Goal: Task Accomplishment & Management: Complete application form

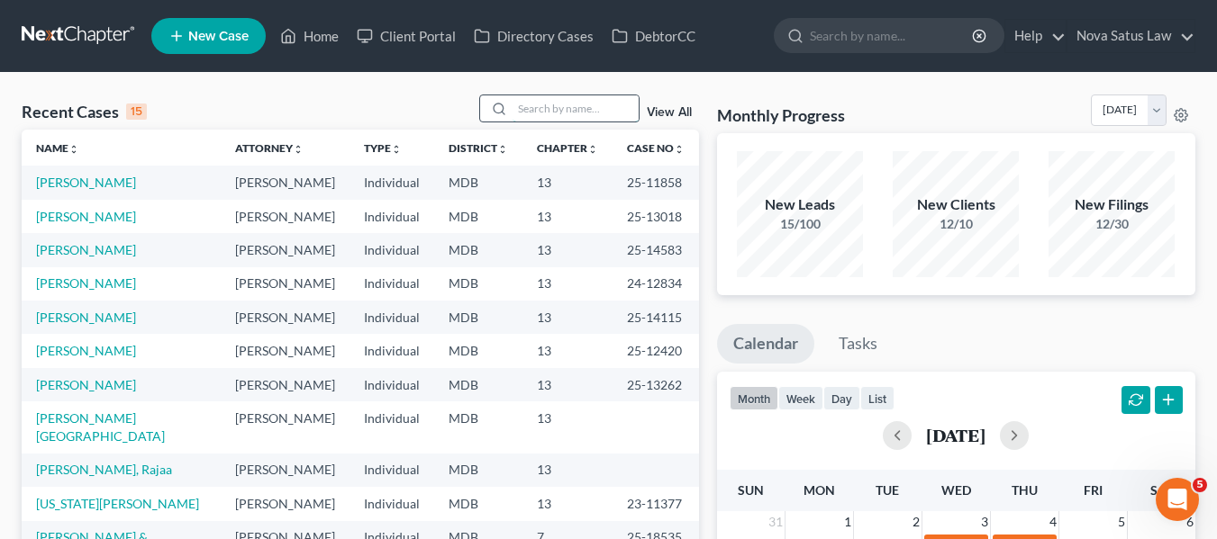
click at [530, 117] on input "search" at bounding box center [575, 108] width 126 height 26
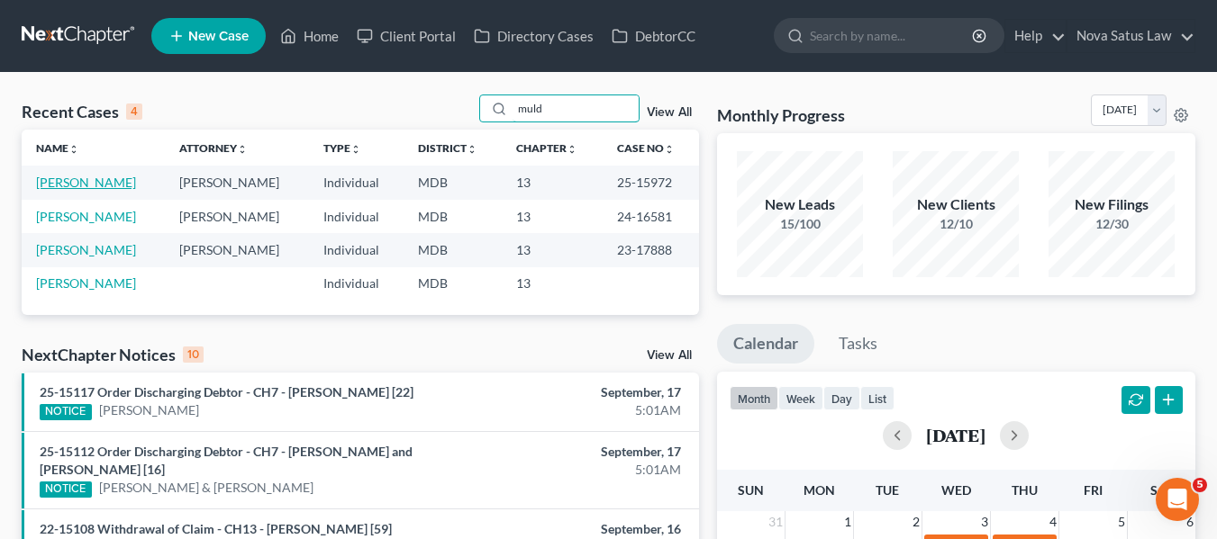
type input "muld"
click at [50, 183] on link "[PERSON_NAME]" at bounding box center [86, 182] width 100 height 15
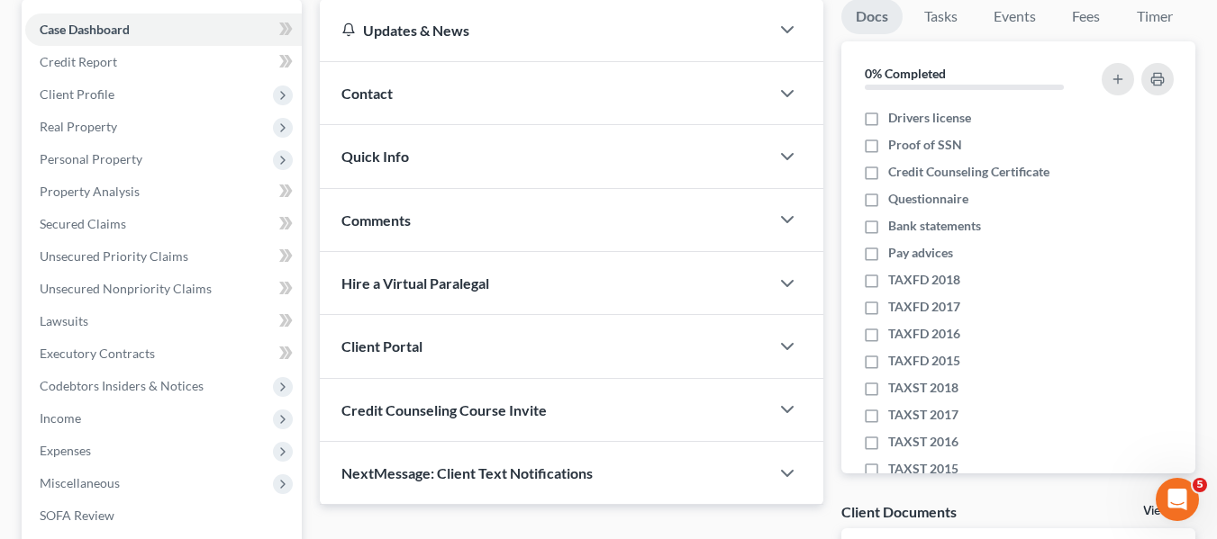
scroll to position [175, 0]
click at [63, 212] on link "Secured Claims" at bounding box center [163, 223] width 276 height 32
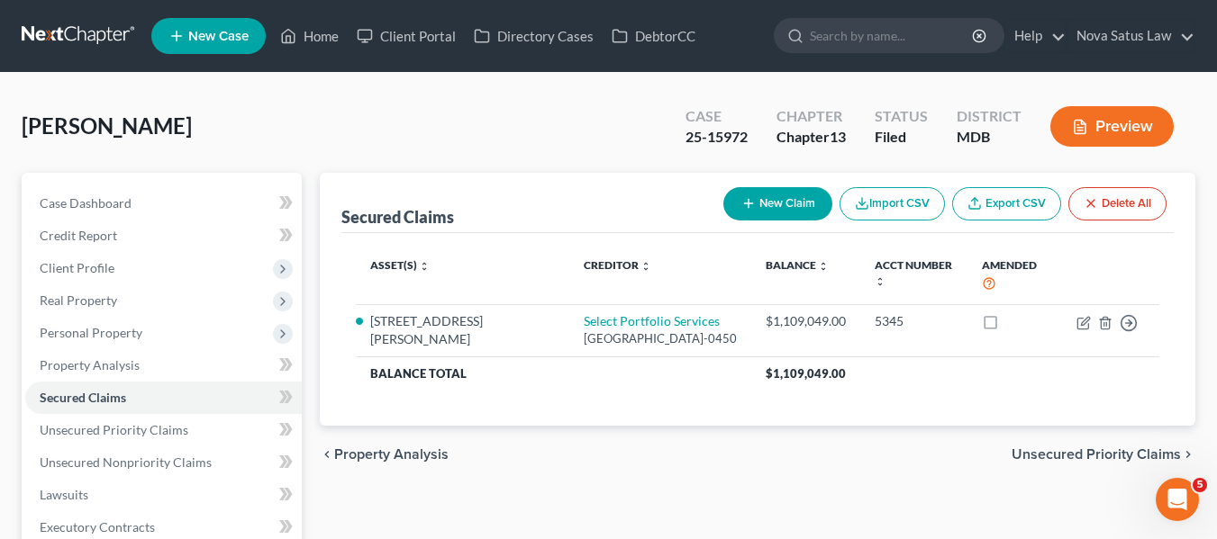
click at [769, 194] on button "New Claim" at bounding box center [777, 203] width 109 height 33
select select "0"
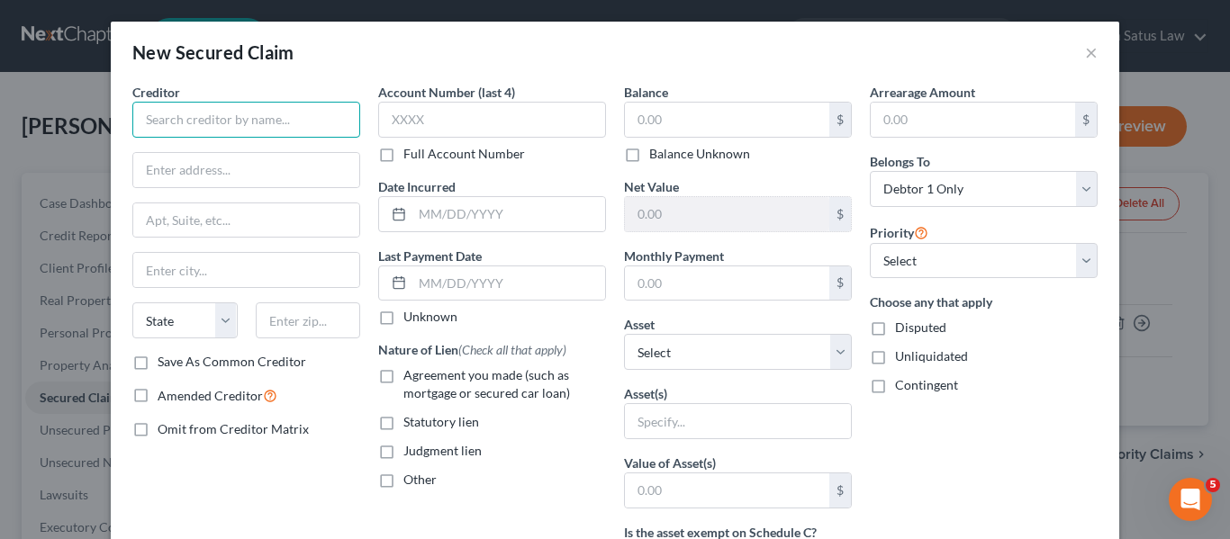
click at [183, 121] on input "text" at bounding box center [246, 120] width 228 height 36
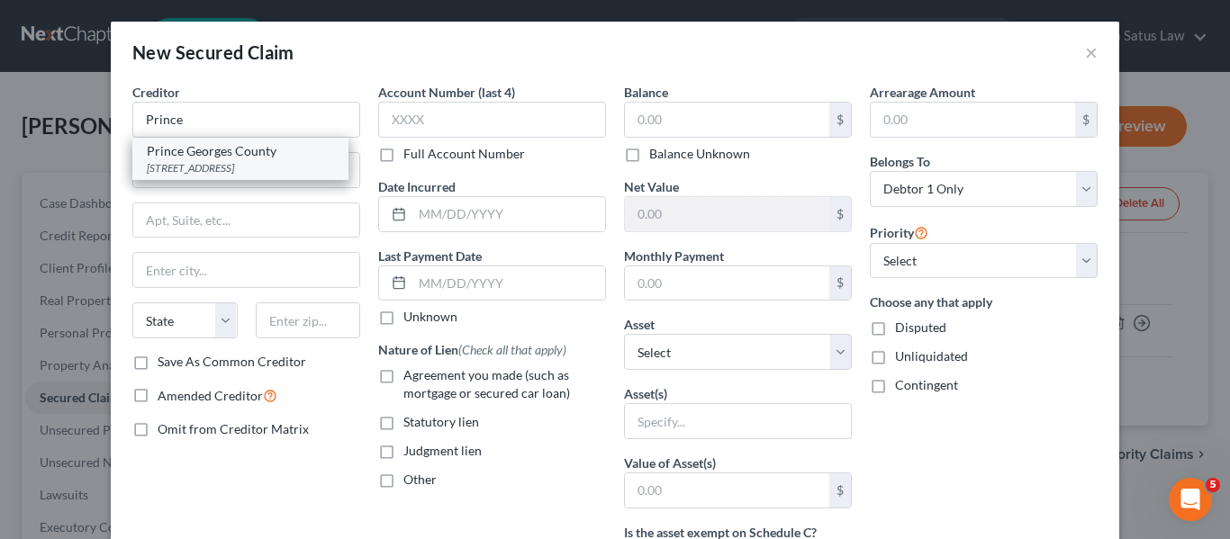
click at [192, 149] on div "Prince Georges County" at bounding box center [240, 151] width 187 height 18
type input "Prince Georges County"
type input "PO Box 17578"
type input "[GEOGRAPHIC_DATA]"
select select "21"
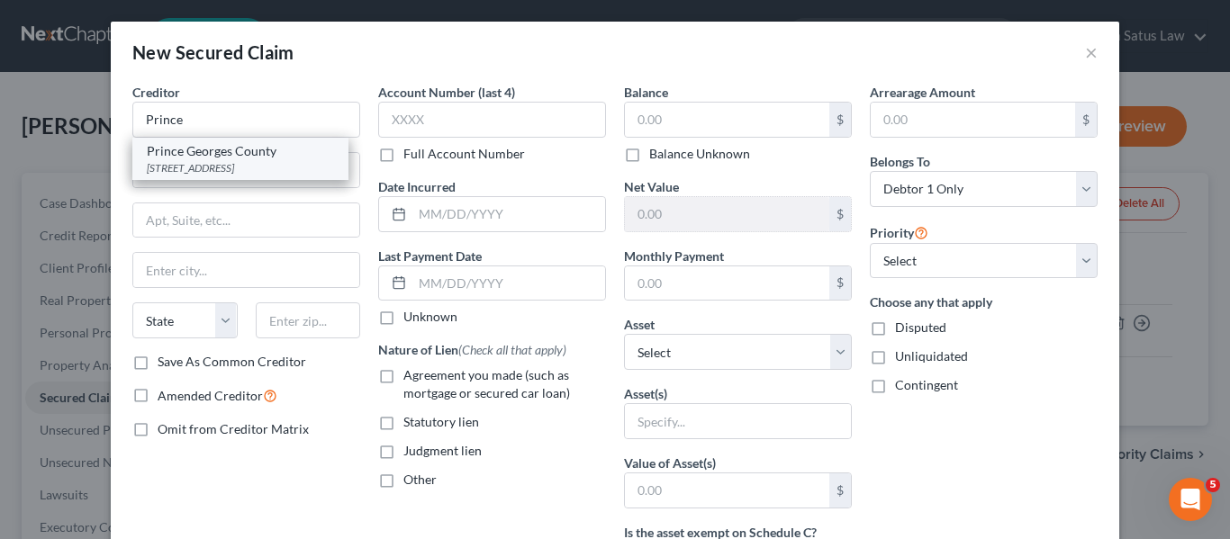
type input "21297-1578"
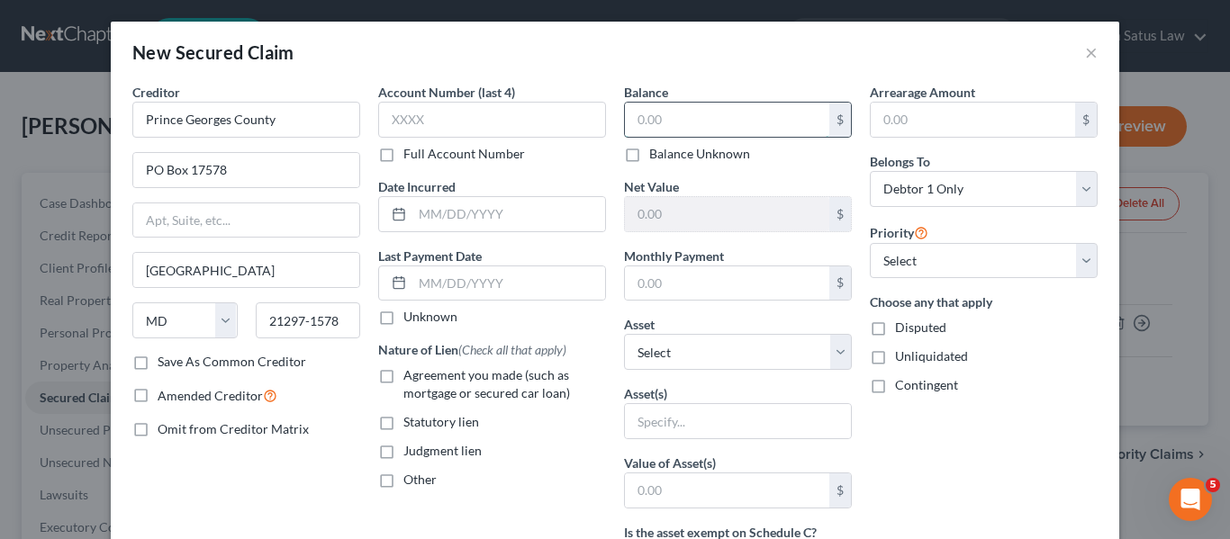
click at [644, 119] on input "text" at bounding box center [727, 120] width 204 height 34
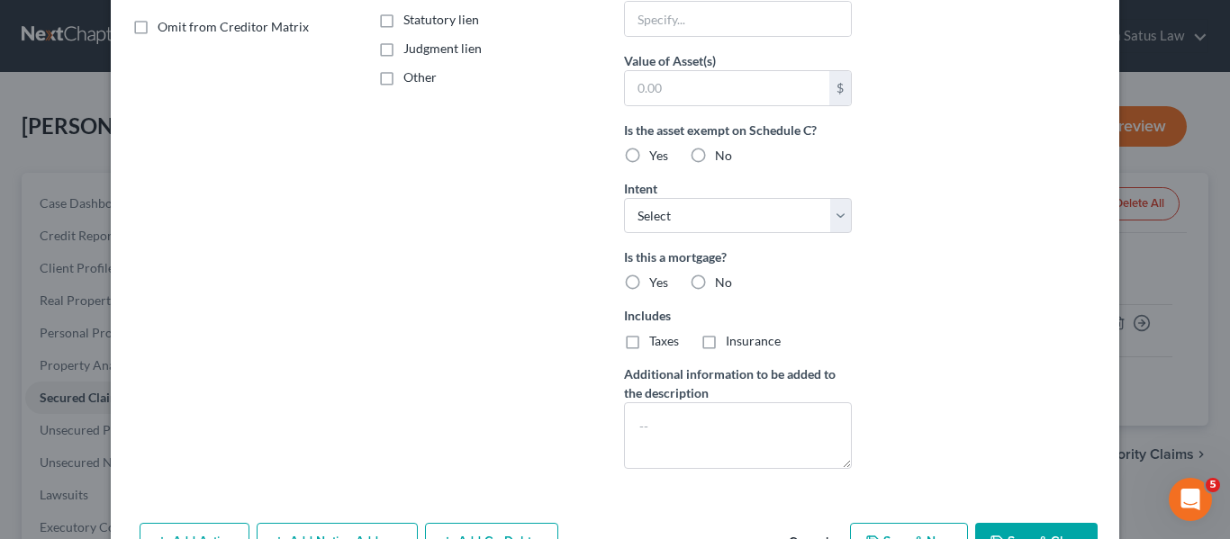
scroll to position [419, 0]
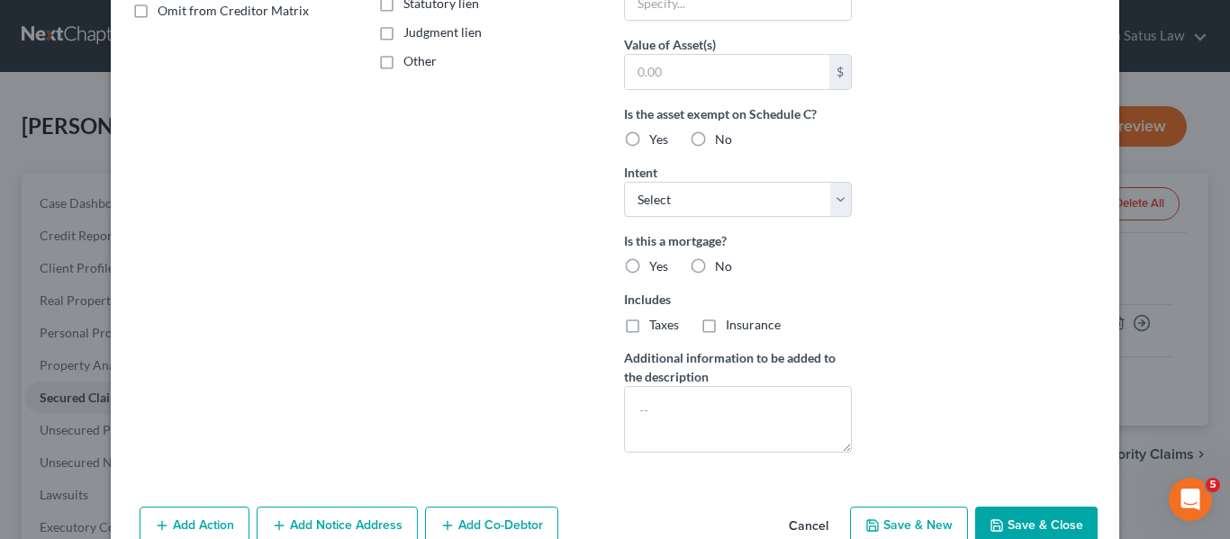
type input "11,215.91"
click at [1019, 526] on button "Save & Close" at bounding box center [1036, 526] width 122 height 38
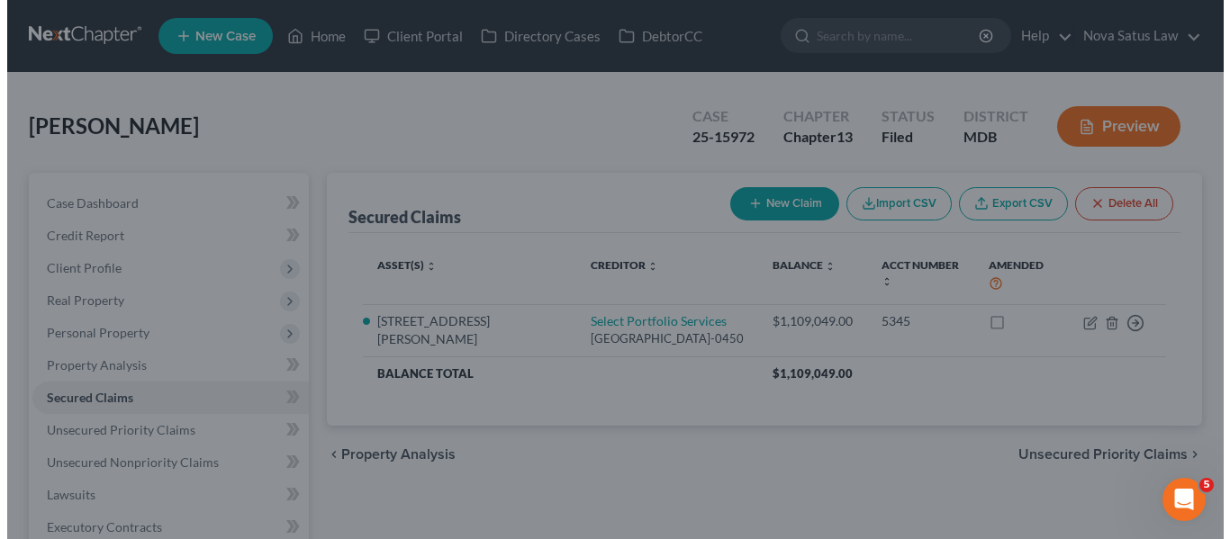
scroll to position [0, 0]
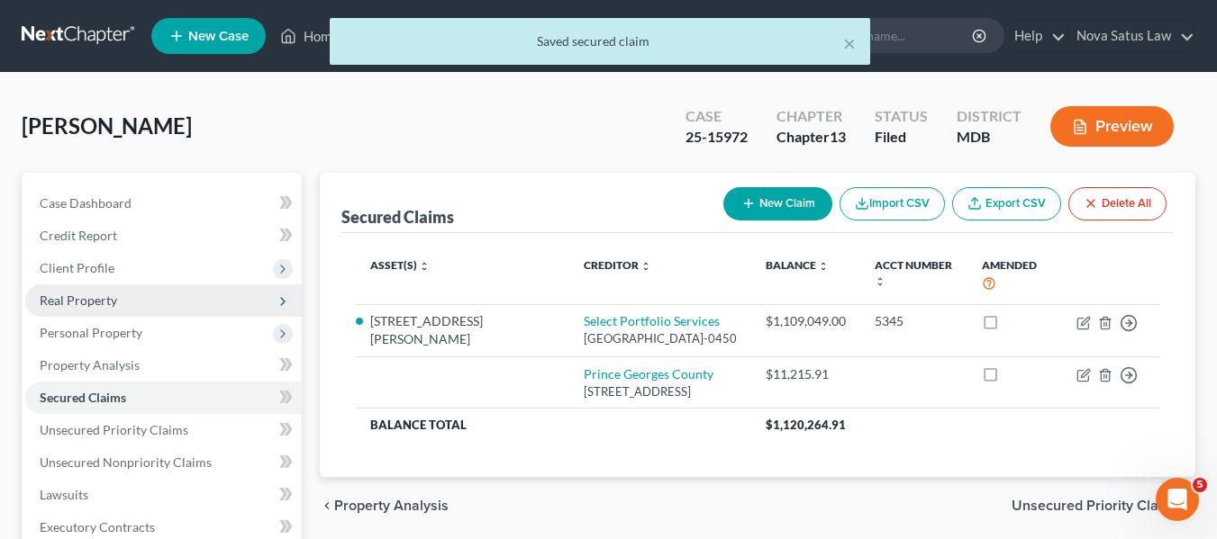
click at [74, 301] on span "Real Property" at bounding box center [78, 300] width 77 height 15
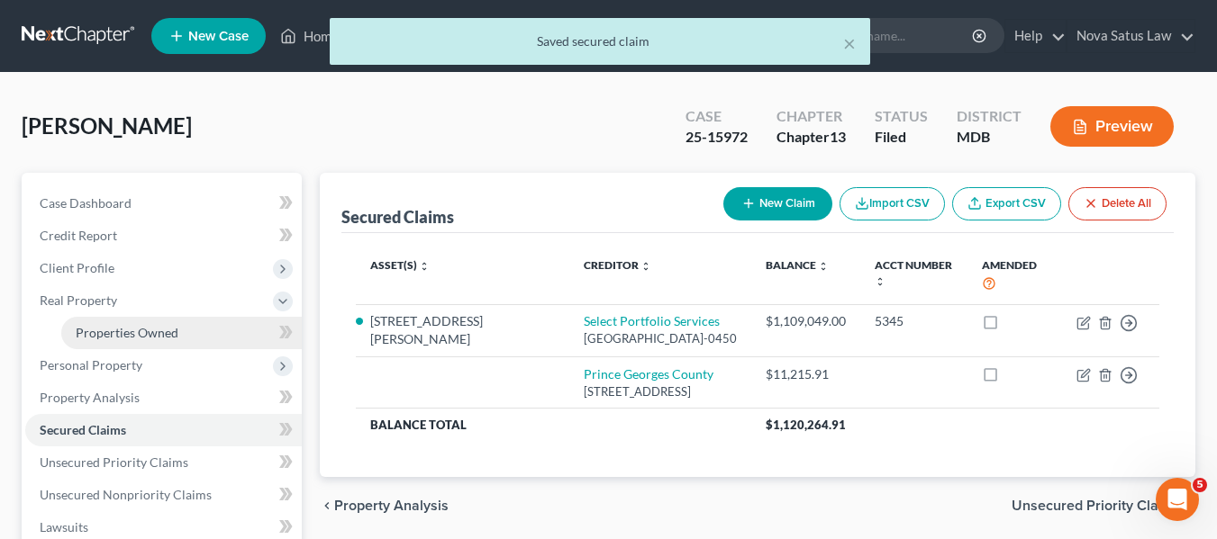
click at [93, 332] on span "Properties Owned" at bounding box center [127, 332] width 103 height 15
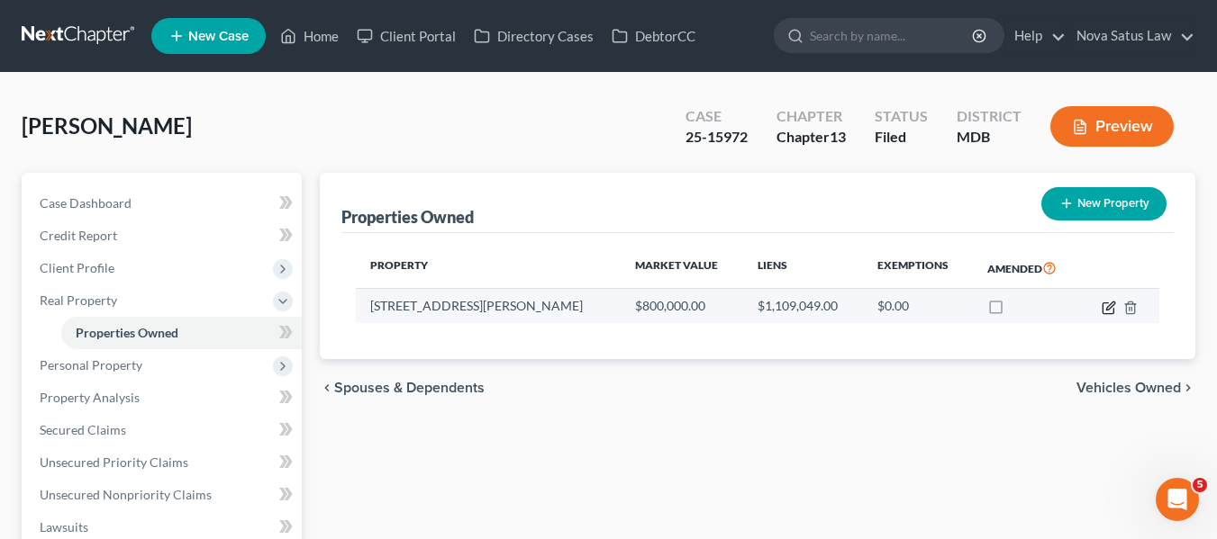
click at [1105, 312] on icon "button" at bounding box center [1108, 308] width 14 height 14
select select "21"
select select "3"
select select "5"
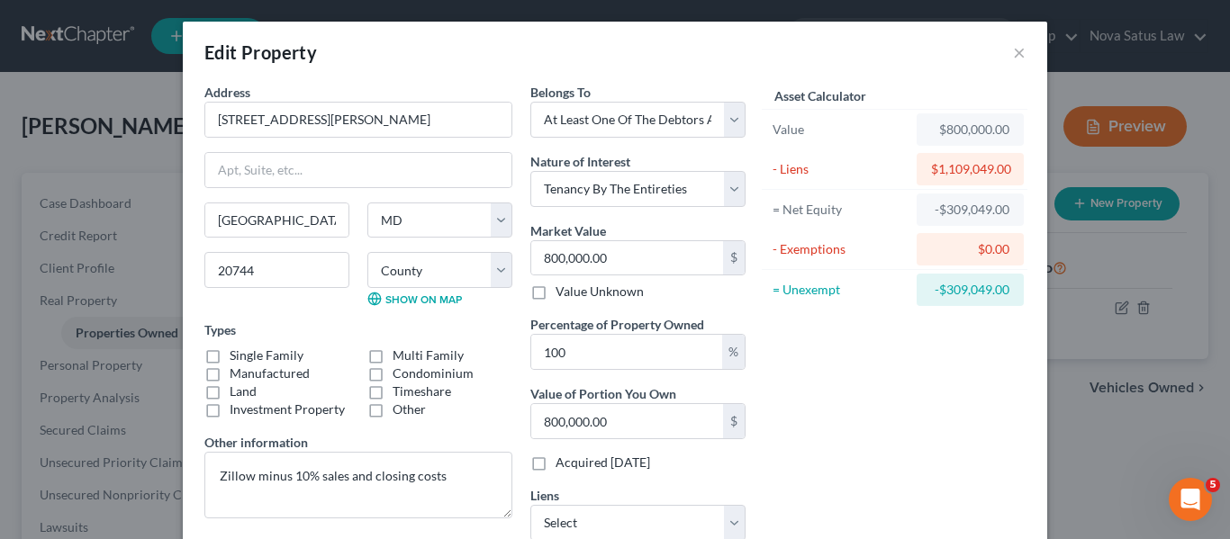
scroll to position [179, 0]
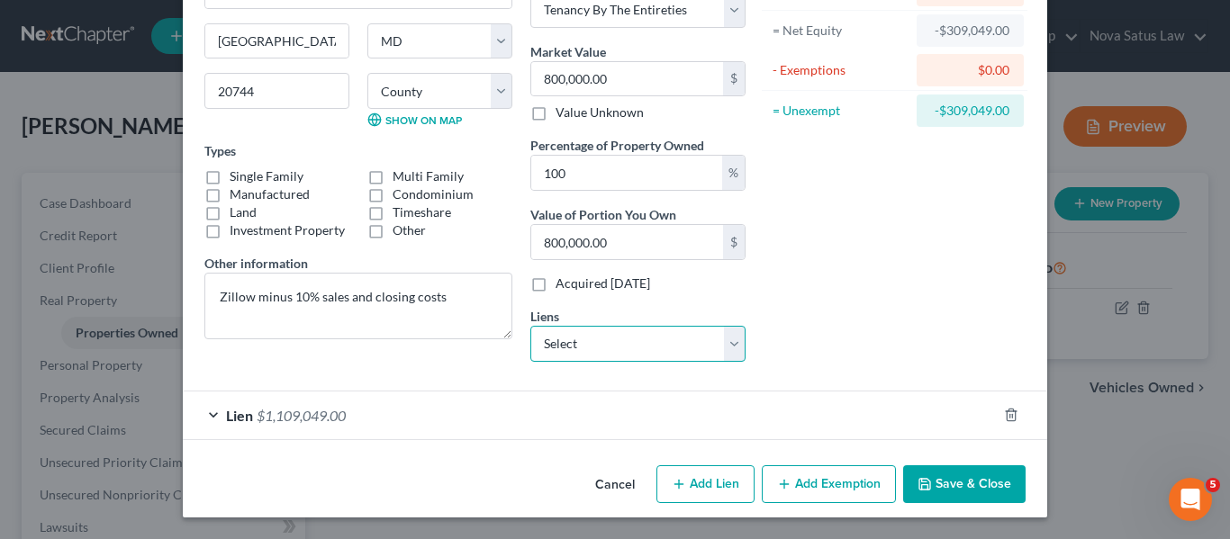
click at [702, 338] on select "Select [GEOGRAPHIC_DATA] - $11,215.91" at bounding box center [637, 344] width 215 height 36
select select "21"
select select "0"
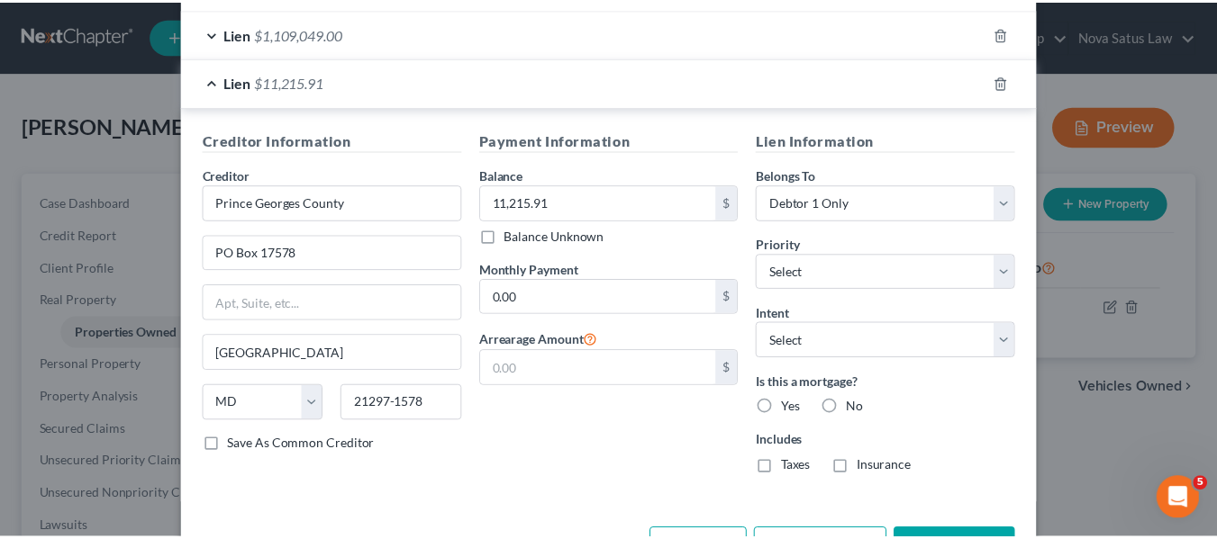
scroll to position [603, 0]
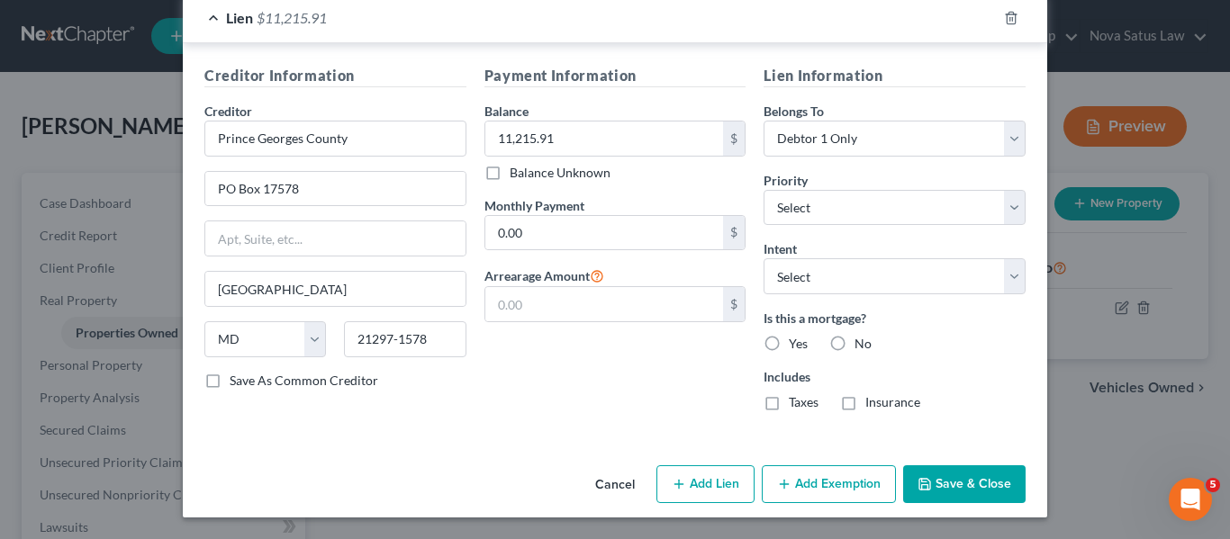
click at [928, 485] on button "Save & Close" at bounding box center [964, 485] width 122 height 38
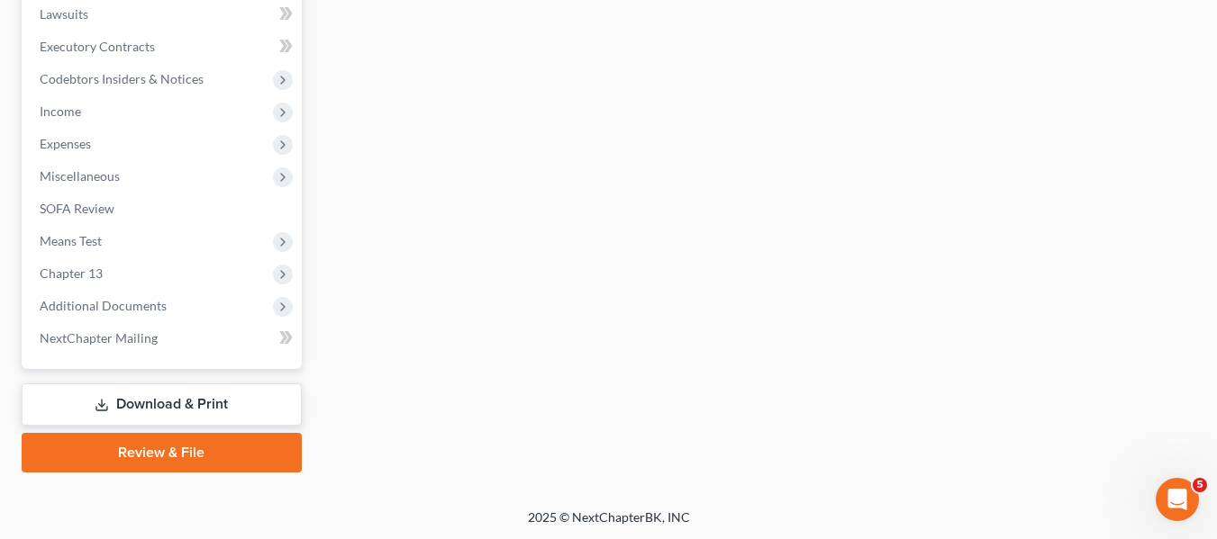
scroll to position [515, 0]
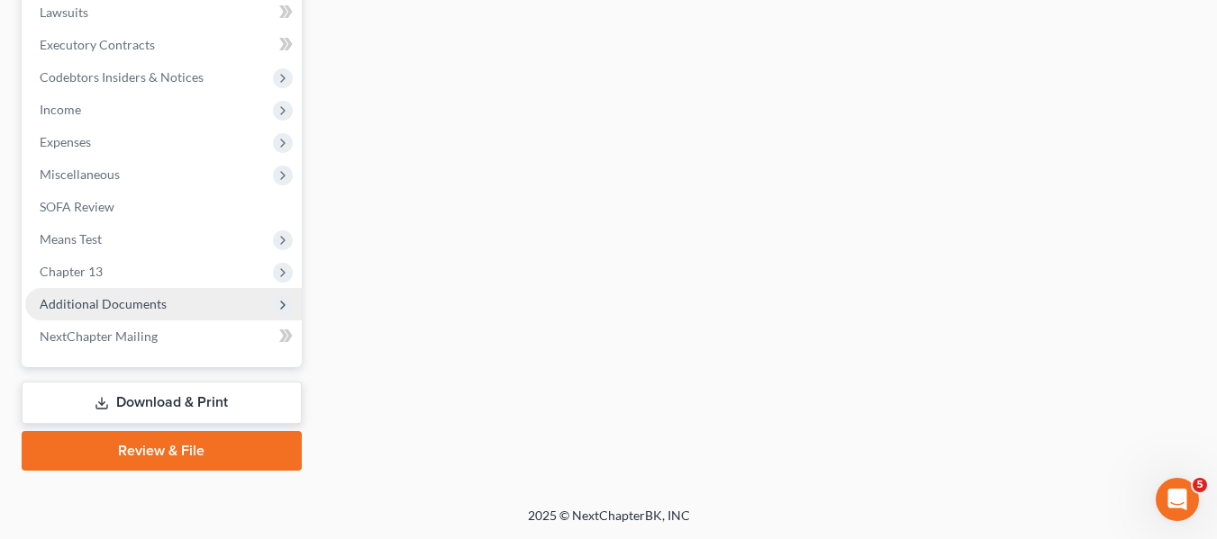
click at [127, 302] on span "Additional Documents" at bounding box center [103, 303] width 127 height 15
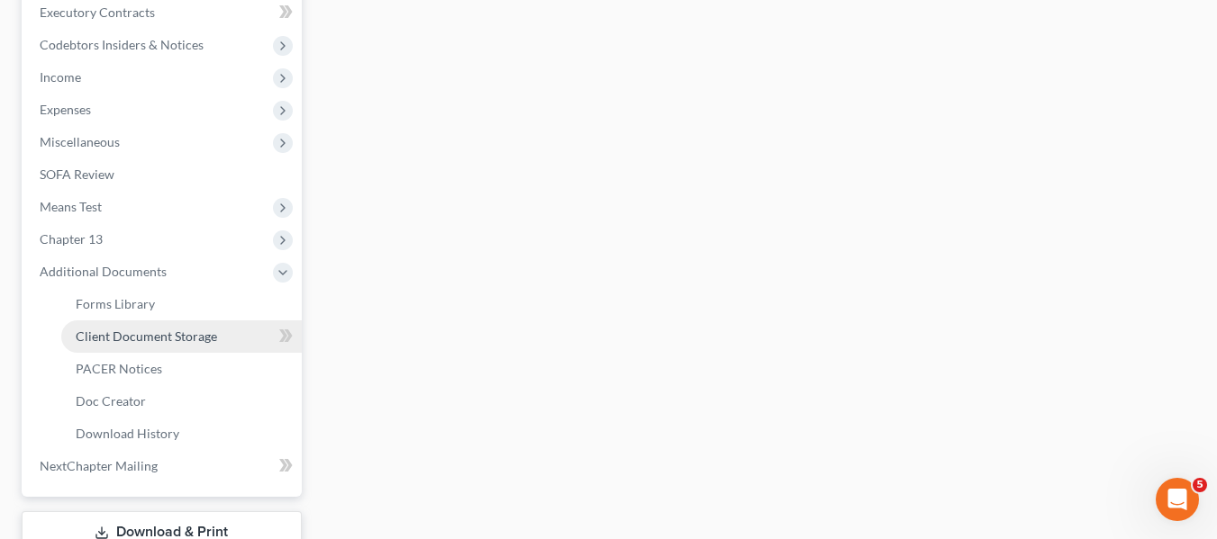
scroll to position [483, 0]
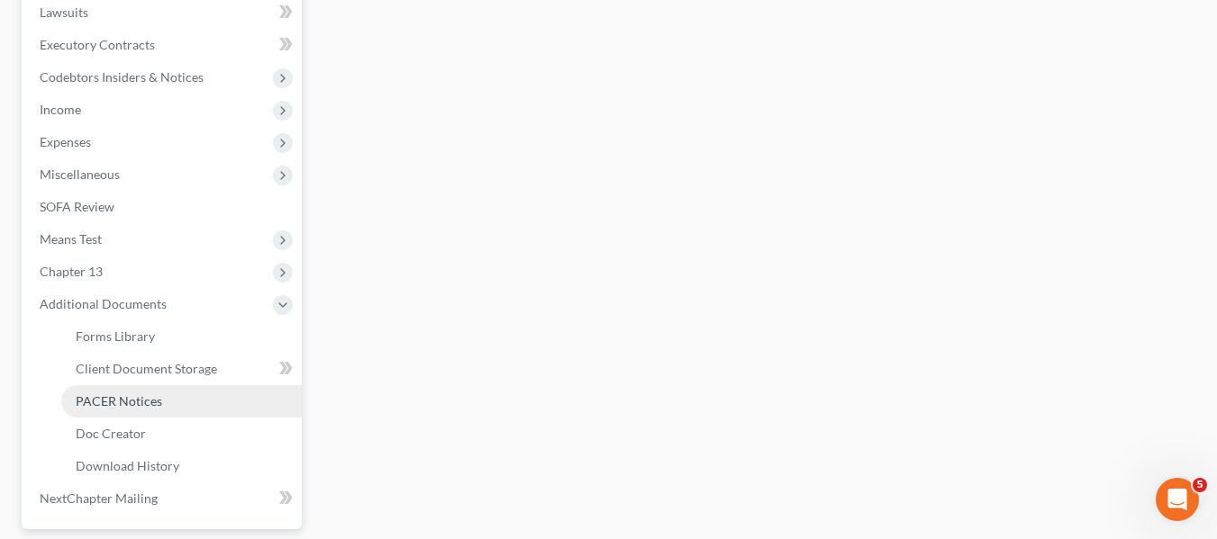
click at [117, 396] on span "PACER Notices" at bounding box center [119, 401] width 86 height 15
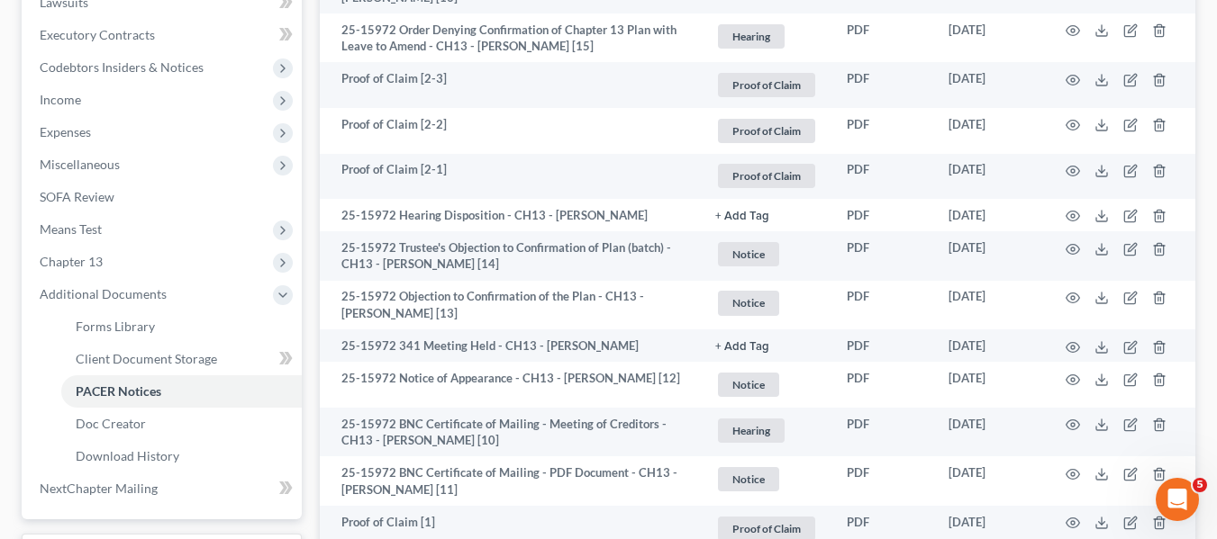
scroll to position [494, 0]
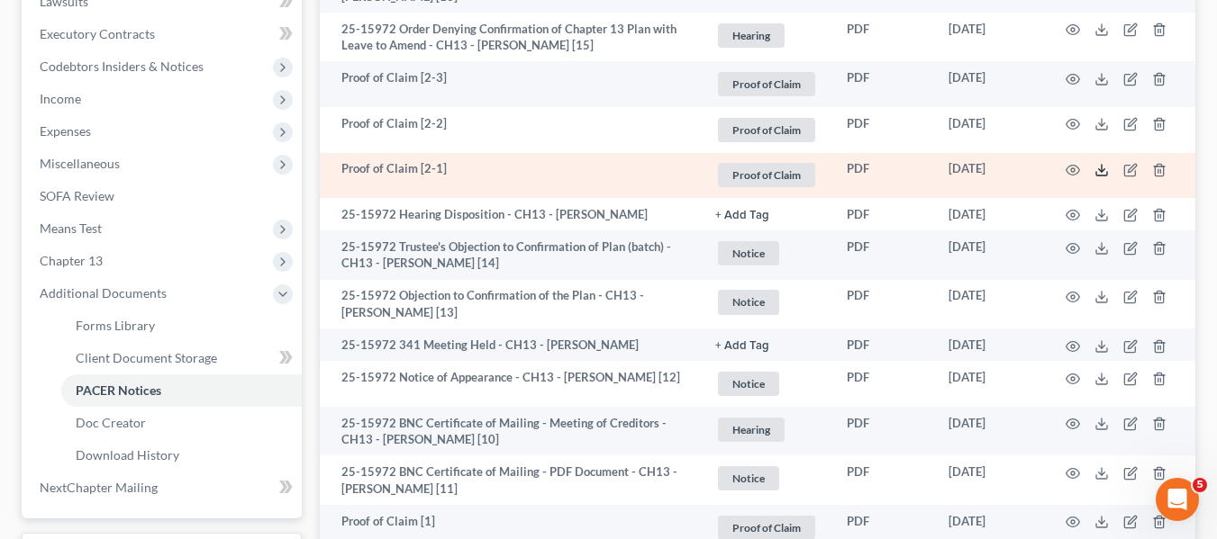
click at [1100, 168] on icon at bounding box center [1101, 170] width 14 height 14
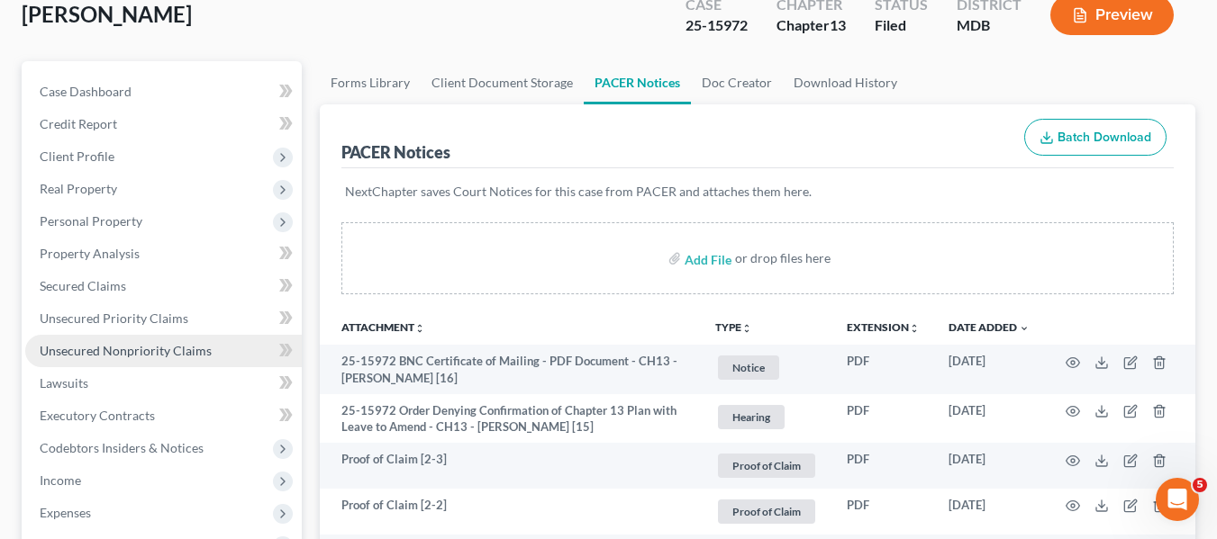
scroll to position [111, 0]
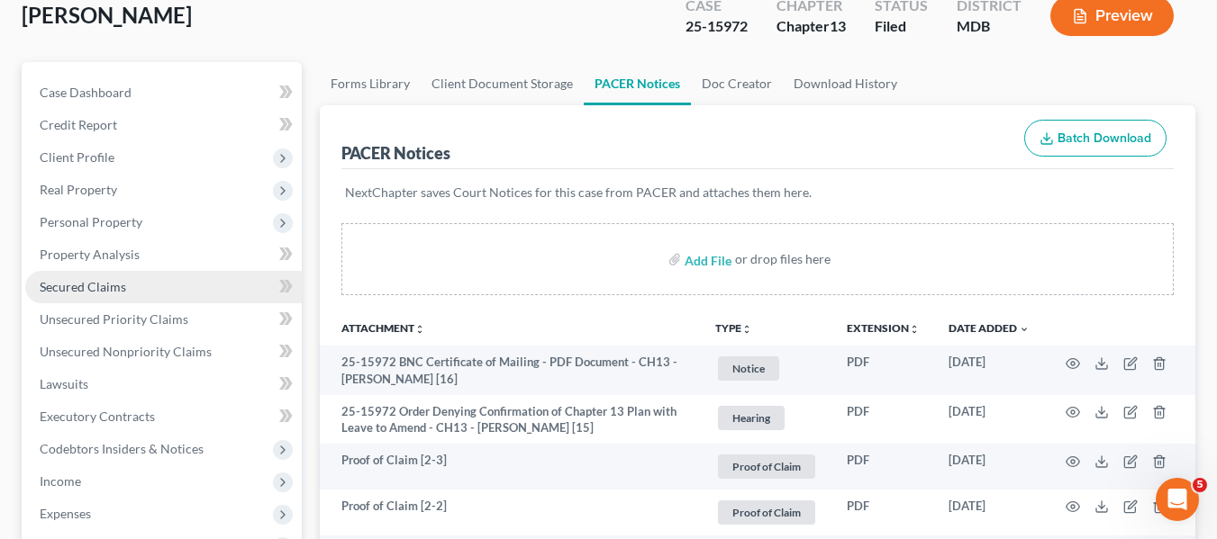
click at [117, 300] on link "Secured Claims" at bounding box center [163, 287] width 276 height 32
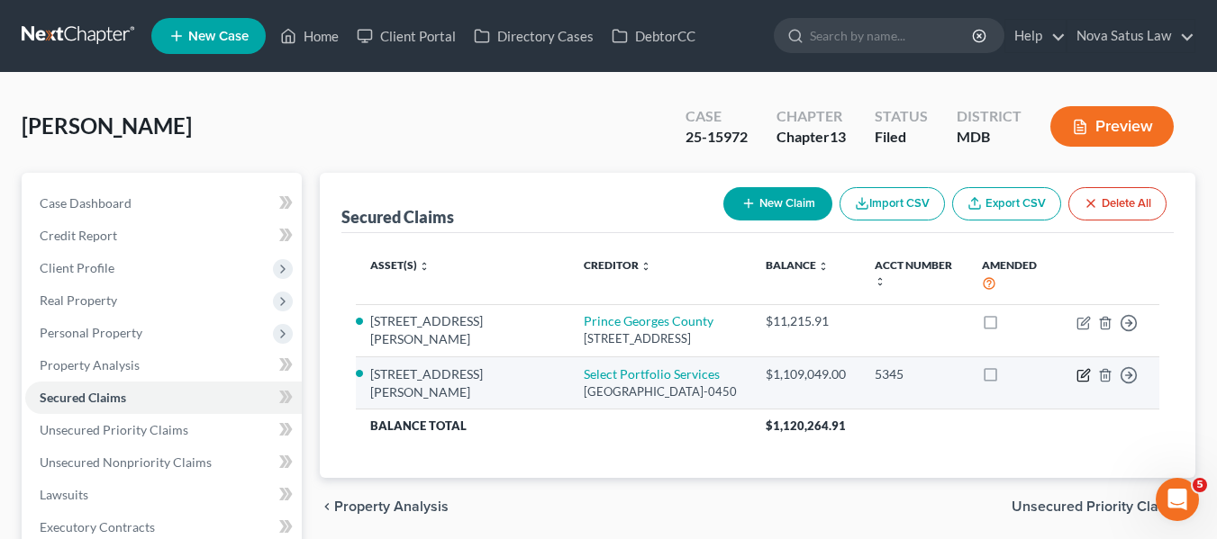
click at [1082, 383] on icon "button" at bounding box center [1083, 375] width 14 height 14
select select "46"
select select "0"
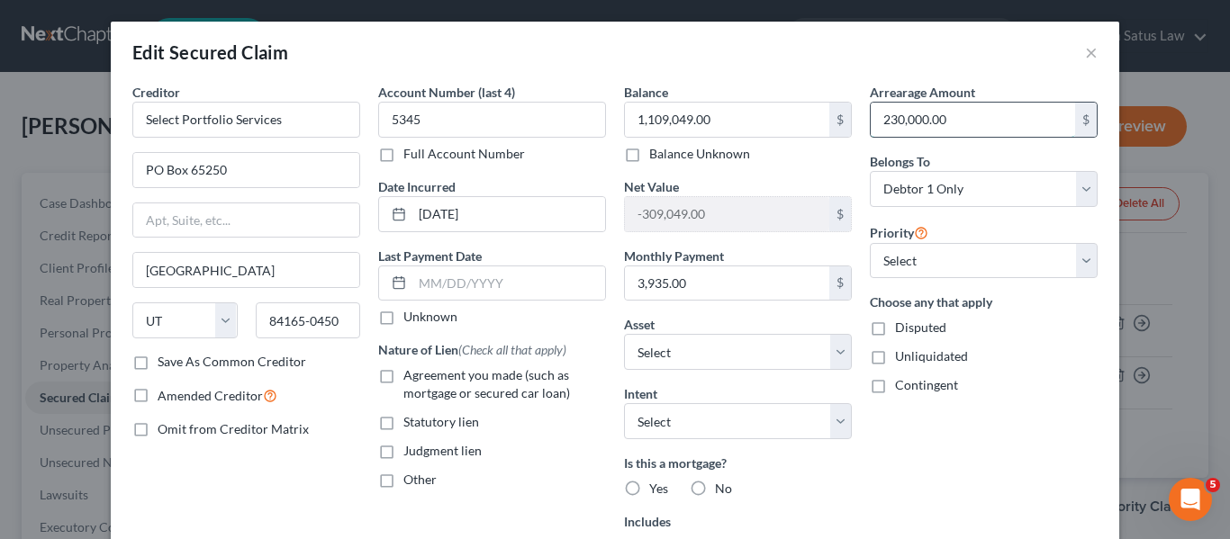
click at [1000, 124] on input "230,000.00" at bounding box center [973, 120] width 204 height 34
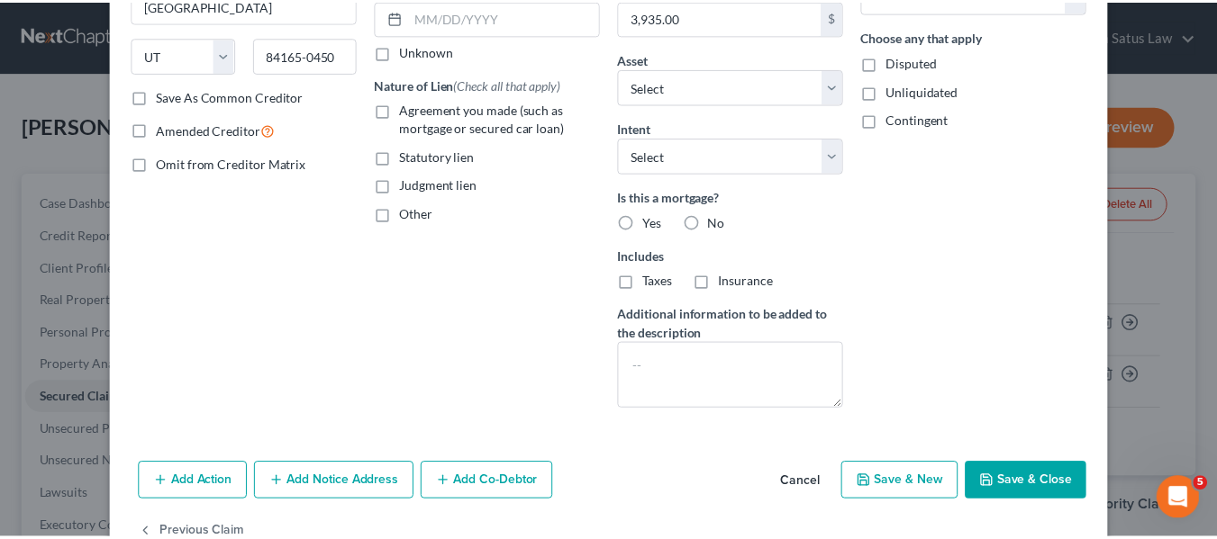
scroll to position [285, 0]
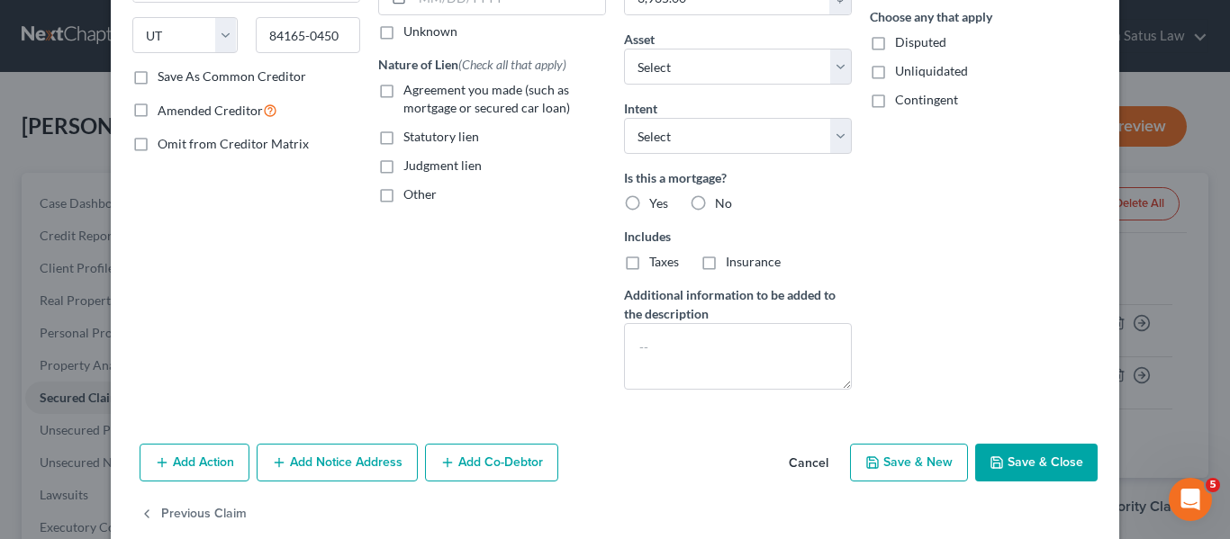
type input "267,782.97"
click at [992, 451] on button "Save & Close" at bounding box center [1036, 463] width 122 height 38
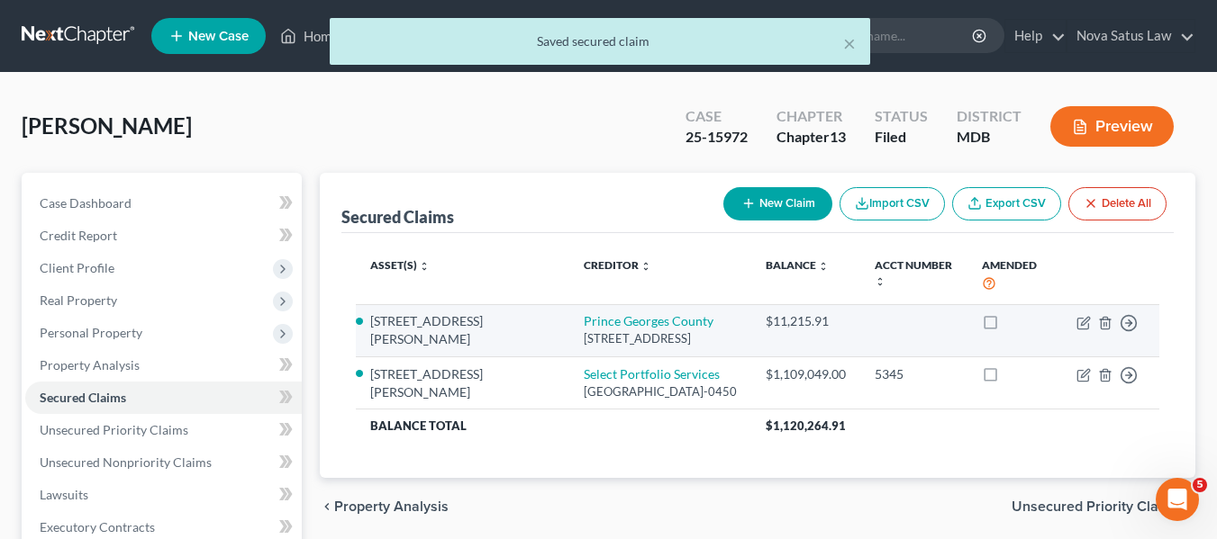
click at [472, 357] on td "[STREET_ADDRESS][PERSON_NAME]" at bounding box center [463, 330] width 214 height 52
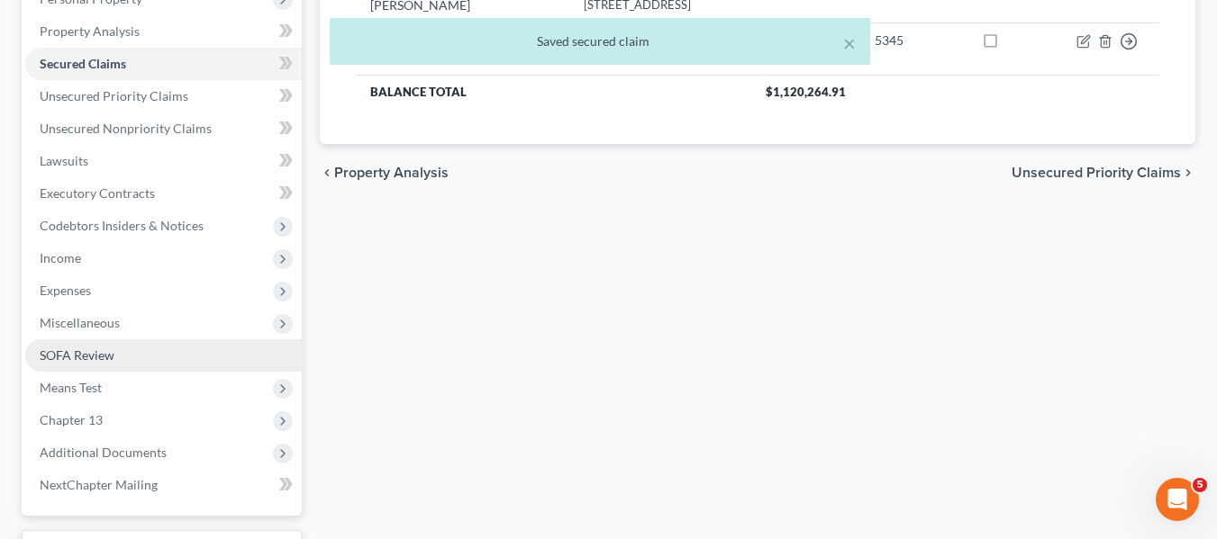
scroll to position [335, 0]
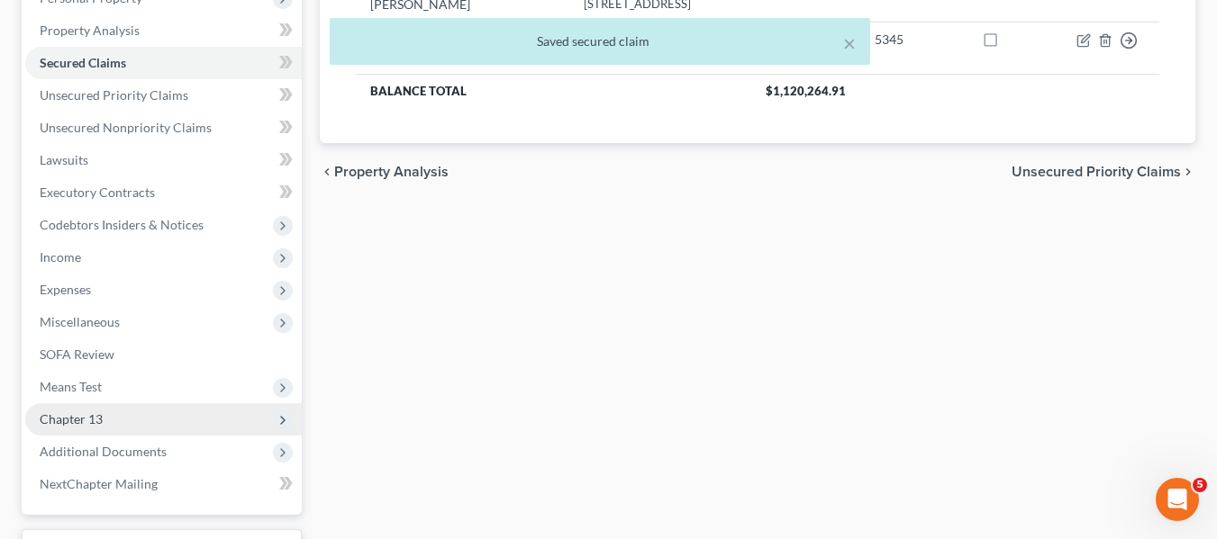
click at [55, 416] on span "Chapter 13" at bounding box center [71, 419] width 63 height 15
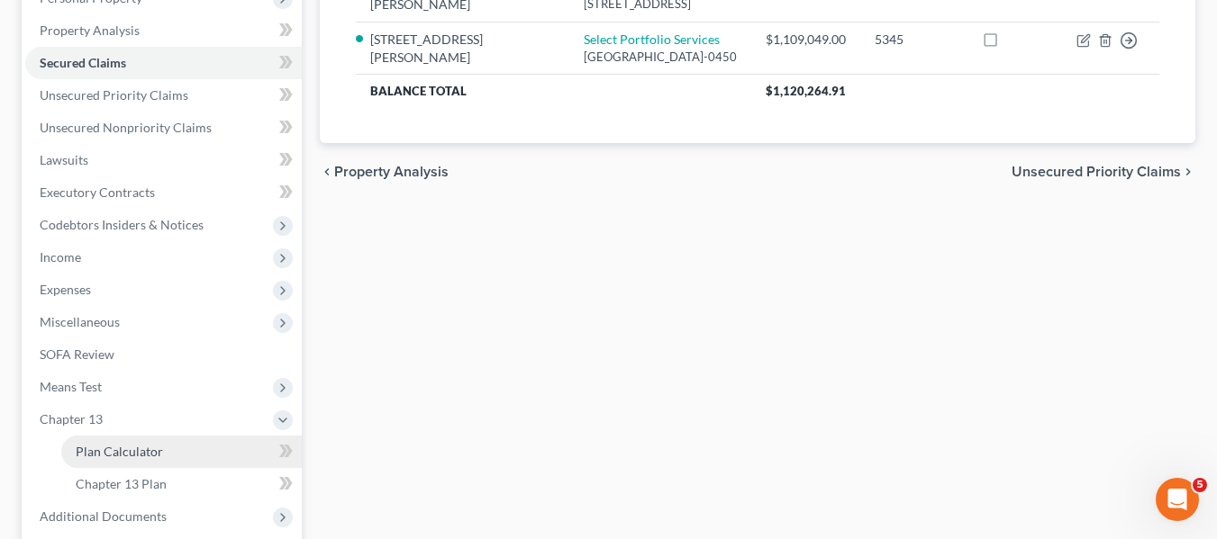
click at [80, 439] on link "Plan Calculator" at bounding box center [181, 452] width 240 height 32
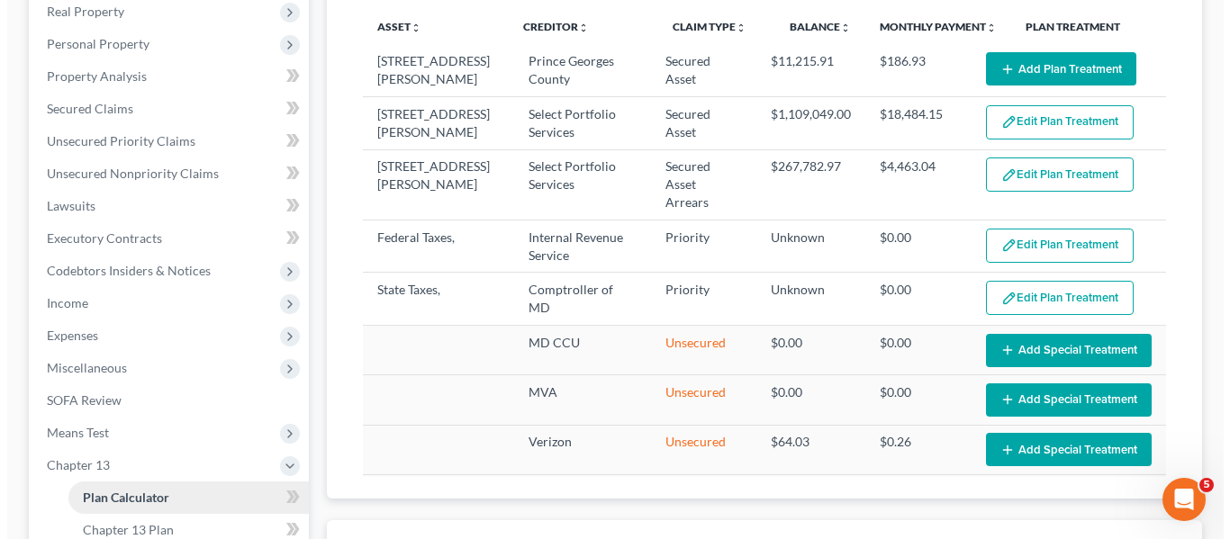
scroll to position [291, 0]
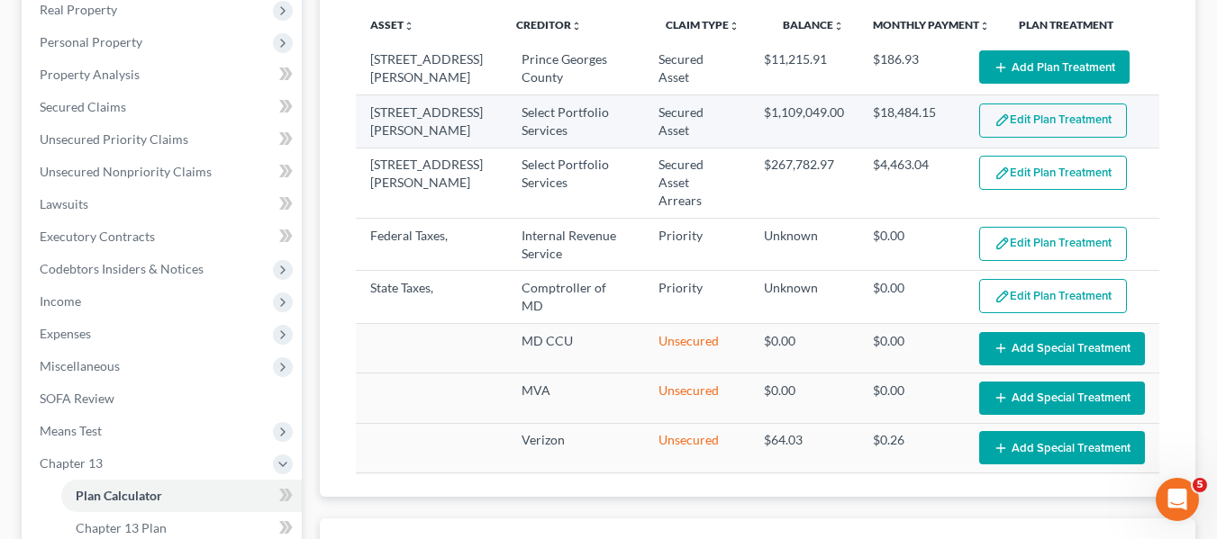
select select "59"
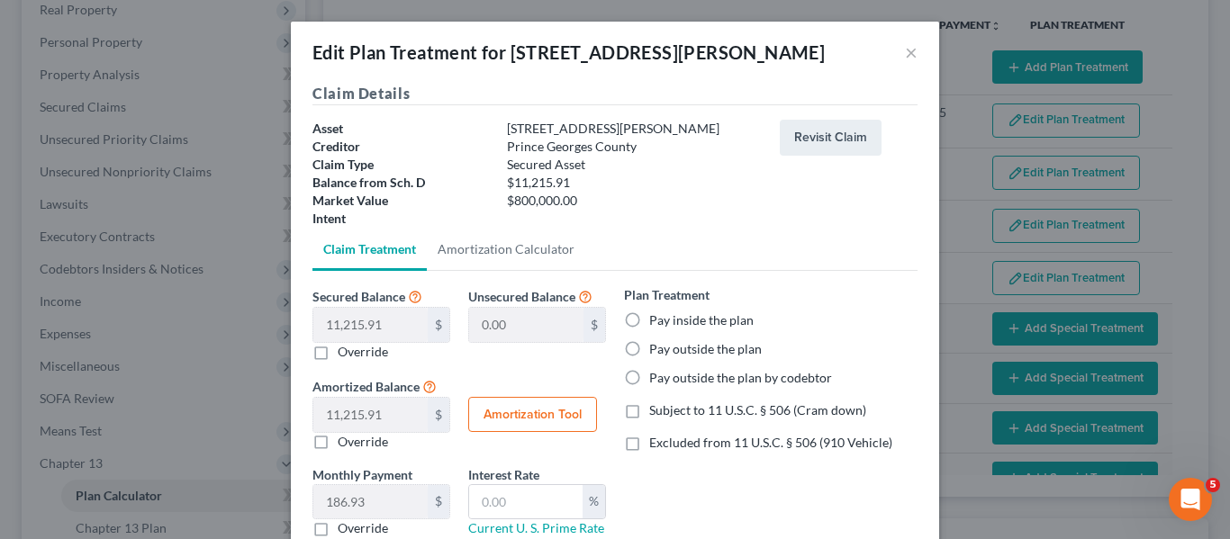
click at [649, 352] on label "Pay outside the plan" at bounding box center [705, 349] width 113 height 18
click at [657, 352] on input "Pay outside the plan" at bounding box center [663, 346] width 12 height 12
radio input "true"
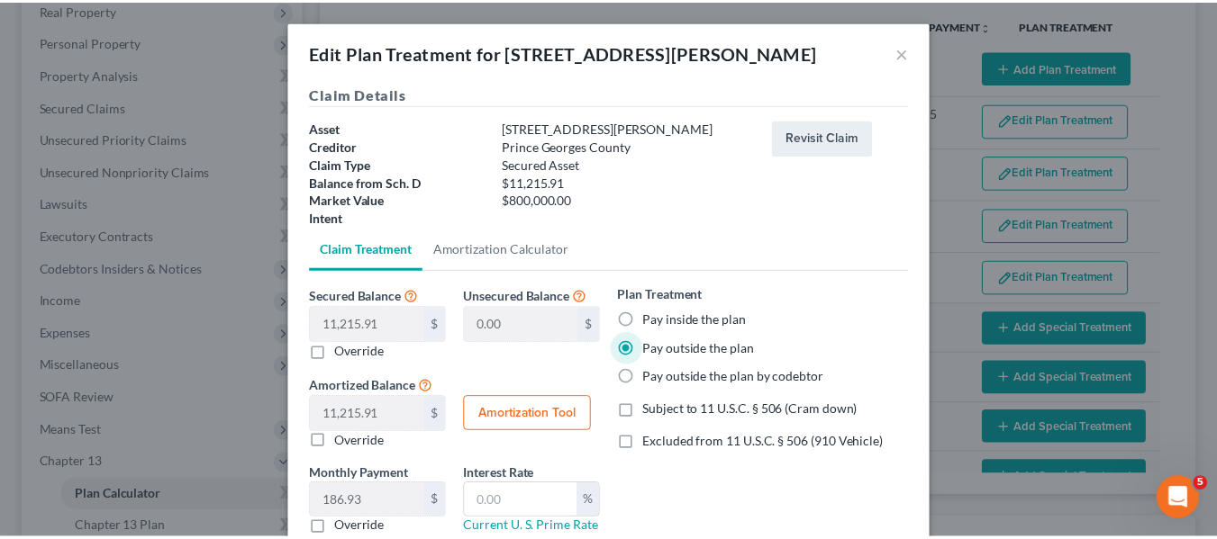
scroll to position [126, 0]
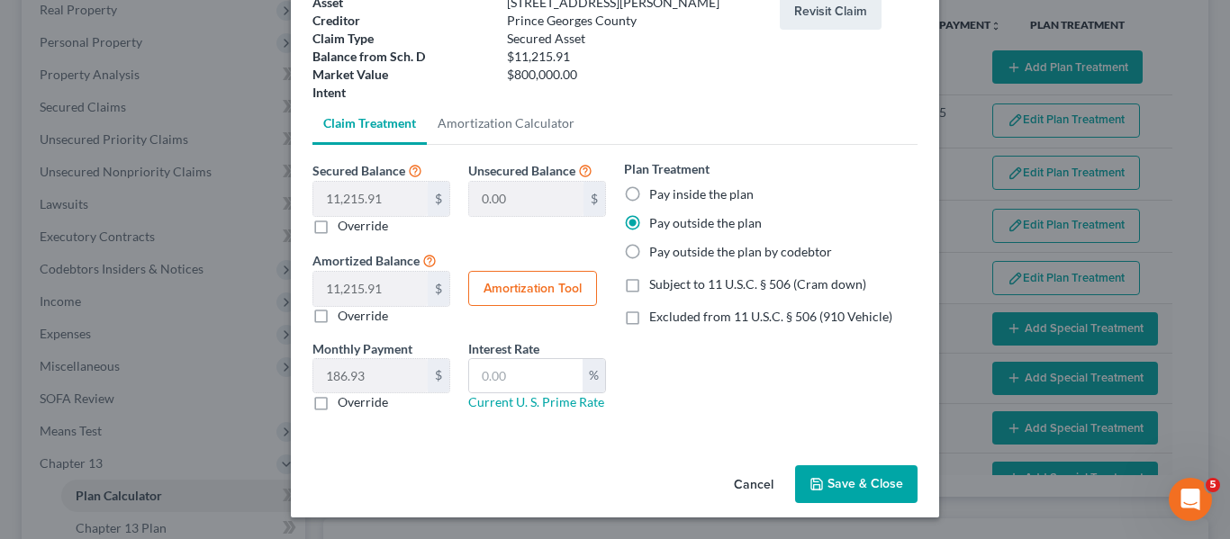
click at [819, 487] on icon "button" at bounding box center [817, 484] width 14 height 14
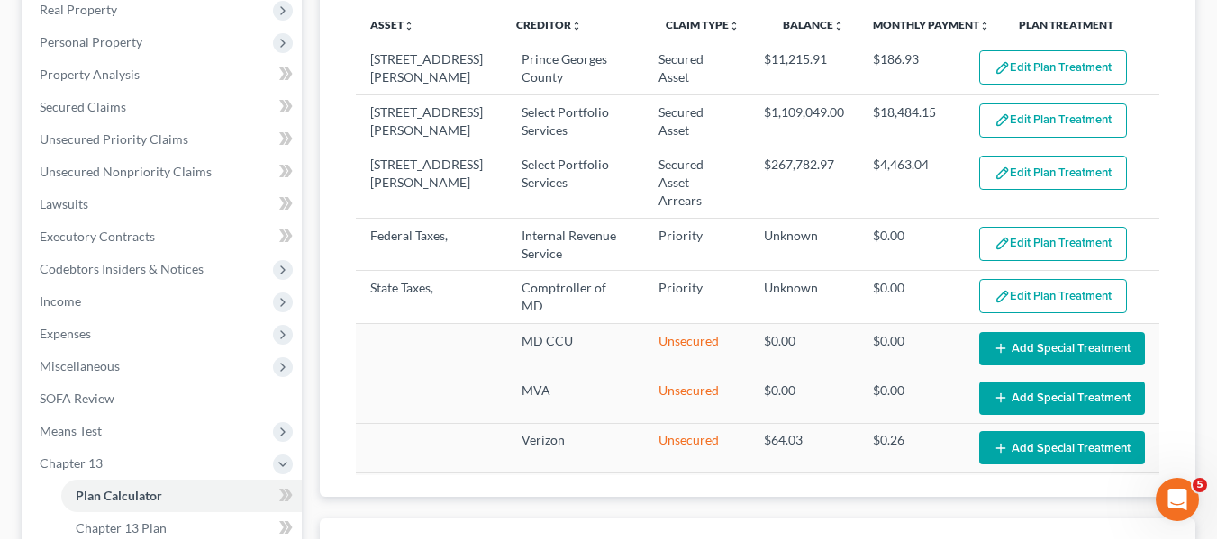
scroll to position [162, 0]
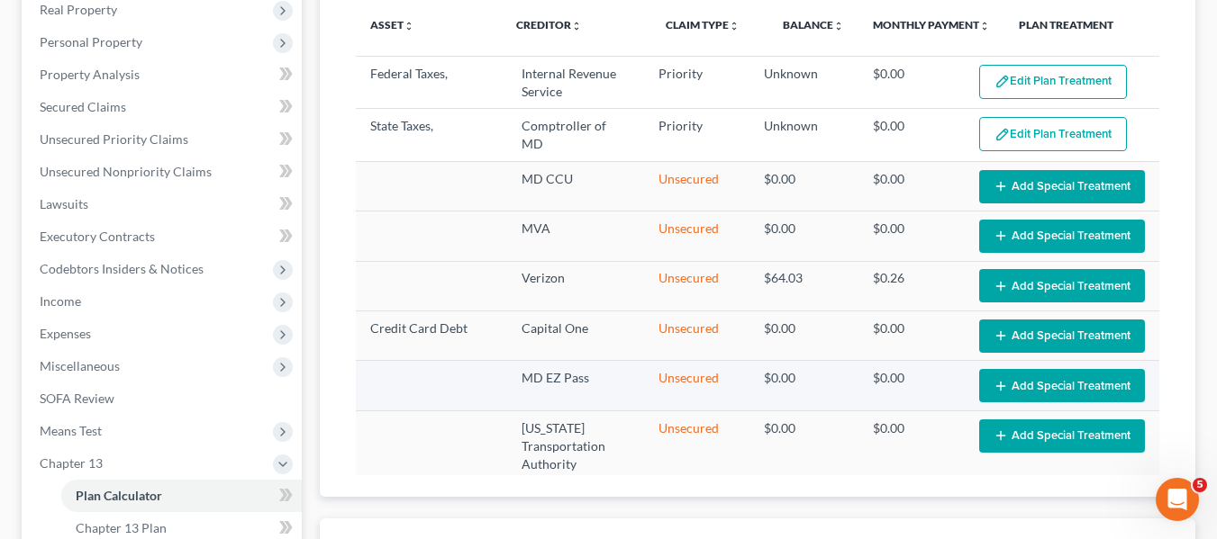
select select "59"
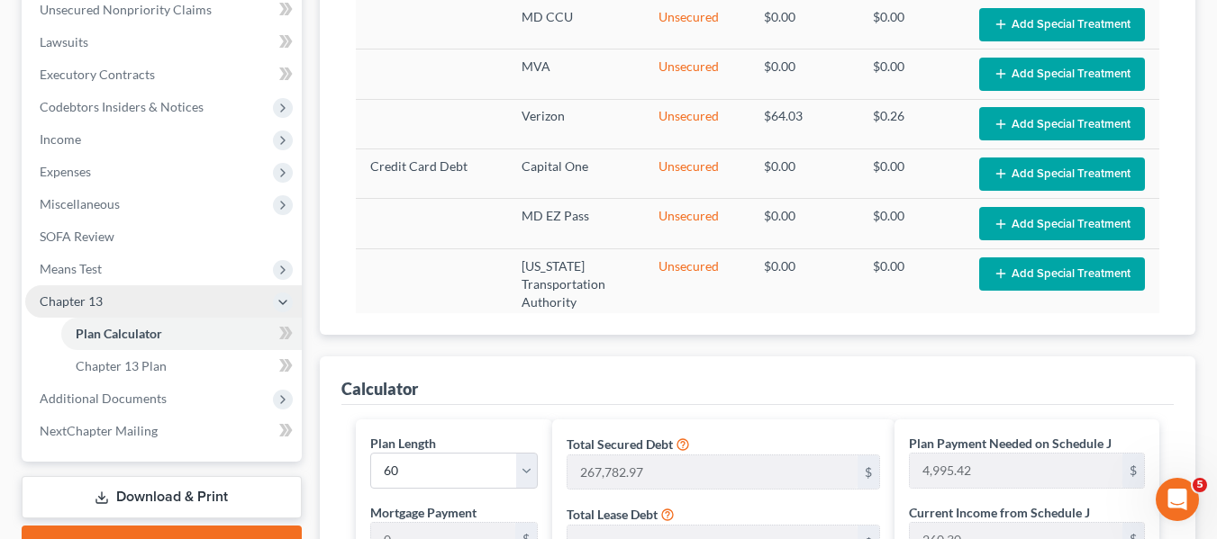
scroll to position [452, 0]
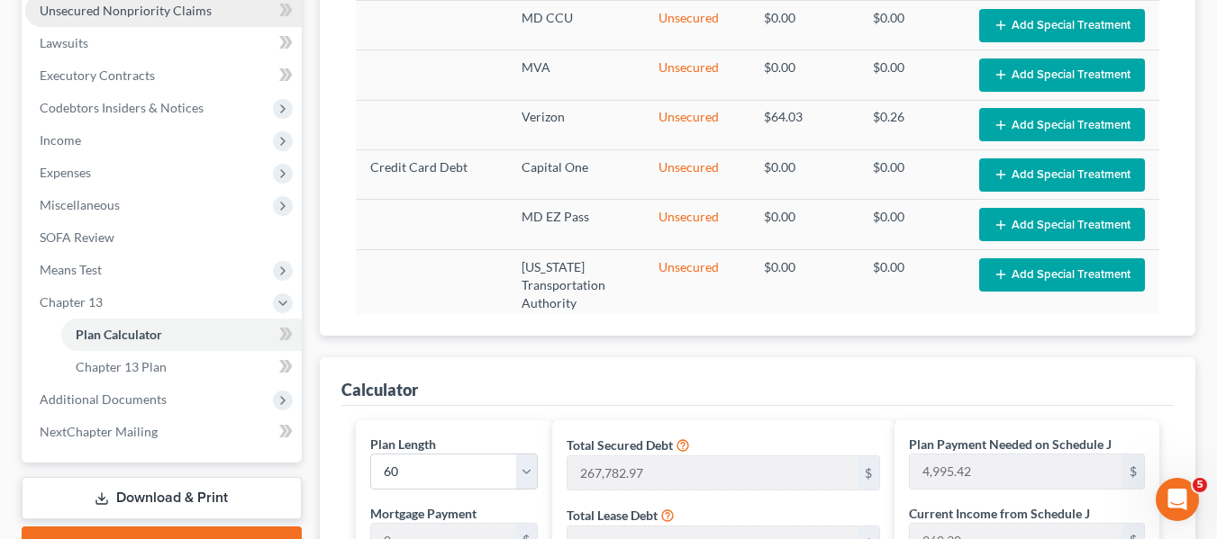
click at [185, 17] on span "Unsecured Nonpriority Claims" at bounding box center [126, 10] width 172 height 15
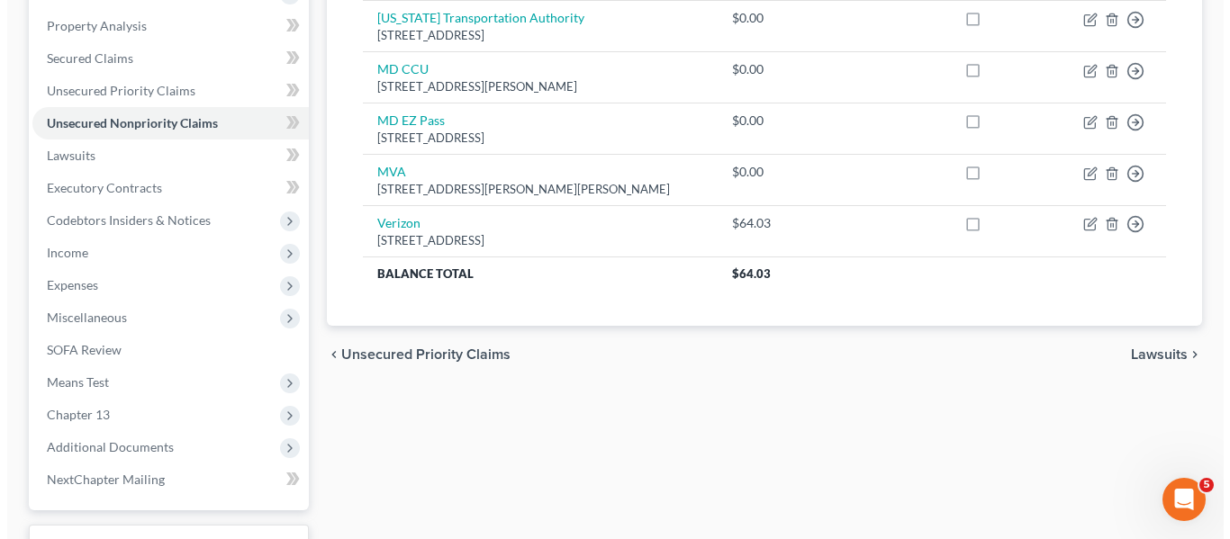
scroll to position [339, 0]
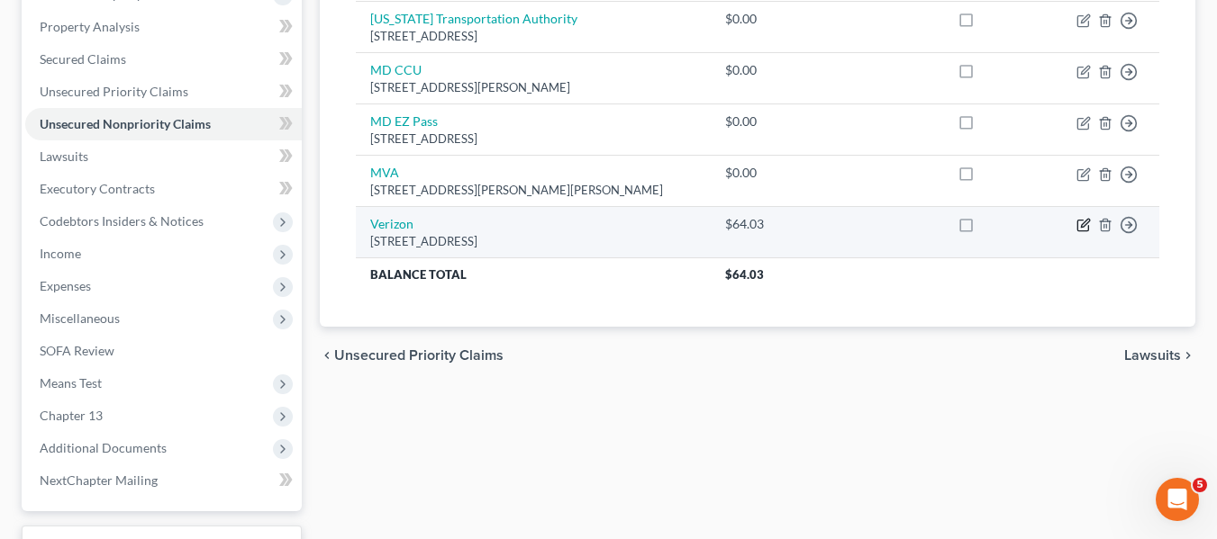
click at [1084, 229] on icon "button" at bounding box center [1083, 225] width 14 height 14
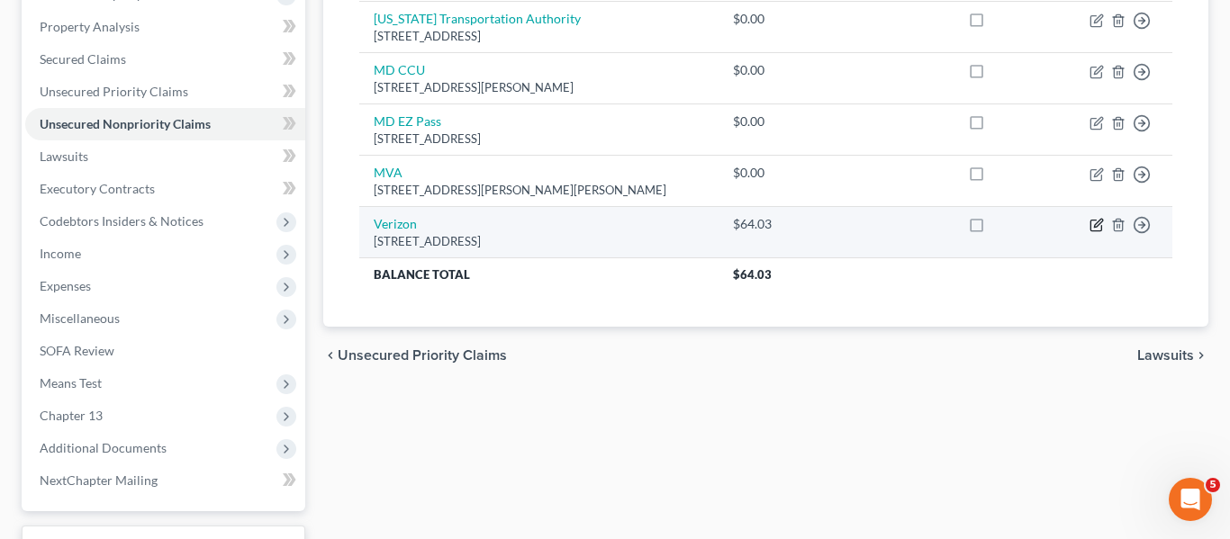
select select "42"
select select "0"
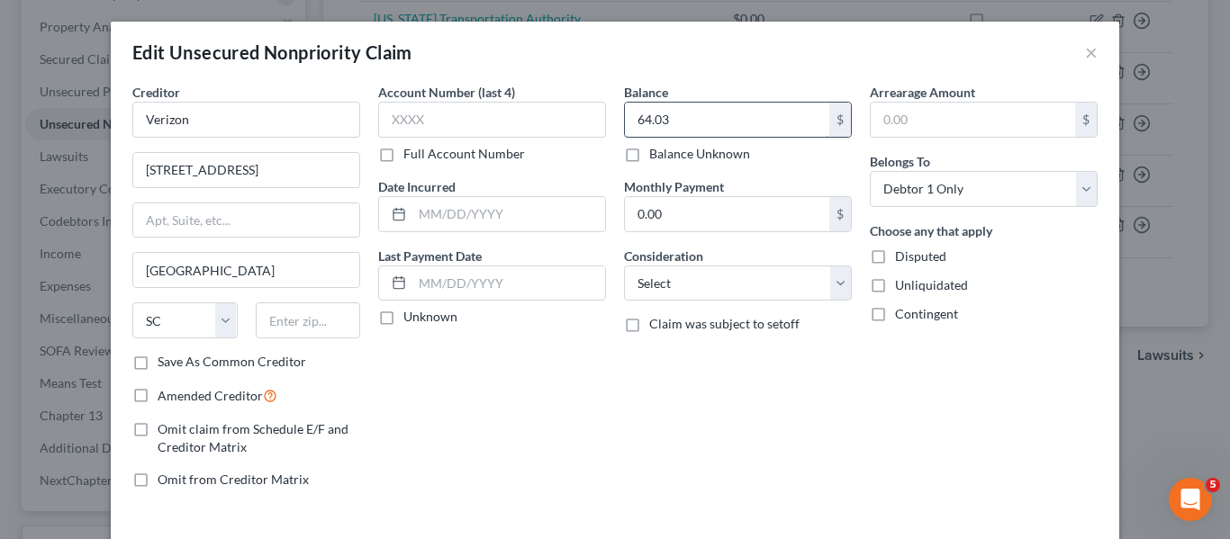
click at [714, 133] on input "64.03" at bounding box center [727, 120] width 204 height 34
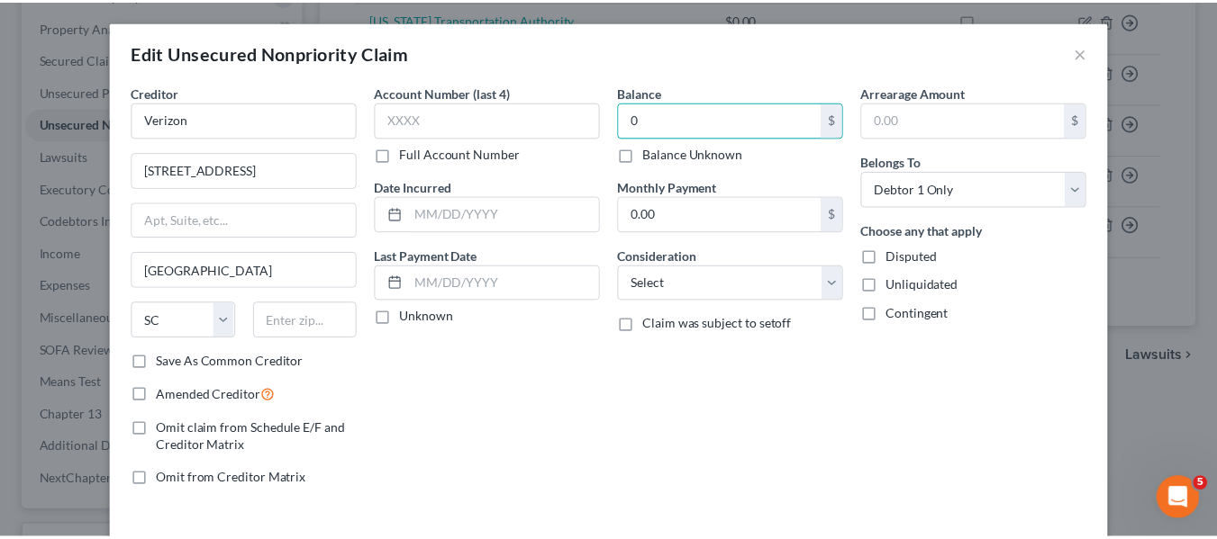
scroll to position [129, 0]
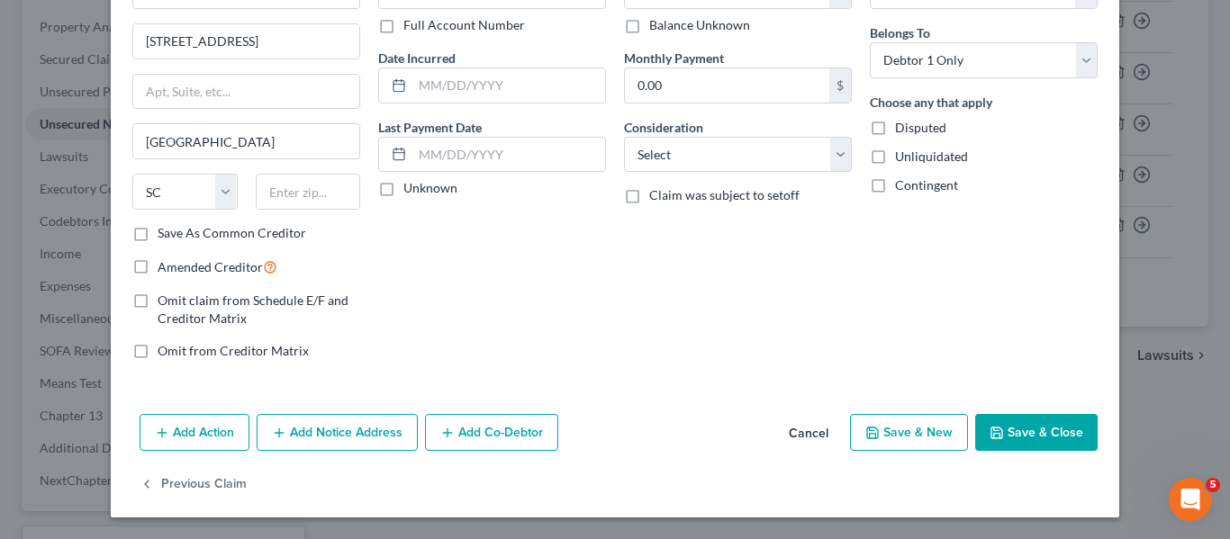
click at [990, 430] on icon "button" at bounding box center [997, 433] width 14 height 14
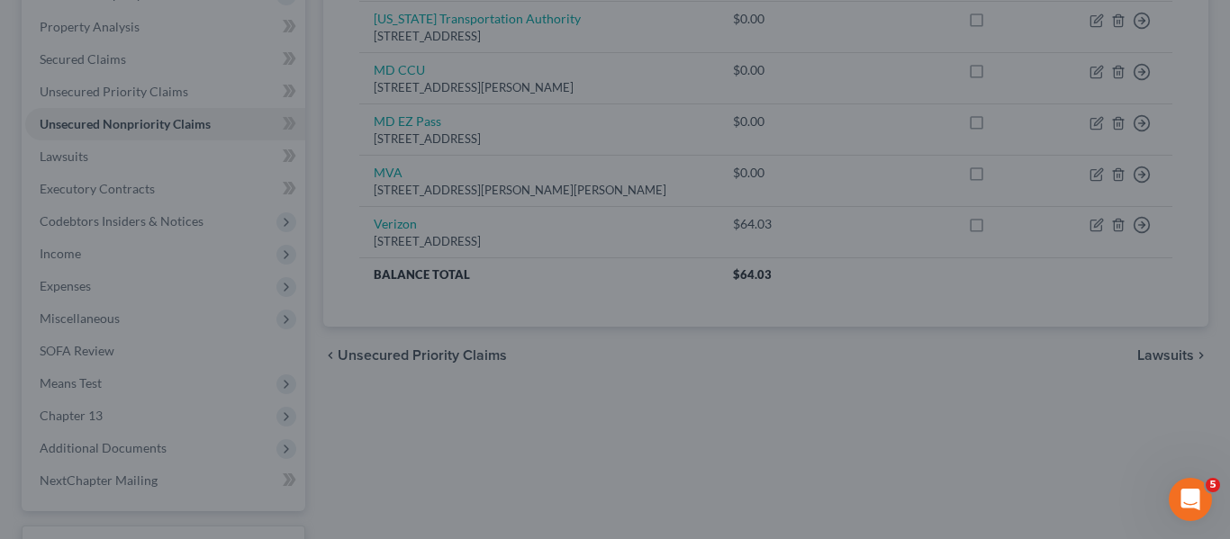
type input "0.00"
type input "0"
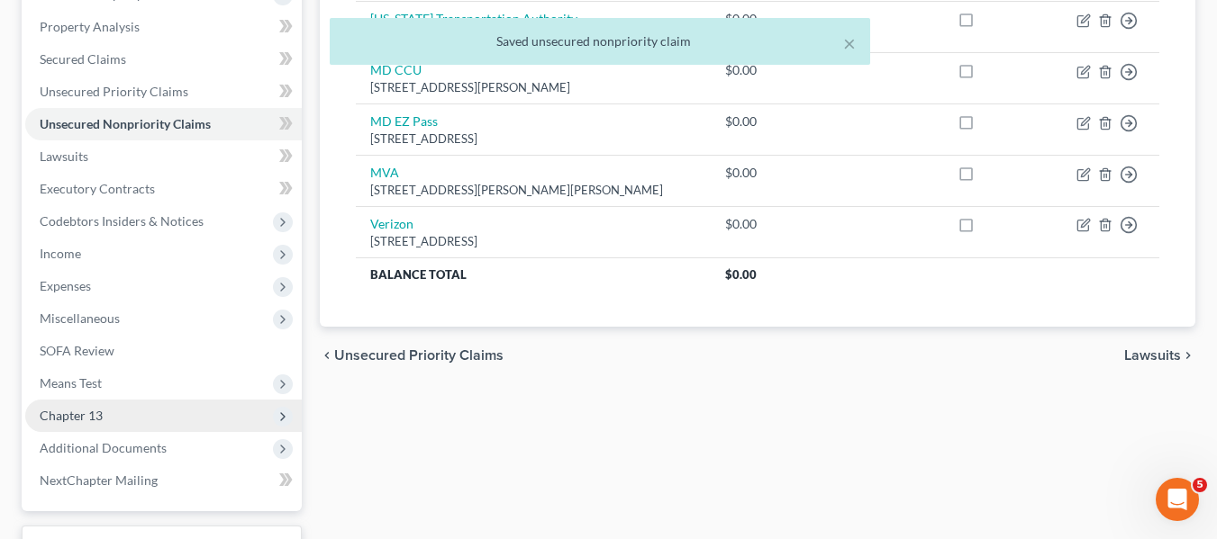
click at [45, 412] on span "Chapter 13" at bounding box center [71, 415] width 63 height 15
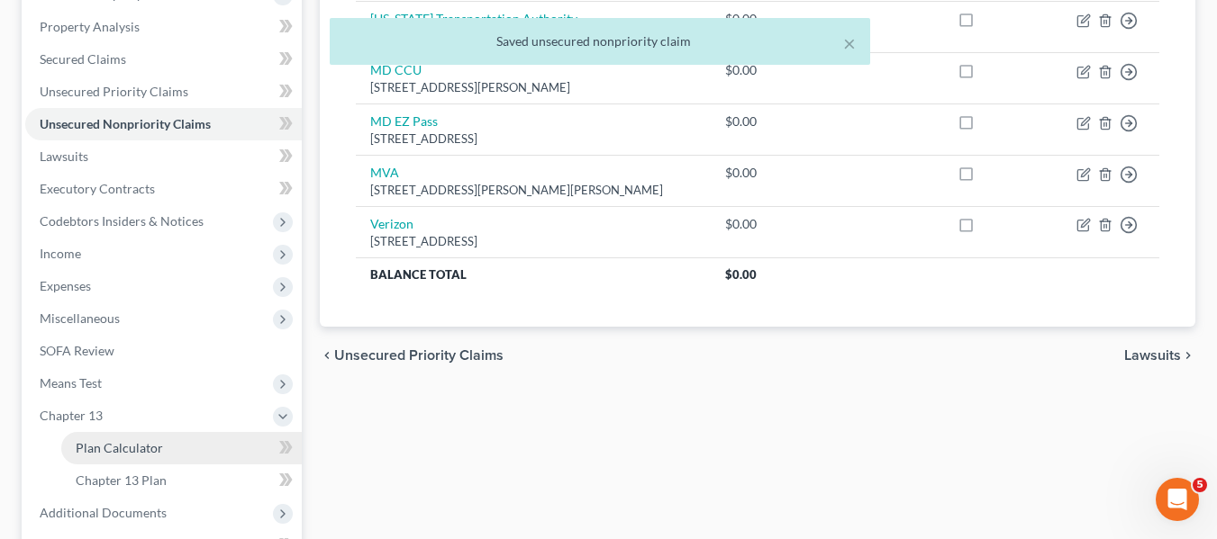
click at [84, 444] on span "Plan Calculator" at bounding box center [119, 447] width 87 height 15
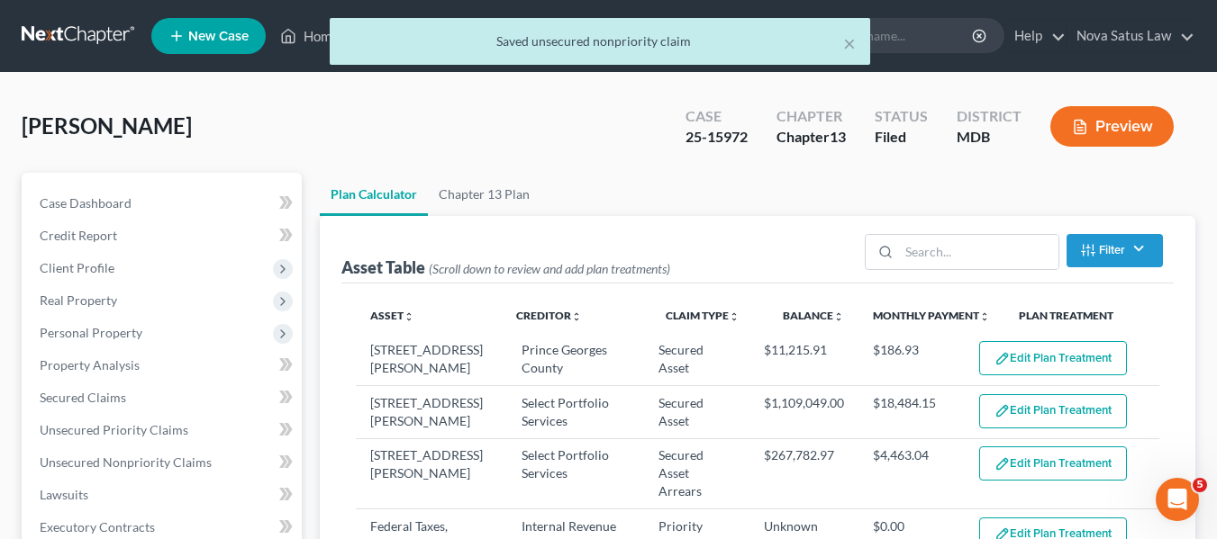
select select "59"
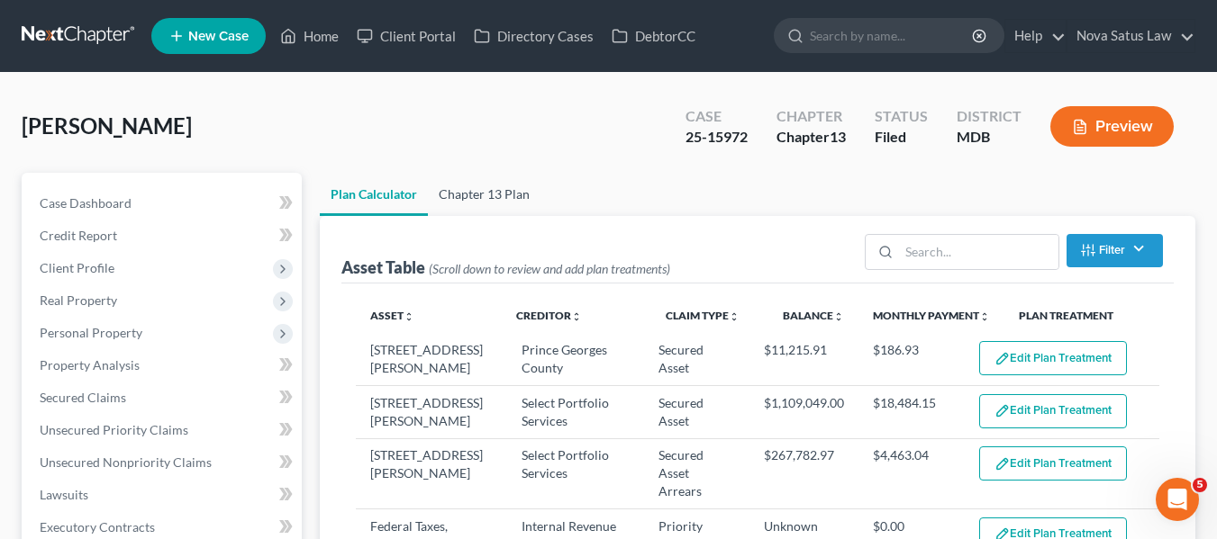
click at [486, 194] on link "Chapter 13 Plan" at bounding box center [484, 194] width 113 height 43
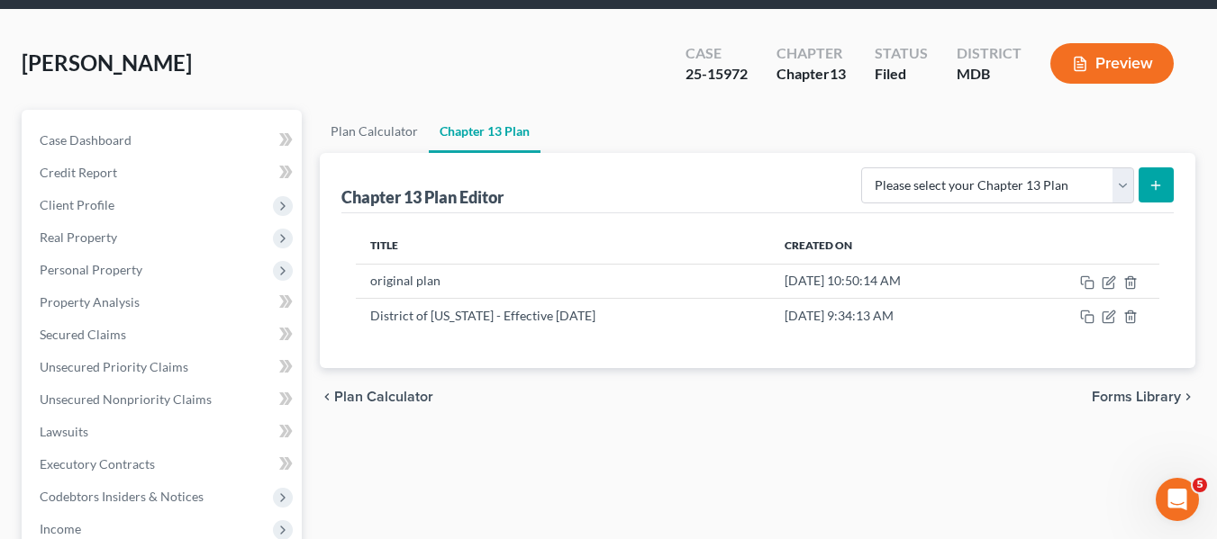
scroll to position [65, 0]
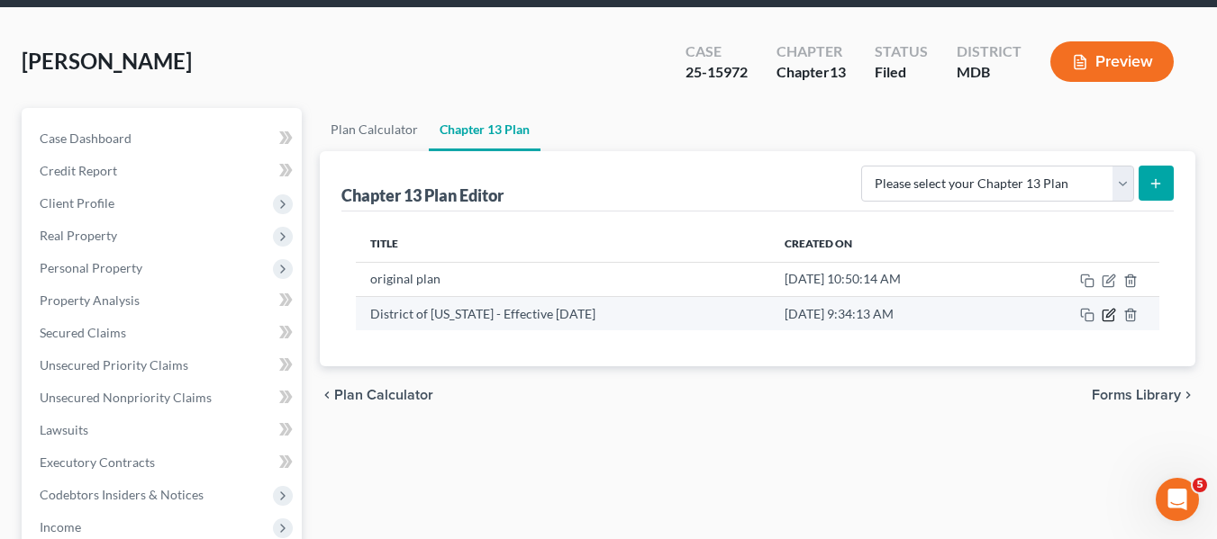
click at [1109, 314] on icon "button" at bounding box center [1110, 313] width 8 height 8
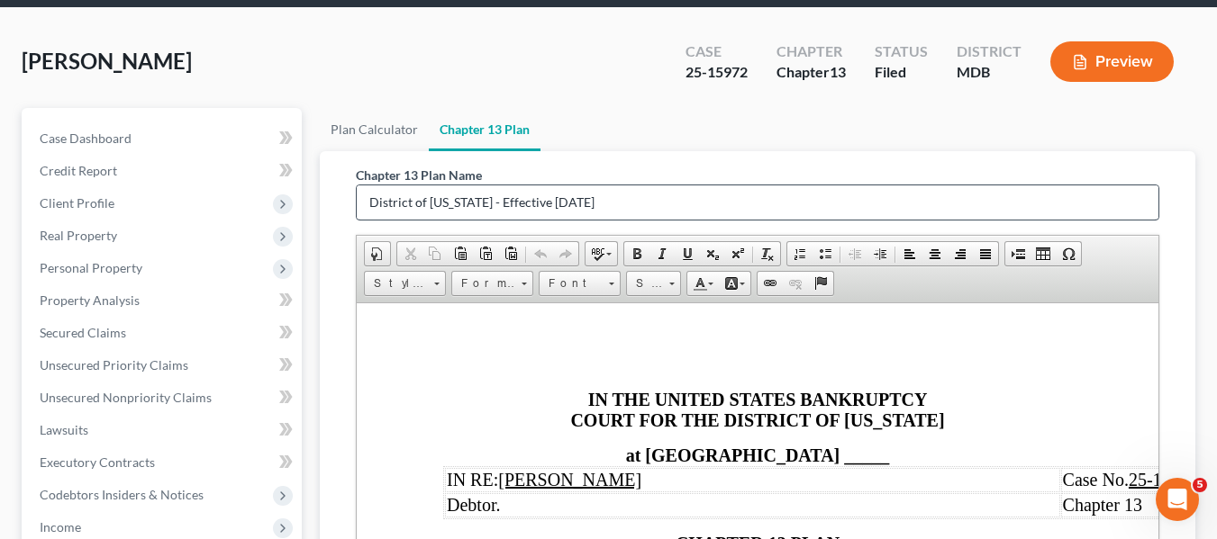
scroll to position [0, 0]
click at [639, 204] on input "District of [US_STATE] - Effective [DATE]" at bounding box center [758, 203] width 802 height 34
type input "District of Marylan"
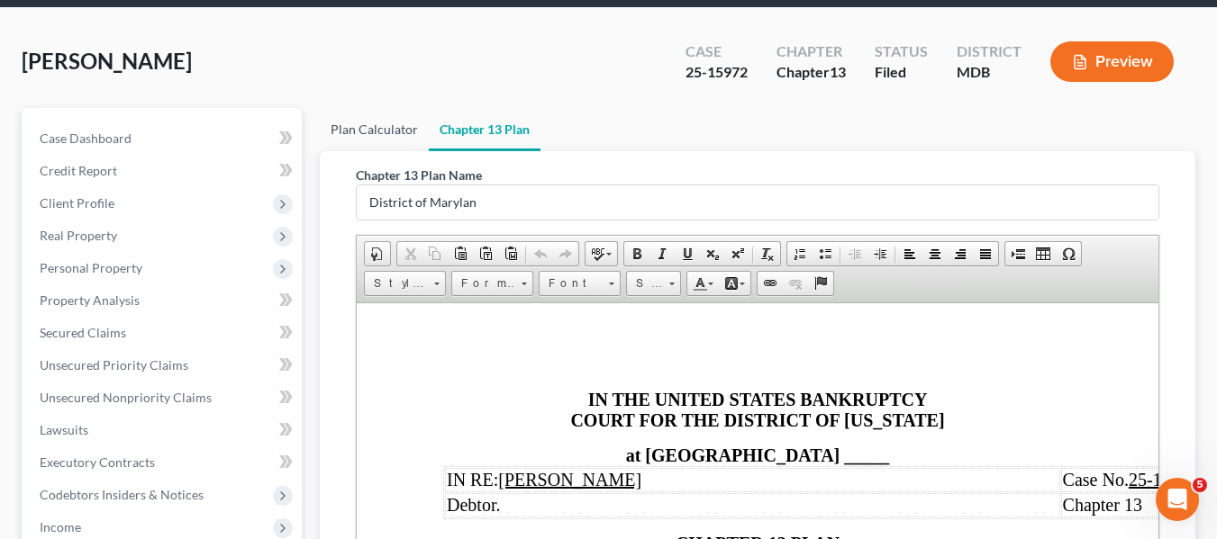
click at [358, 122] on link "Plan Calculator" at bounding box center [374, 129] width 109 height 43
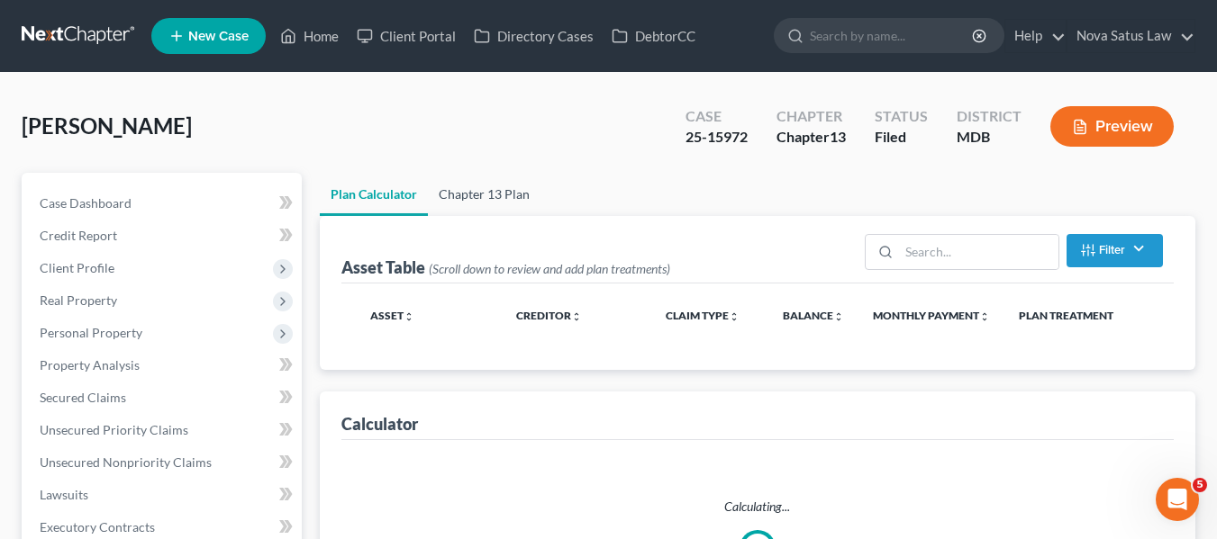
click at [480, 187] on link "Chapter 13 Plan" at bounding box center [484, 194] width 113 height 43
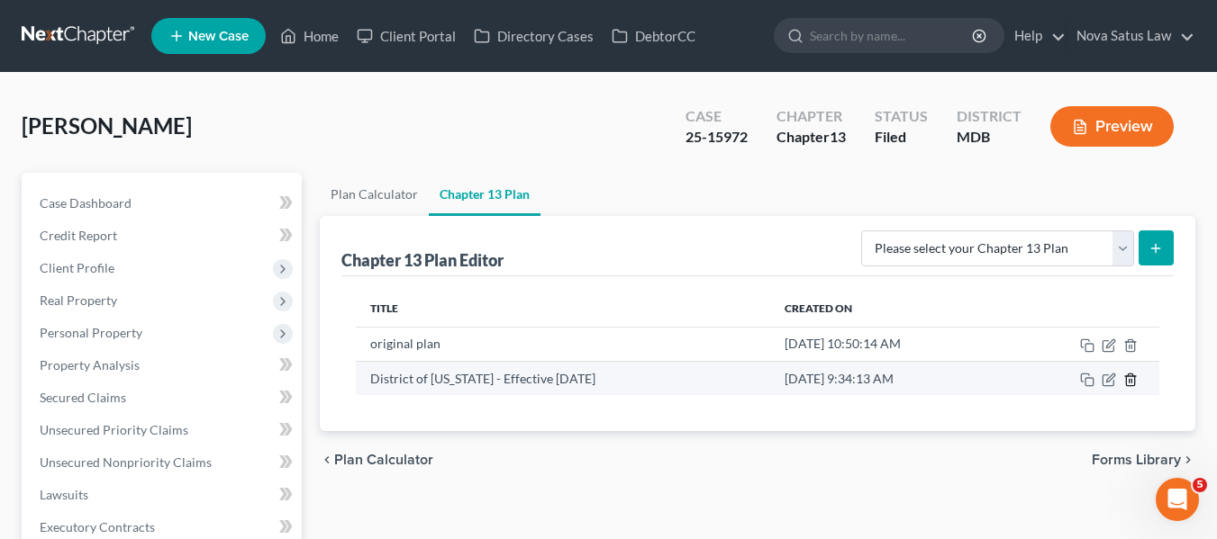
click at [1129, 376] on icon "button" at bounding box center [1130, 380] width 14 height 14
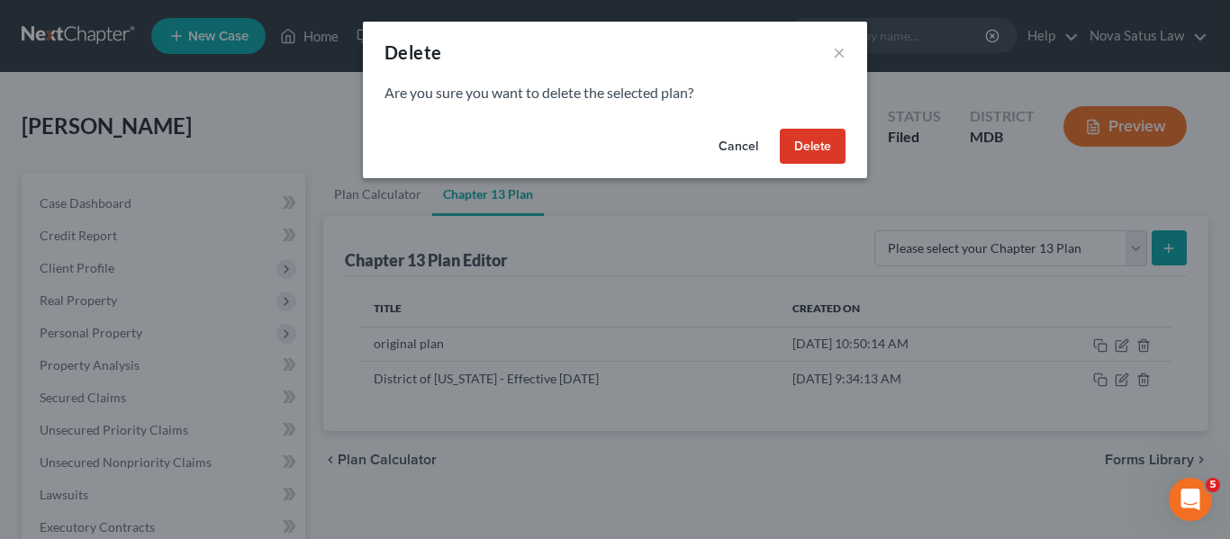
click at [804, 157] on button "Delete" at bounding box center [813, 147] width 66 height 36
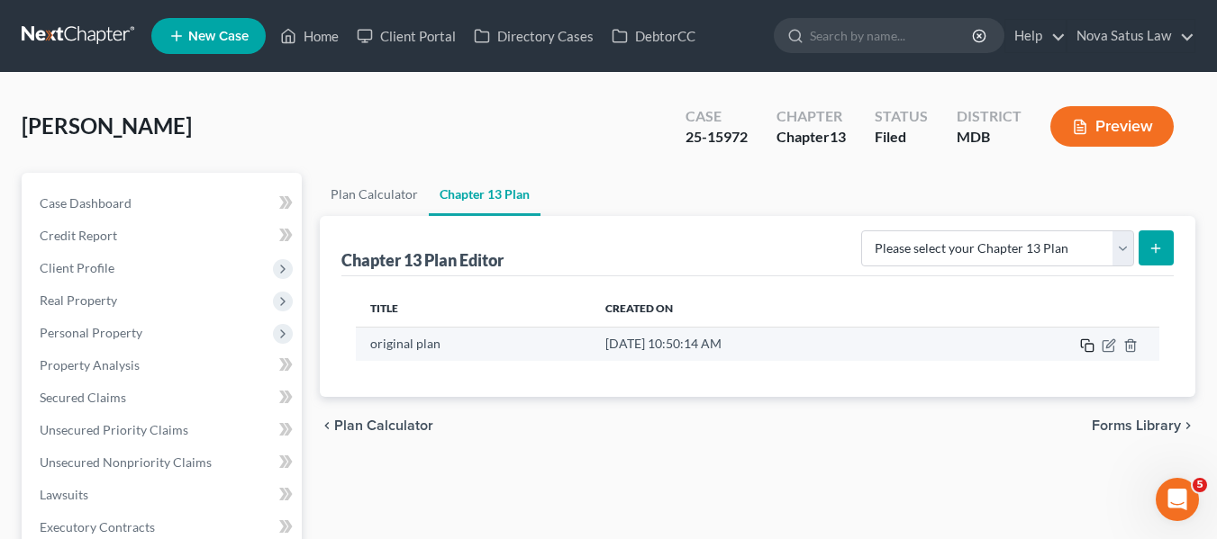
click at [1087, 349] on icon "button" at bounding box center [1087, 346] width 14 height 14
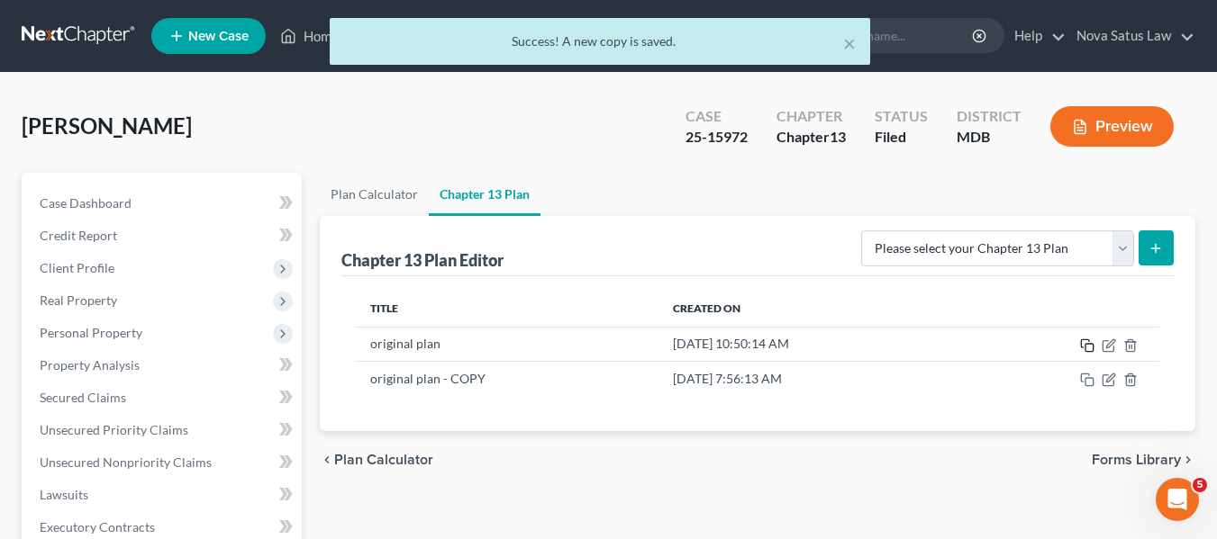
scroll to position [206, 0]
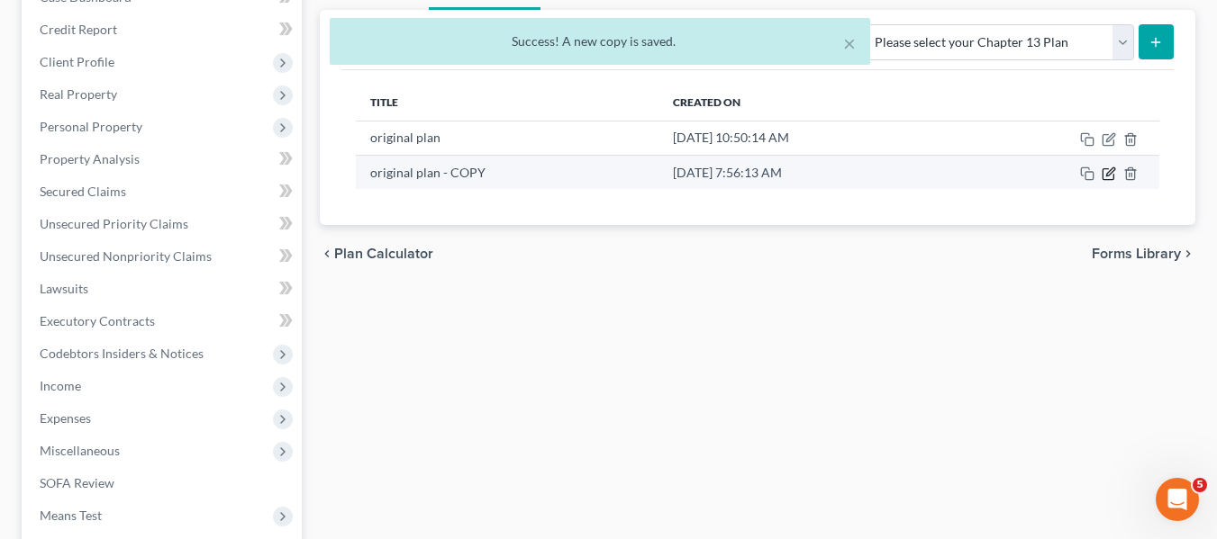
click at [1112, 171] on icon "button" at bounding box center [1108, 174] width 14 height 14
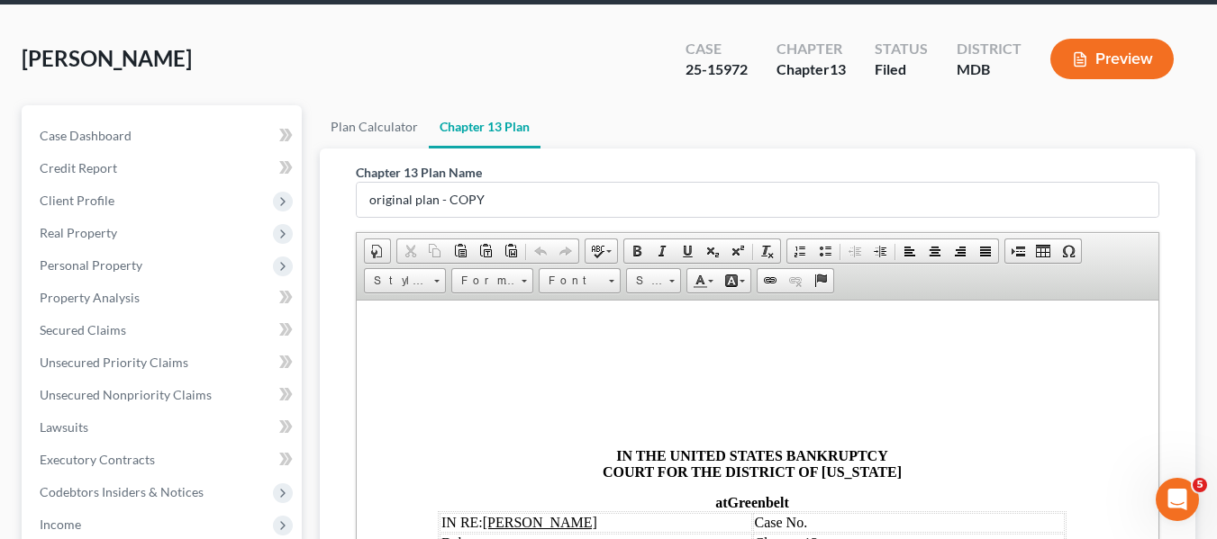
scroll to position [67, 0]
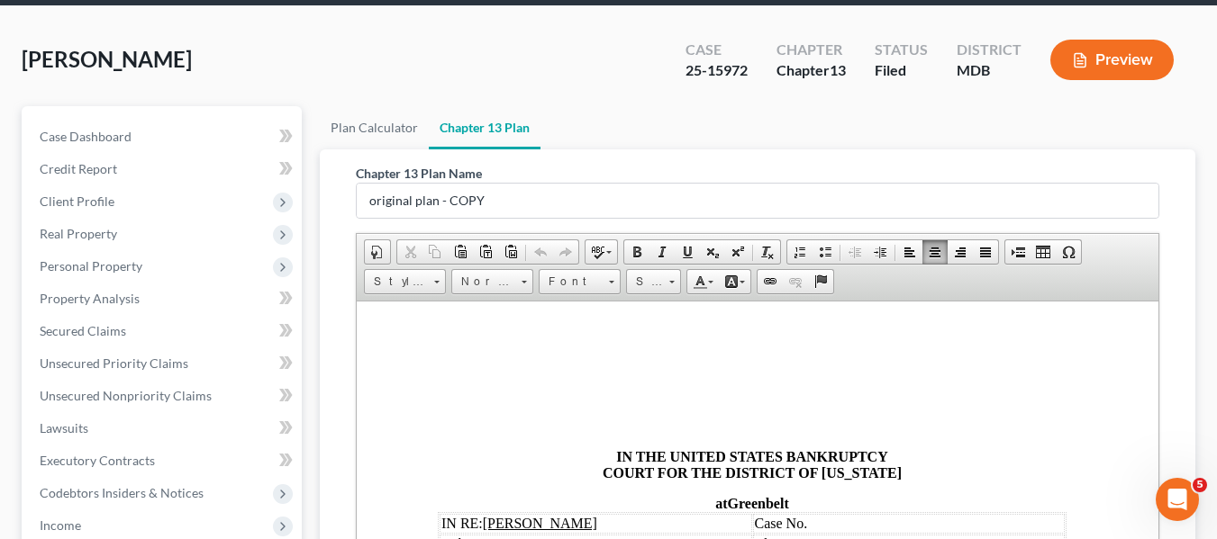
click at [815, 527] on td "Case No." at bounding box center [908, 523] width 312 height 20
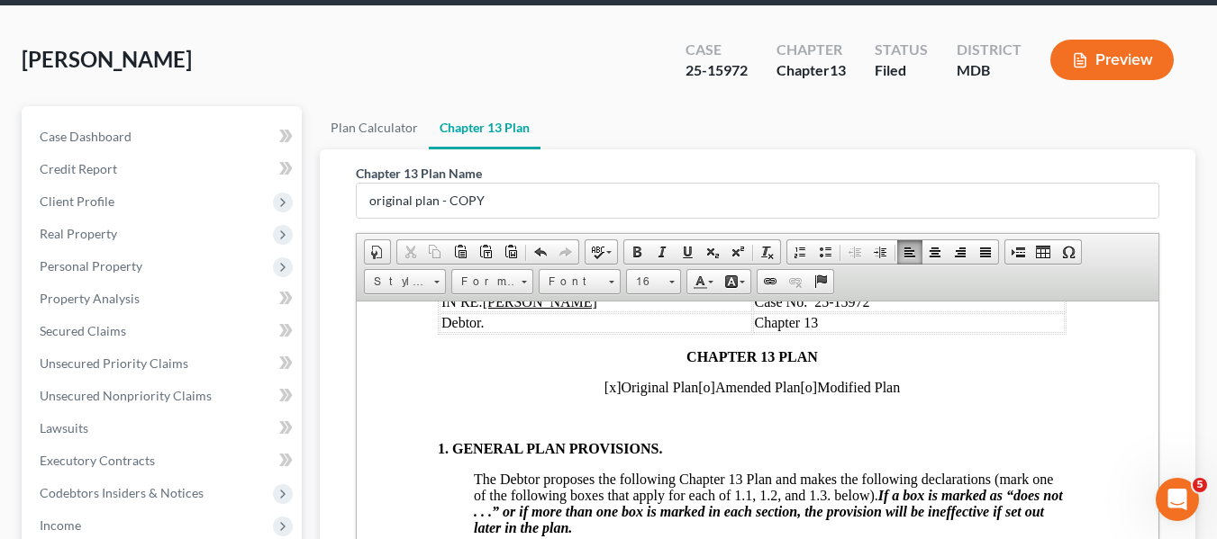
scroll to position [255, 10]
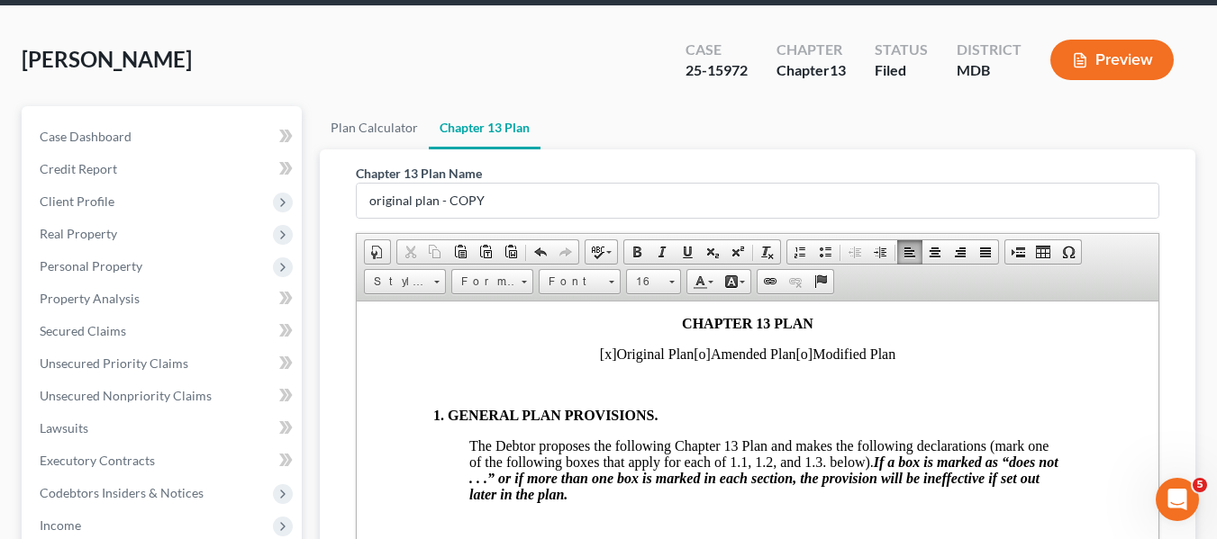
click at [599, 351] on span "[x]" at bounding box center [607, 353] width 17 height 15
click at [693, 355] on span "[o]" at bounding box center [701, 353] width 17 height 15
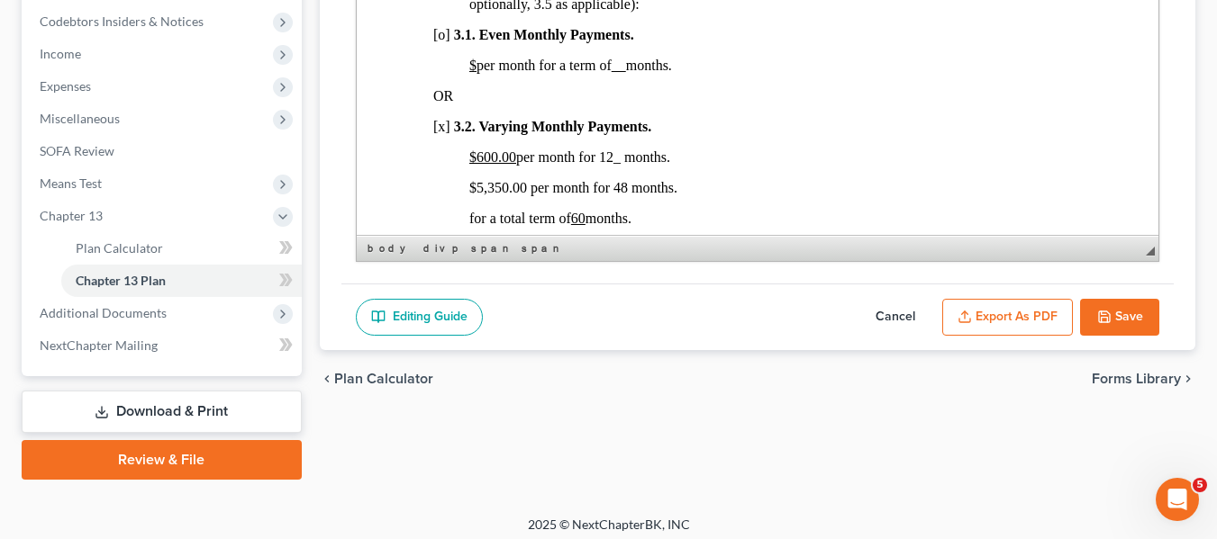
scroll to position [1273, 11]
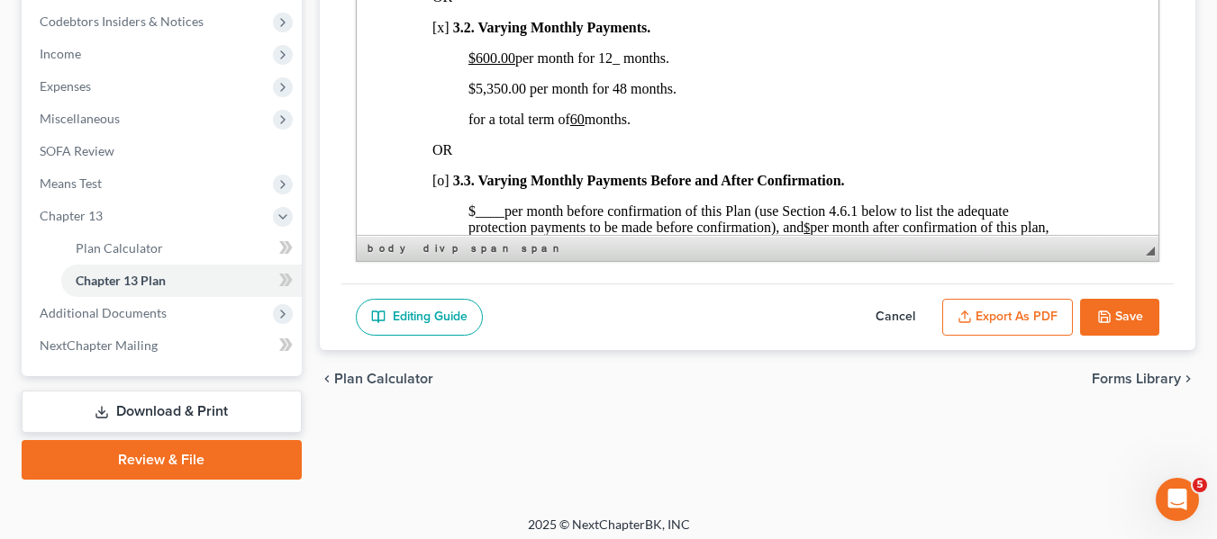
click at [476, 96] on span "$5,350.00 per month for 48 months." at bounding box center [571, 88] width 208 height 15
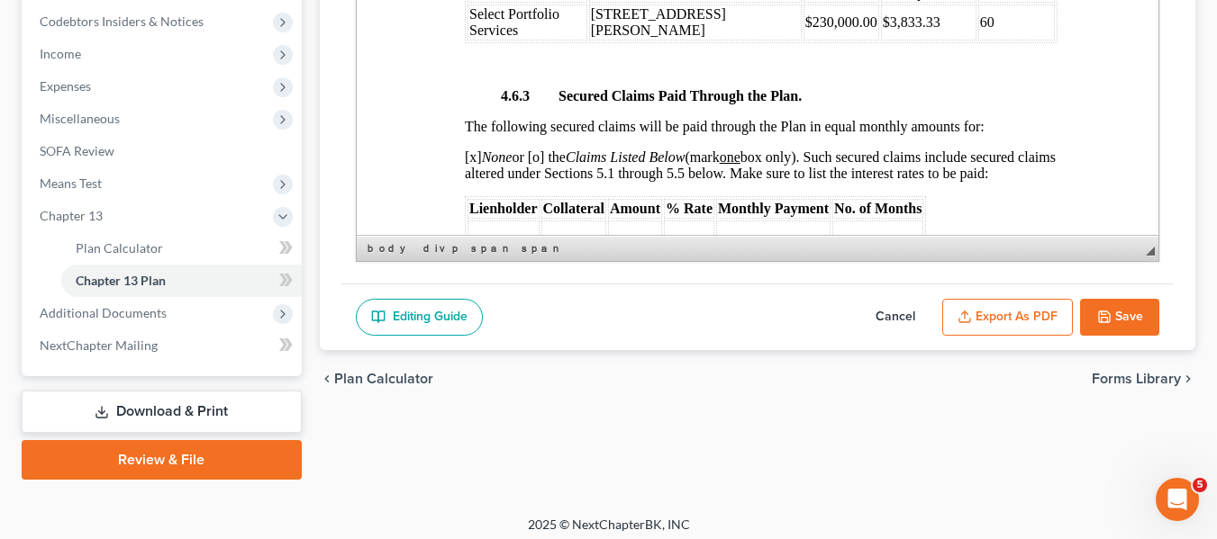
scroll to position [3201, 14]
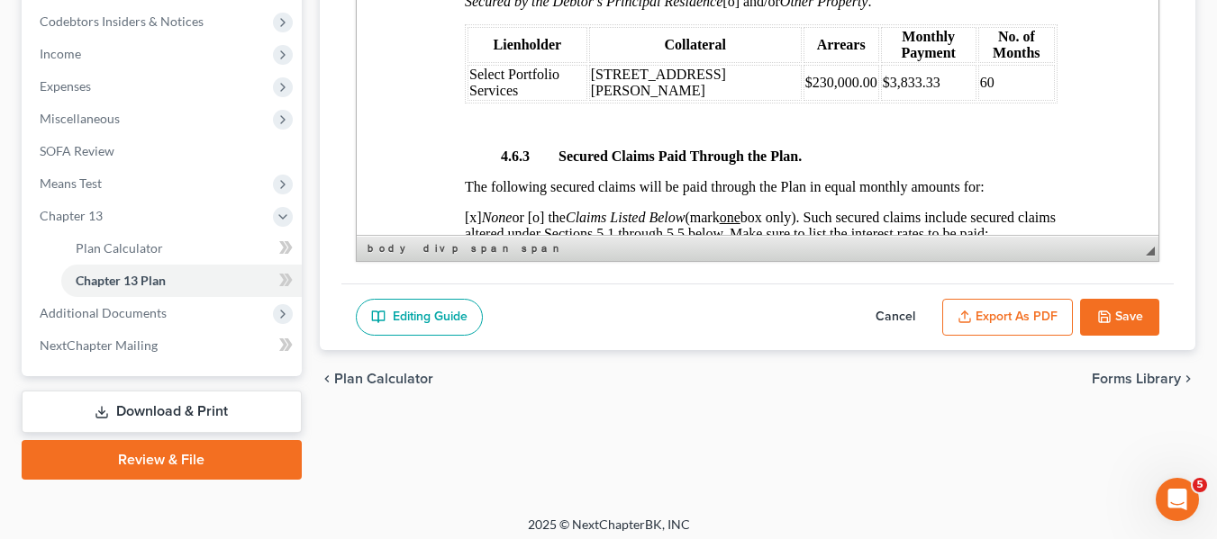
click at [804, 88] on span "$230,000.00" at bounding box center [840, 82] width 72 height 15
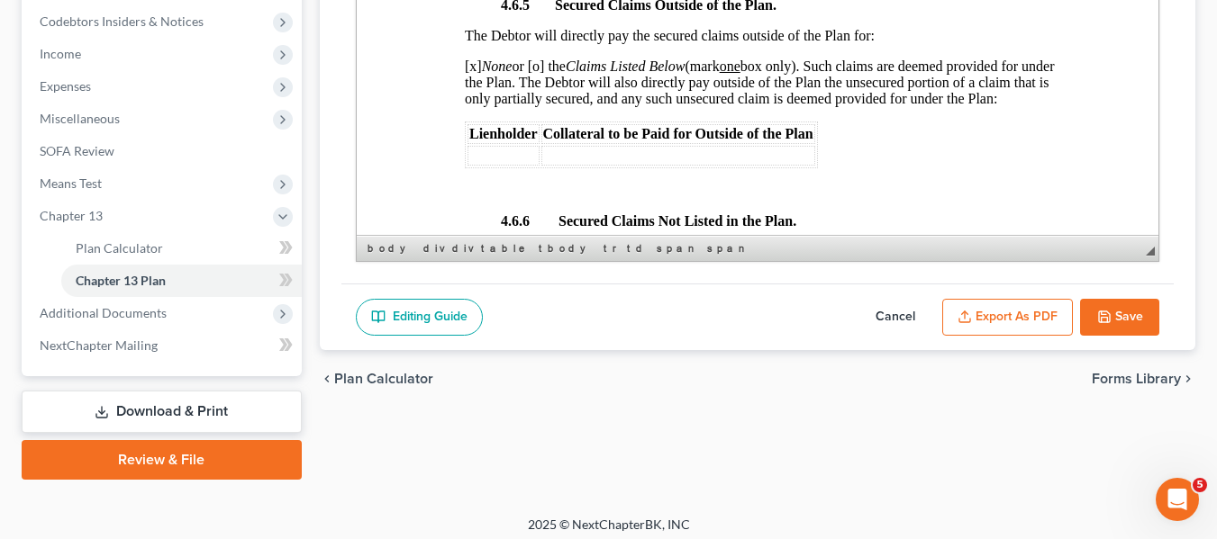
scroll to position [3864, 14]
click at [538, 62] on span "[x] None or [o] the Claims Listed Below (mark one box only). Such claims are de…" at bounding box center [759, 83] width 590 height 48
click at [472, 66] on span "[x] None or [x] the Claims Listed Below (mark one box only). Such claims are de…" at bounding box center [759, 83] width 590 height 48
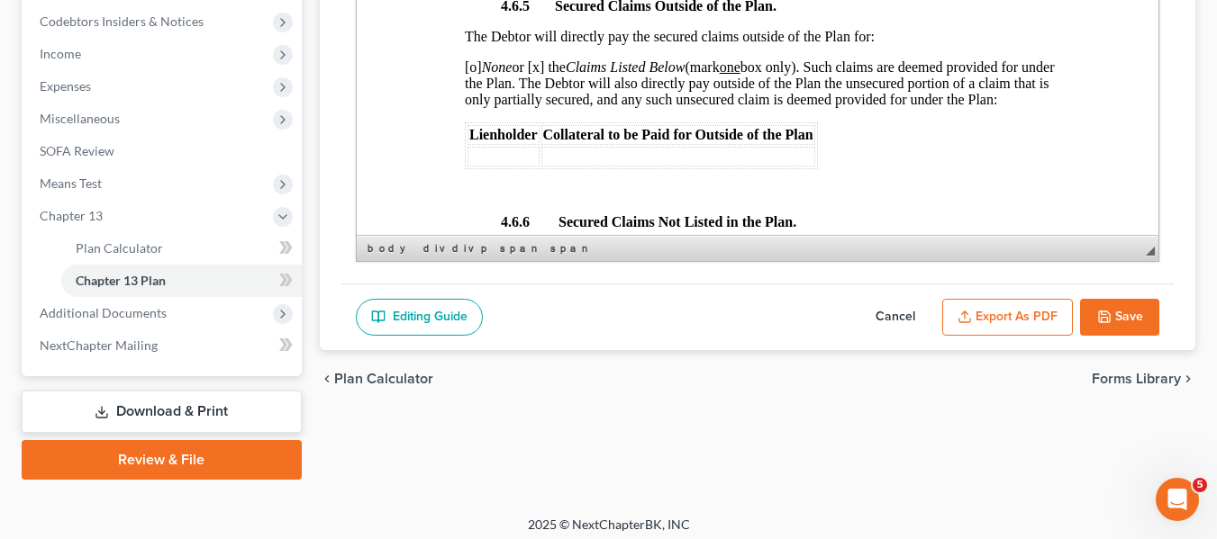
click at [484, 167] on td at bounding box center [502, 157] width 72 height 20
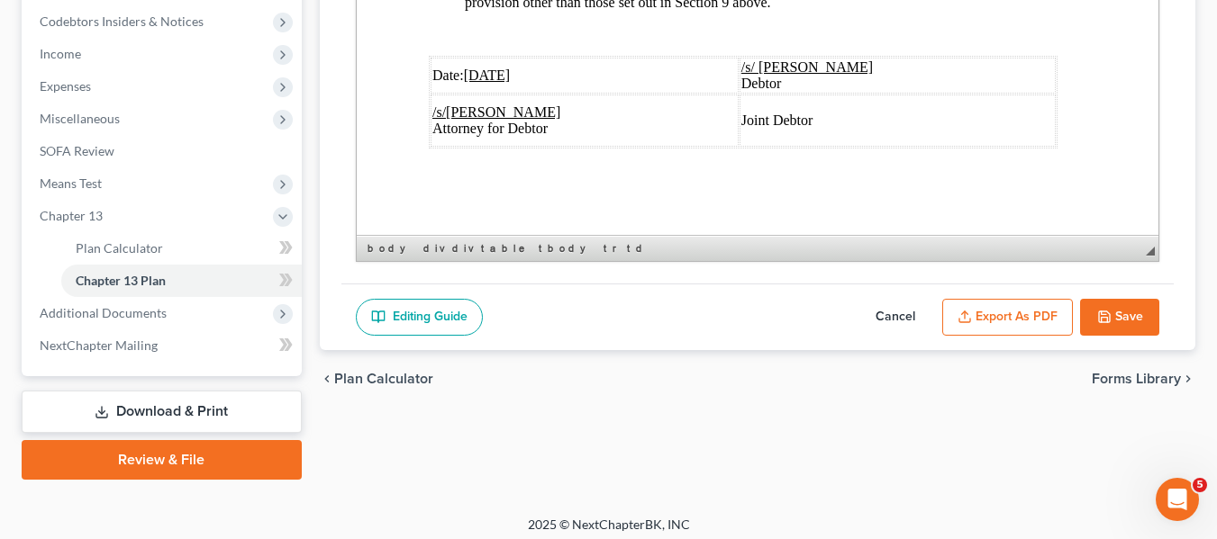
scroll to position [6978, 14]
click at [472, 68] on u "[DATE]" at bounding box center [486, 75] width 47 height 15
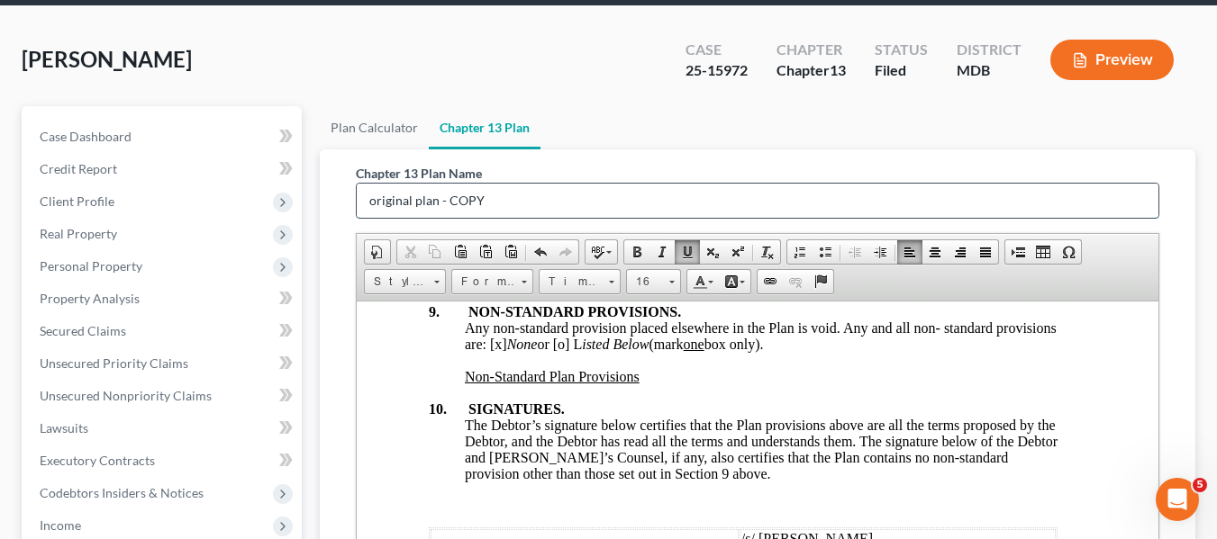
click at [509, 186] on input "original plan - COPY" at bounding box center [758, 201] width 802 height 34
type input "o"
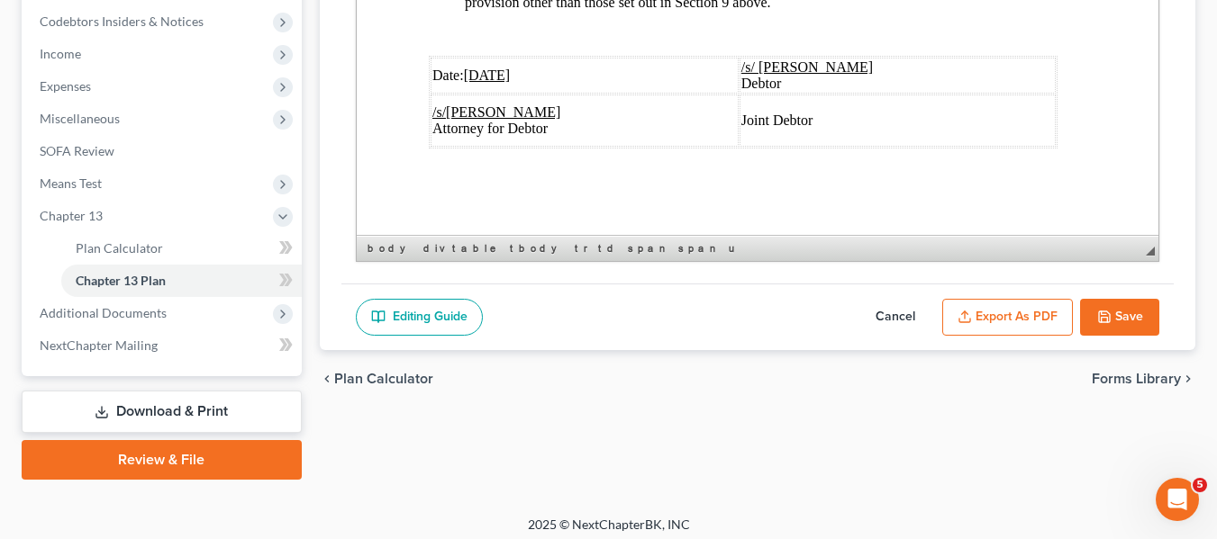
type input "amended plan 091725"
click at [1002, 320] on button "Export as PDF" at bounding box center [1007, 318] width 131 height 38
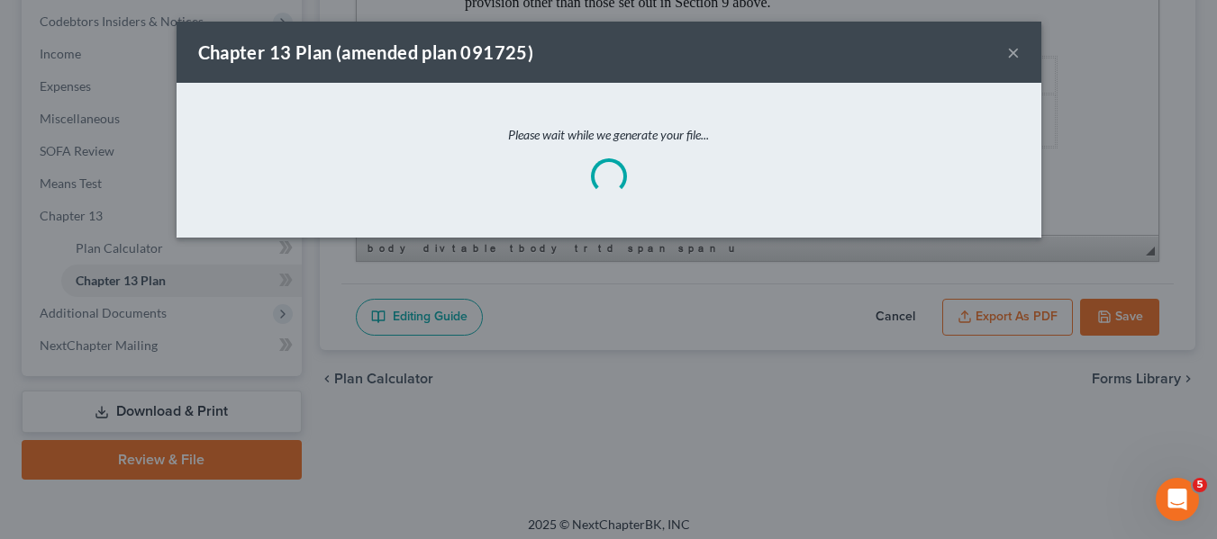
scroll to position [6913, 14]
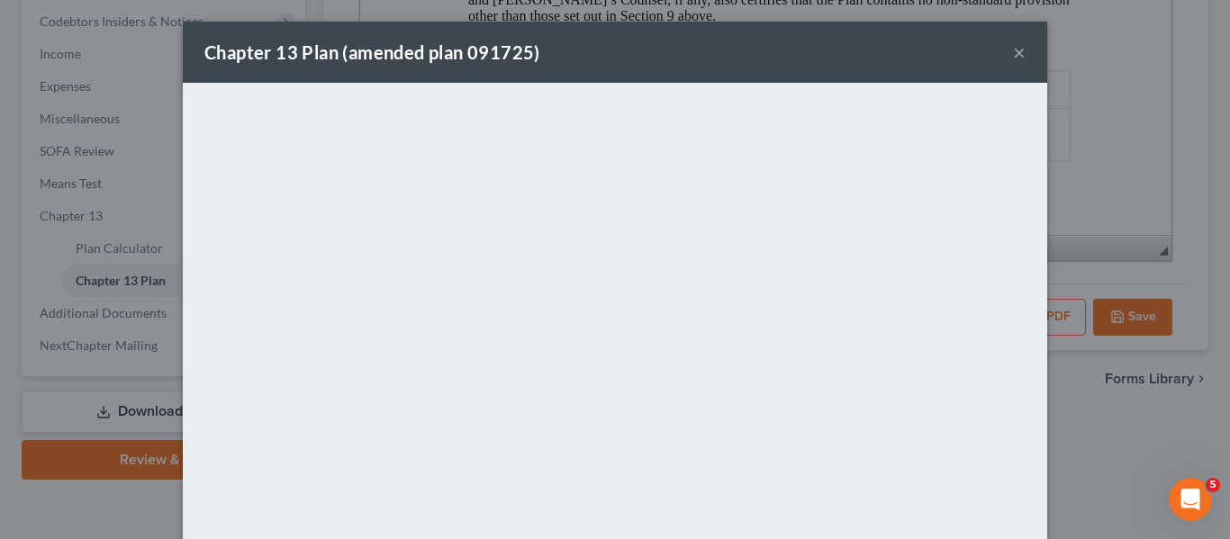
click at [752, 77] on div "Chapter 13 Plan (amended plan 091725) ×" at bounding box center [615, 52] width 865 height 61
click at [1021, 51] on div "Chapter 13 Plan (amended plan 091725) ×" at bounding box center [615, 52] width 865 height 61
click at [1015, 51] on button "×" at bounding box center [1019, 52] width 13 height 22
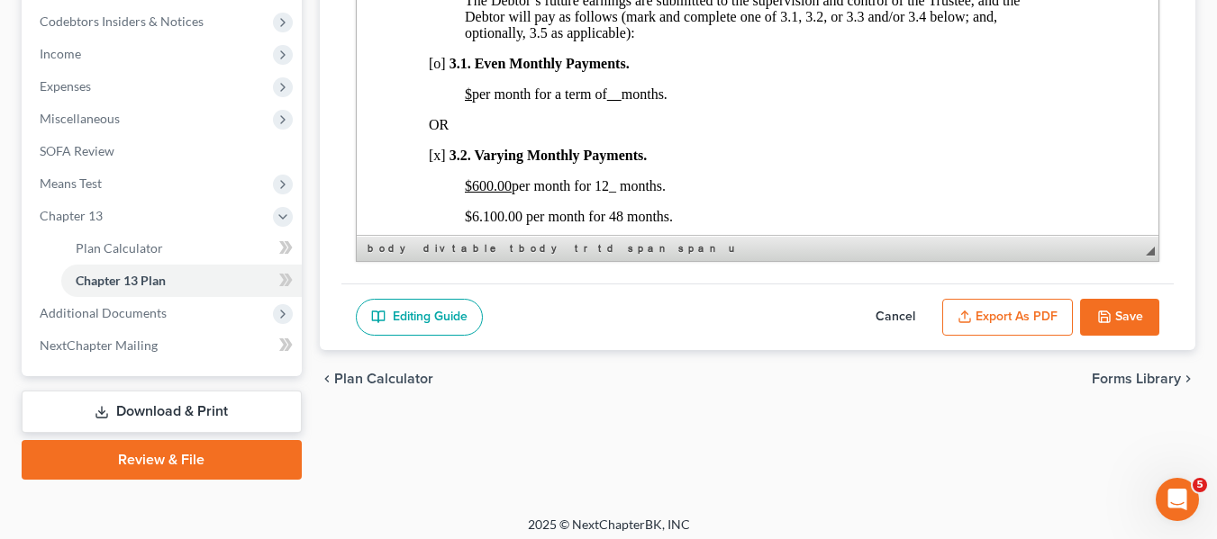
scroll to position [1208, 14]
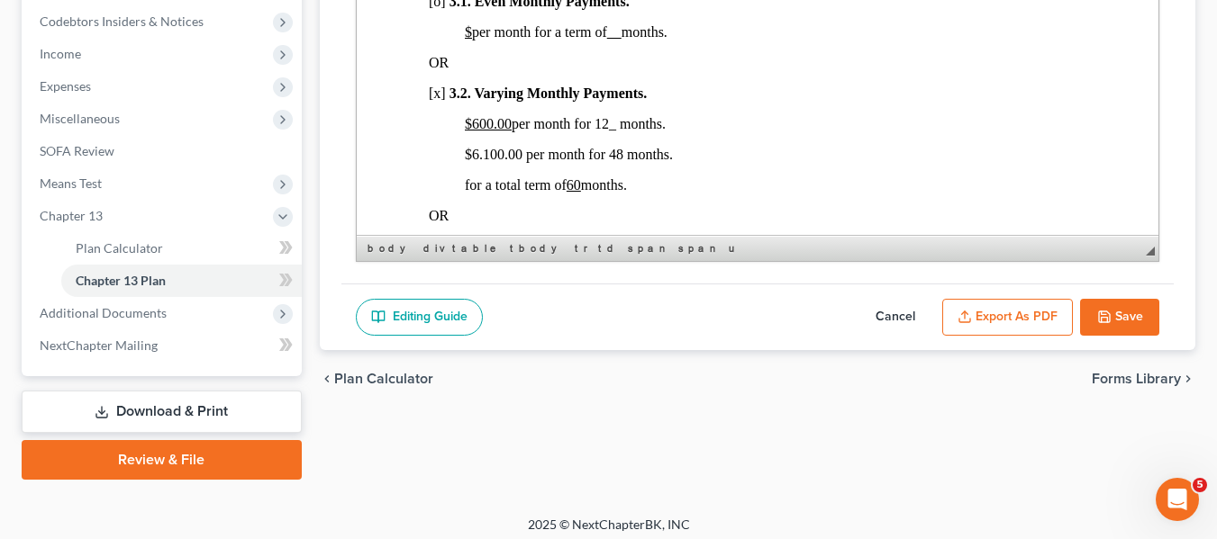
click at [1128, 304] on button "Save" at bounding box center [1119, 318] width 79 height 38
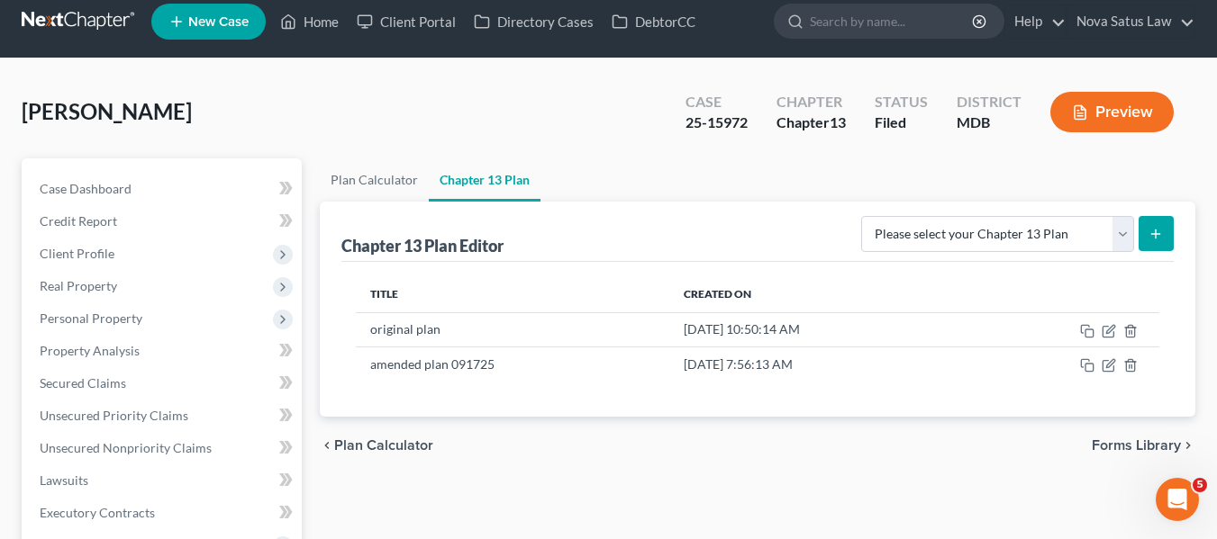
scroll to position [0, 0]
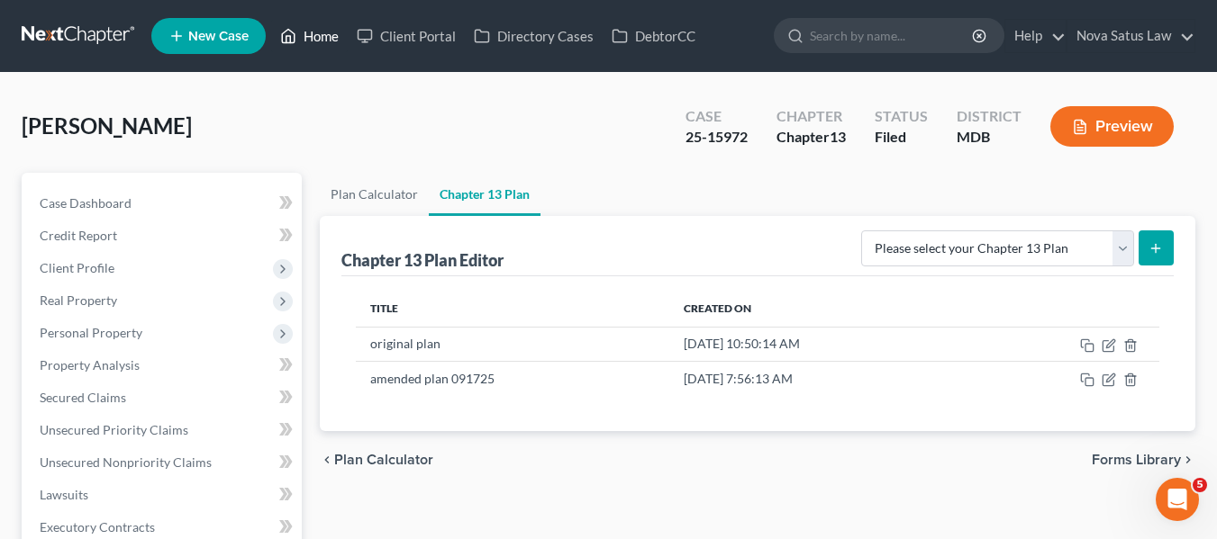
click at [315, 41] on link "Home" at bounding box center [309, 36] width 77 height 32
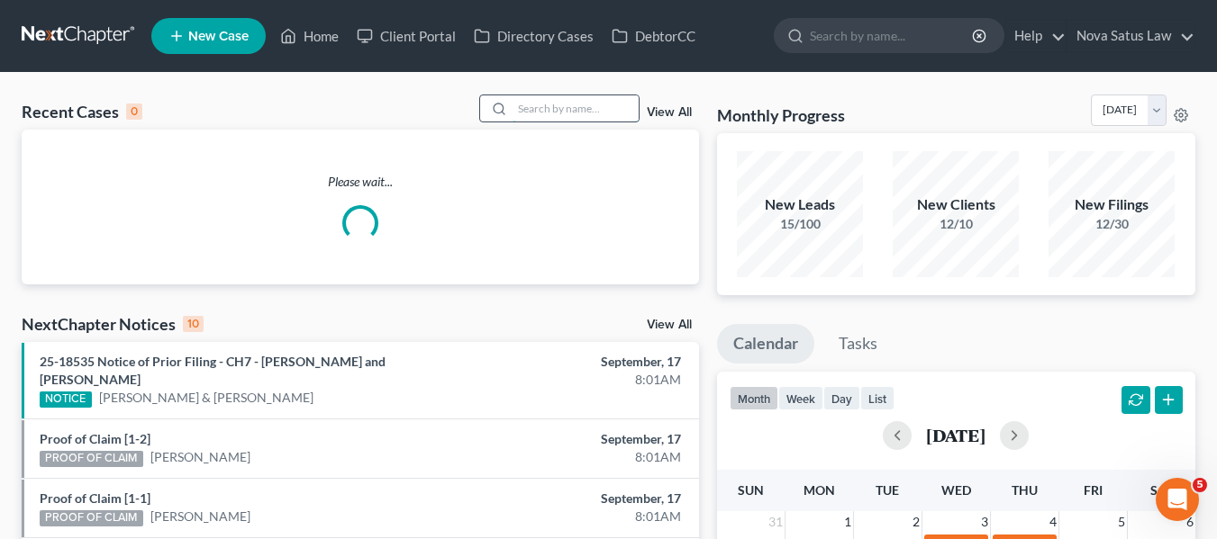
click at [528, 103] on input "search" at bounding box center [575, 108] width 126 height 26
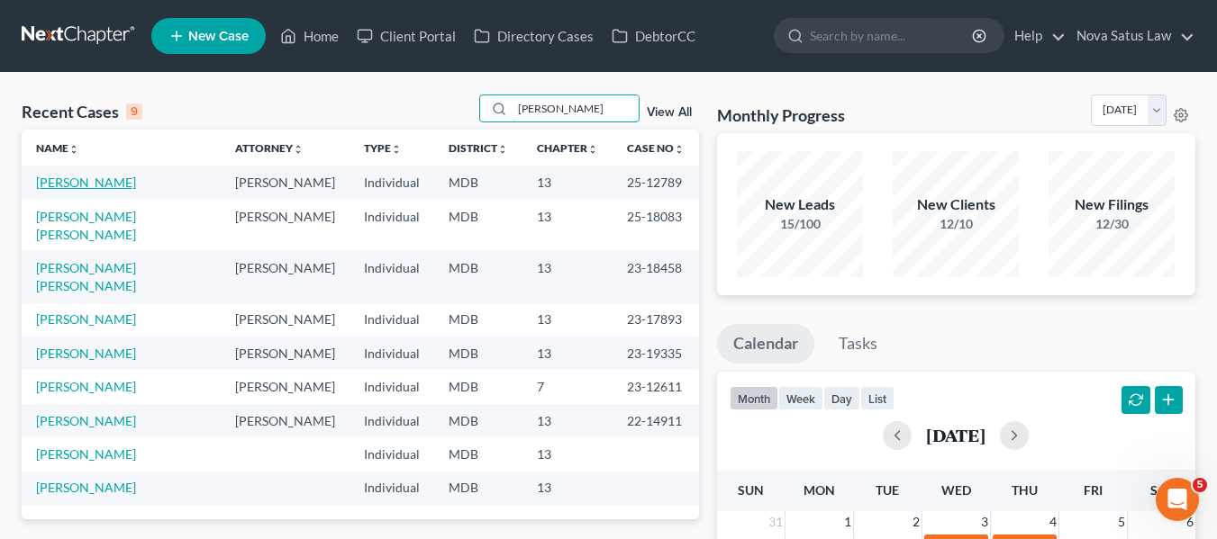
type input "[PERSON_NAME]"
click at [66, 180] on link "[PERSON_NAME]" at bounding box center [86, 182] width 100 height 15
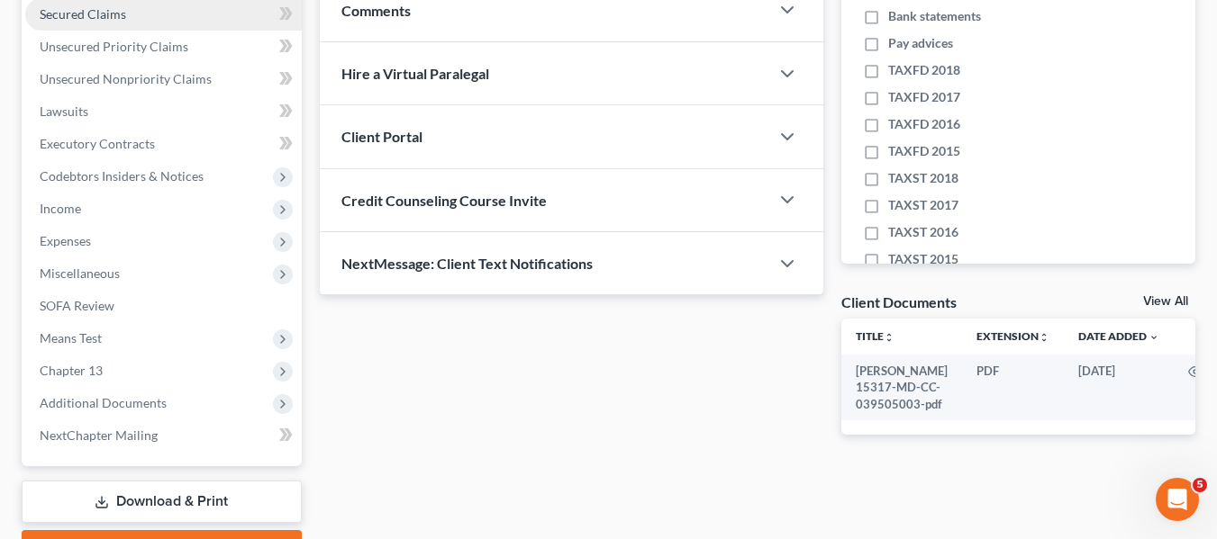
scroll to position [385, 0]
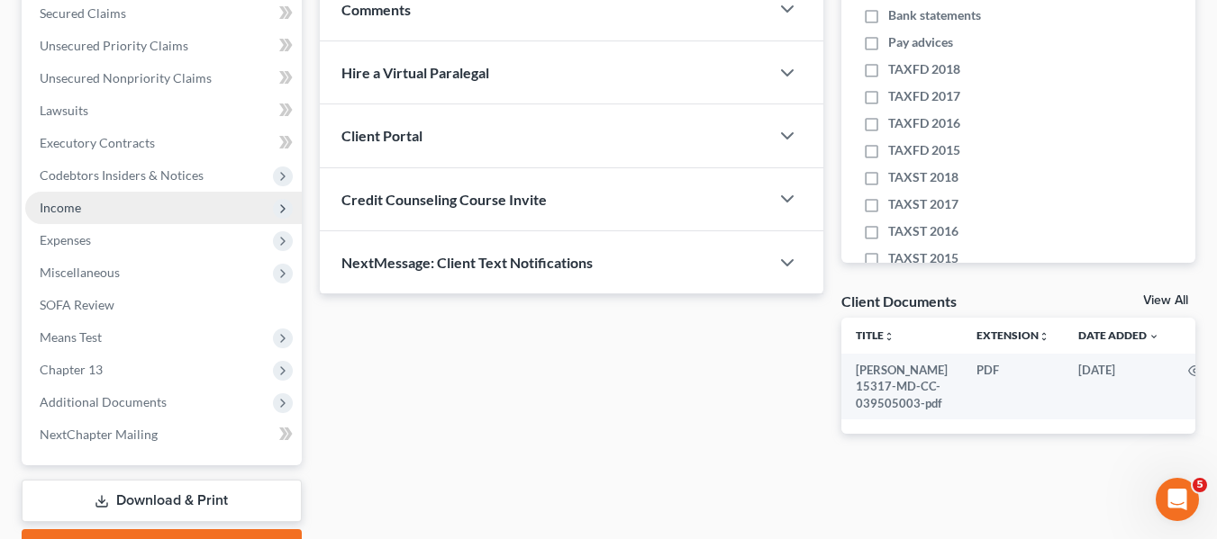
click at [61, 220] on span "Income" at bounding box center [163, 208] width 276 height 32
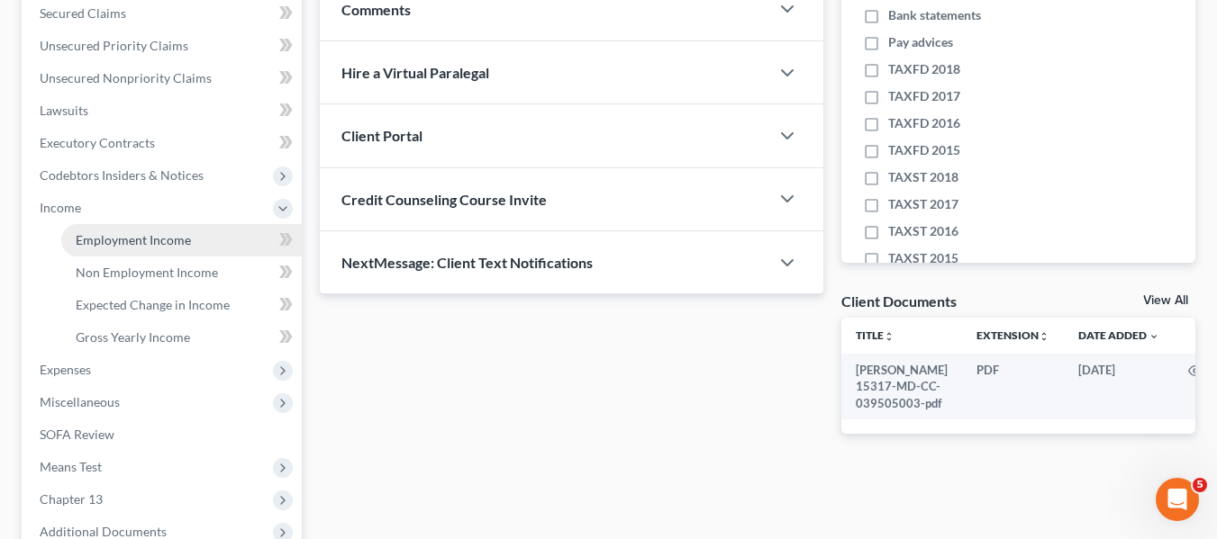
click at [88, 248] on link "Employment Income" at bounding box center [181, 240] width 240 height 32
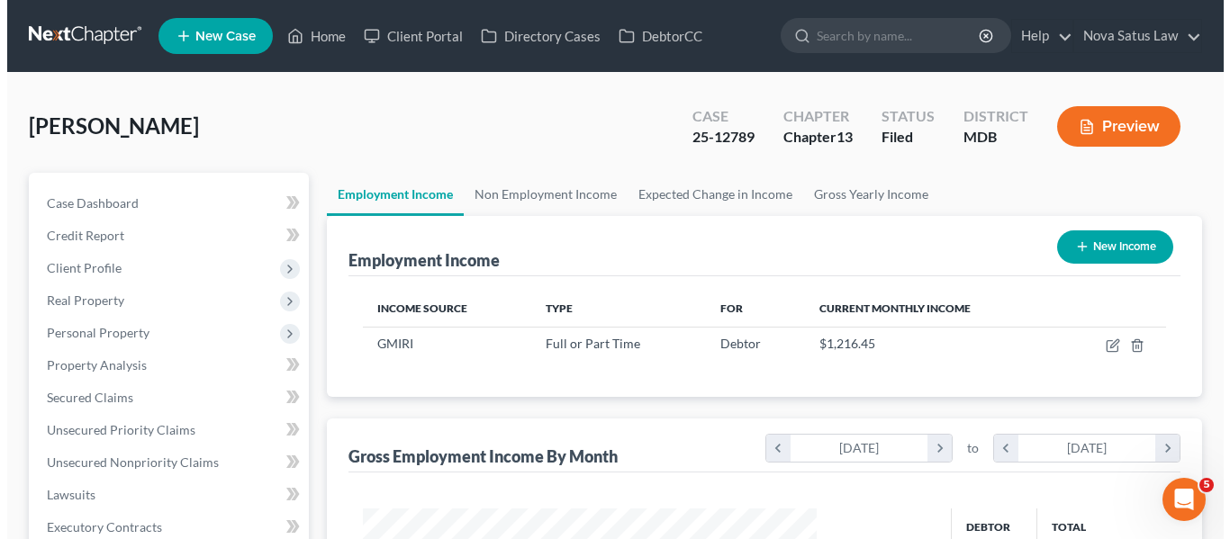
scroll to position [323, 490]
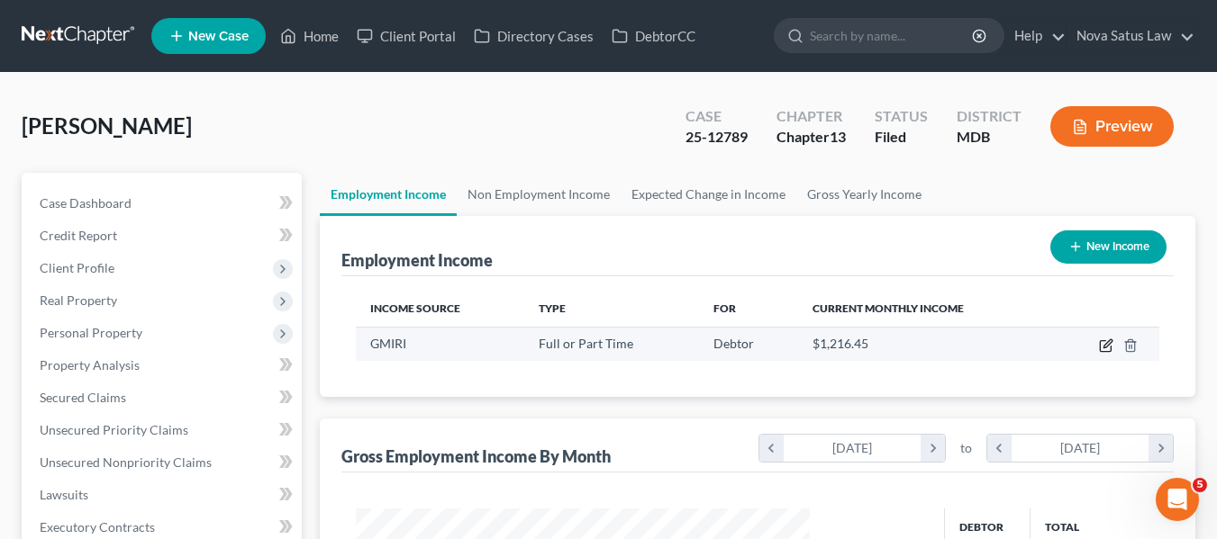
click at [1103, 340] on icon "button" at bounding box center [1106, 346] width 14 height 14
select select "0"
select select "9"
select select "3"
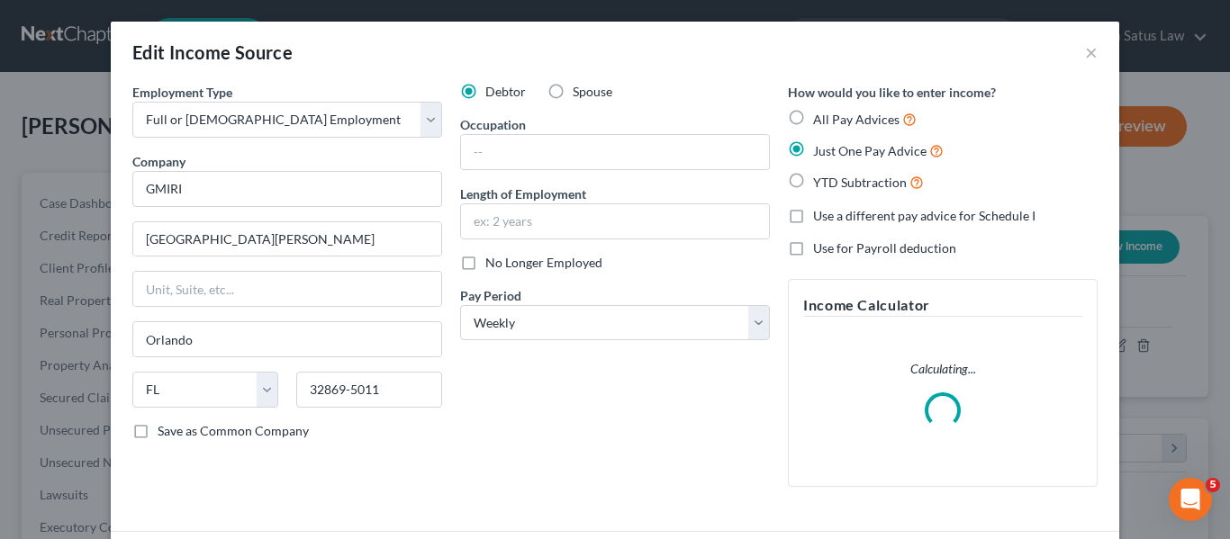
scroll to position [140, 0]
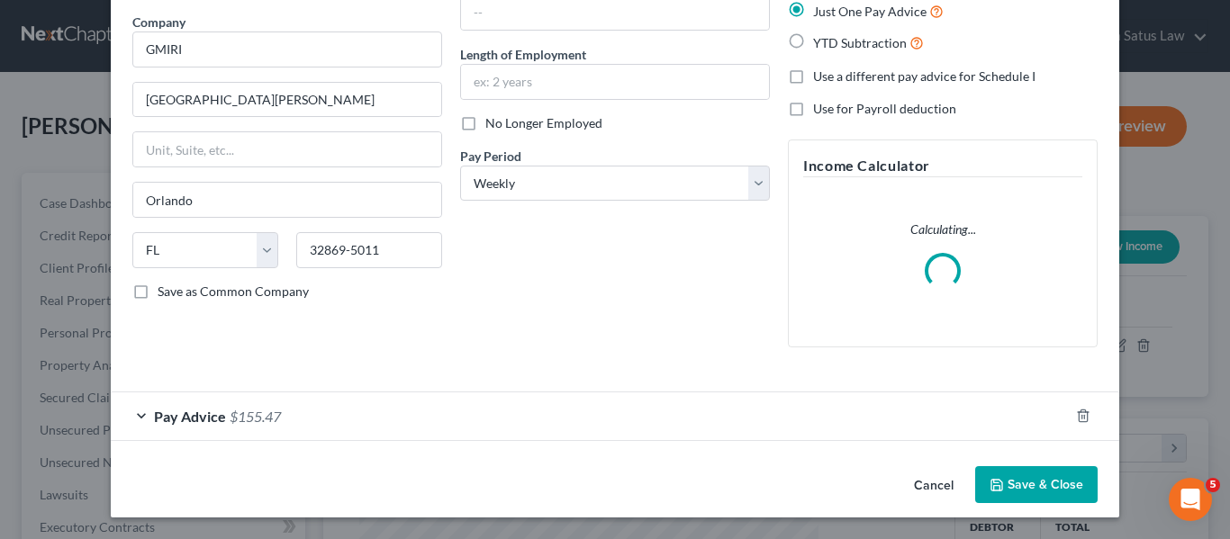
click at [173, 413] on form "Employment Type * Select Full or [DEMOGRAPHIC_DATA] Employment Self Employment …" at bounding box center [614, 192] width 965 height 498
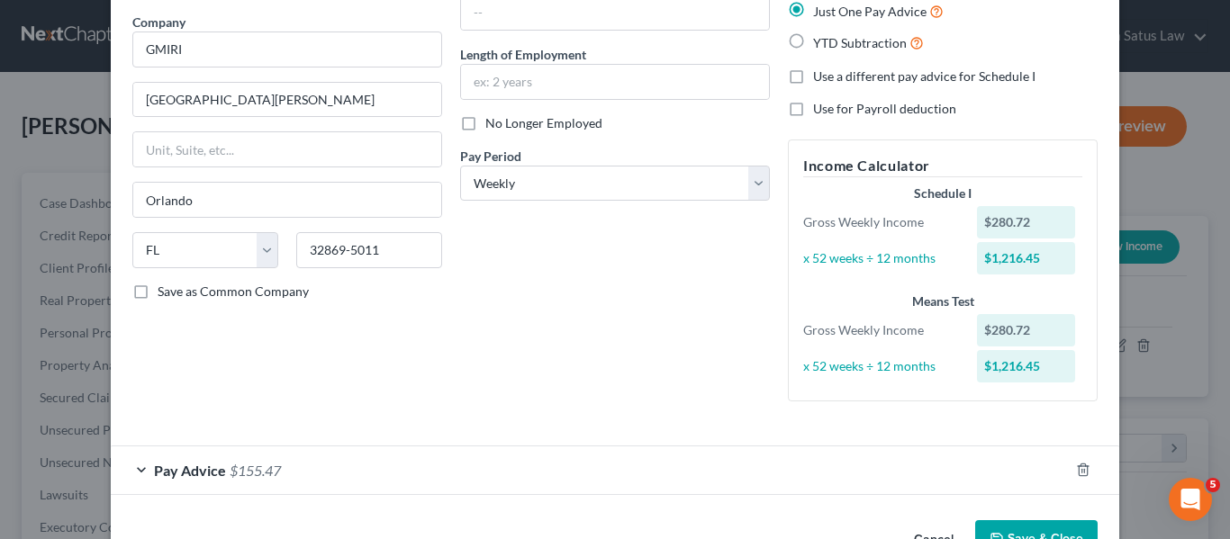
scroll to position [194, 0]
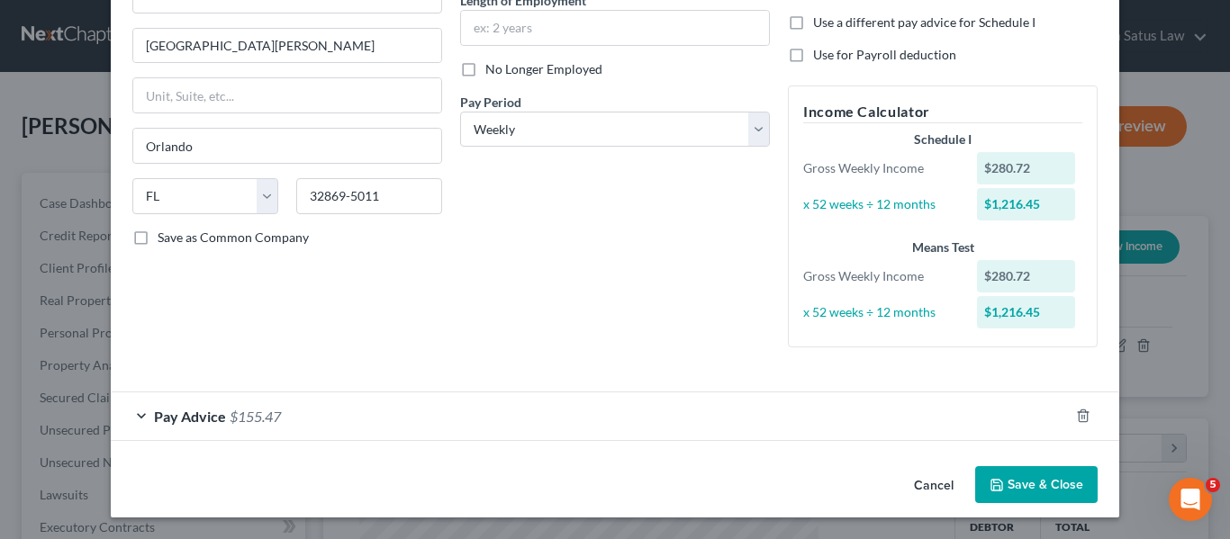
click at [173, 413] on span "Pay Advice" at bounding box center [190, 416] width 72 height 17
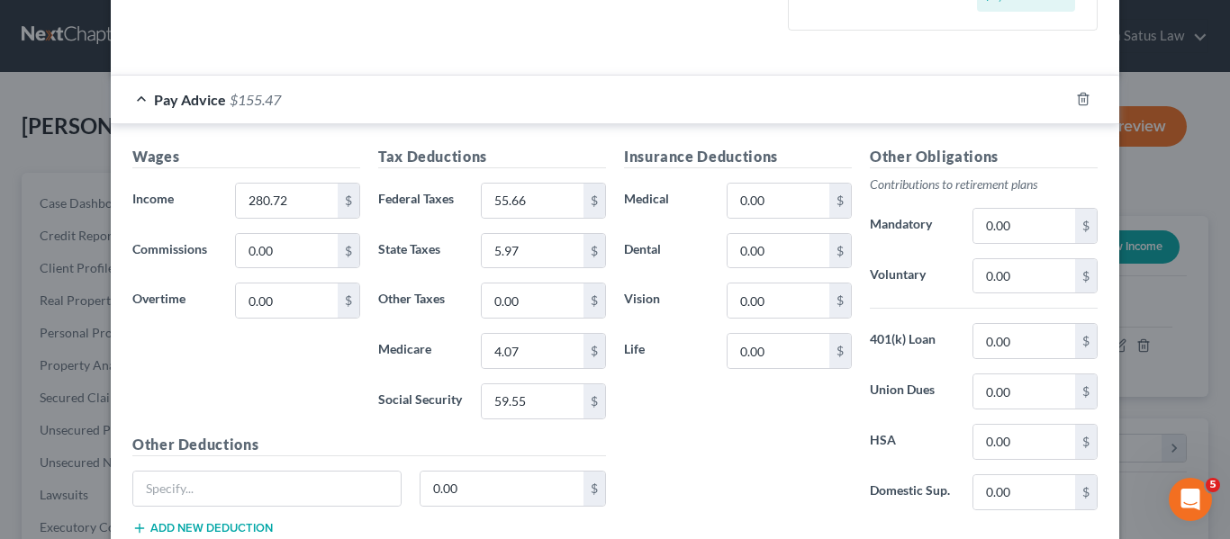
scroll to position [512, 0]
click at [285, 263] on input "0.00" at bounding box center [287, 250] width 102 height 34
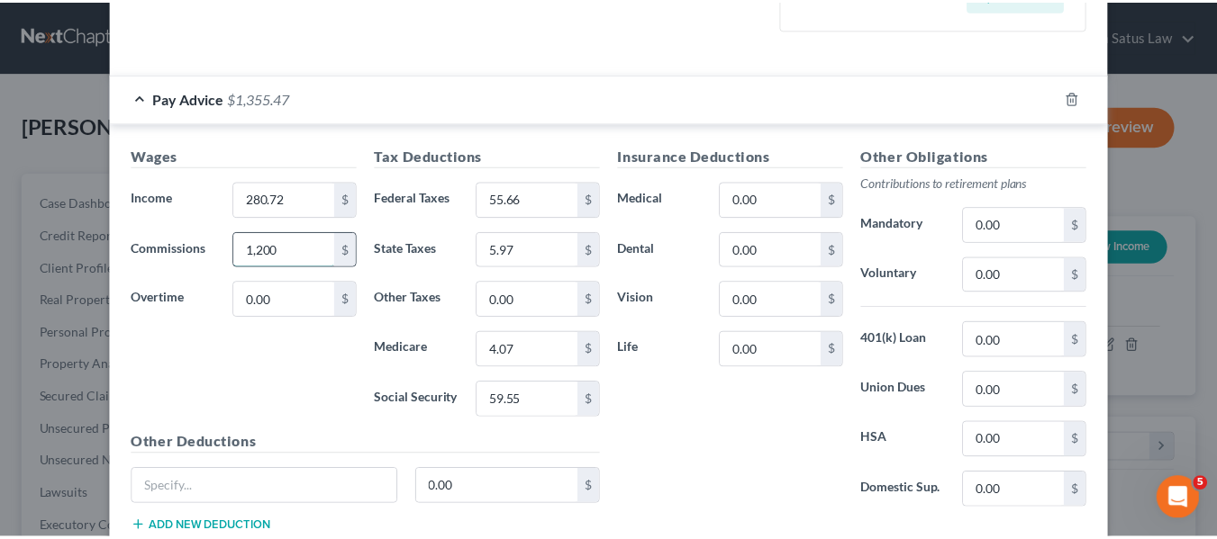
scroll to position [634, 0]
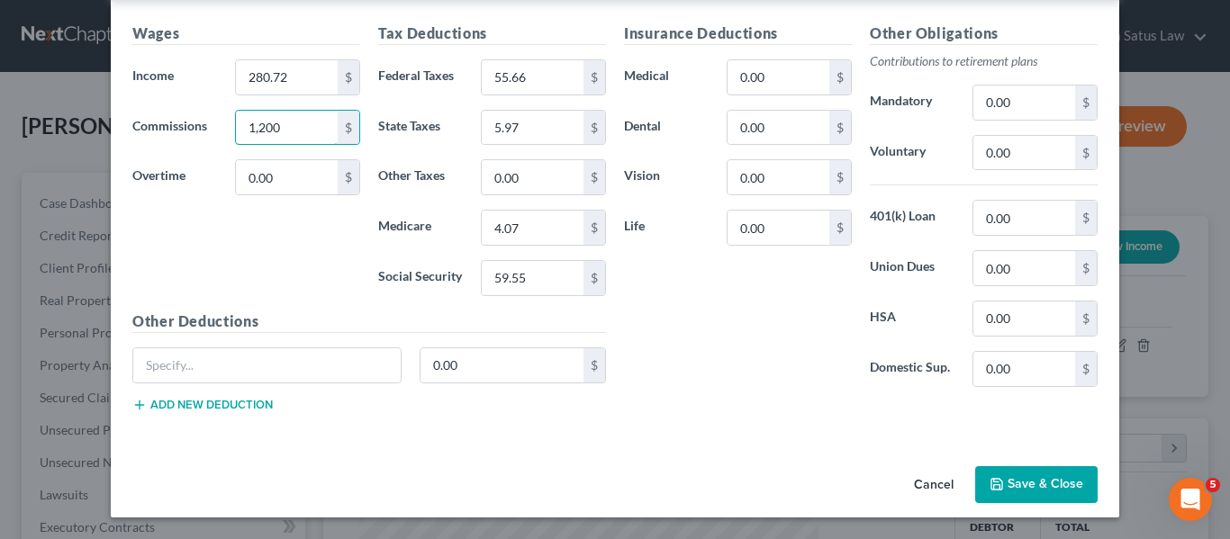
type input "1,200"
click at [990, 477] on icon "button" at bounding box center [997, 484] width 14 height 14
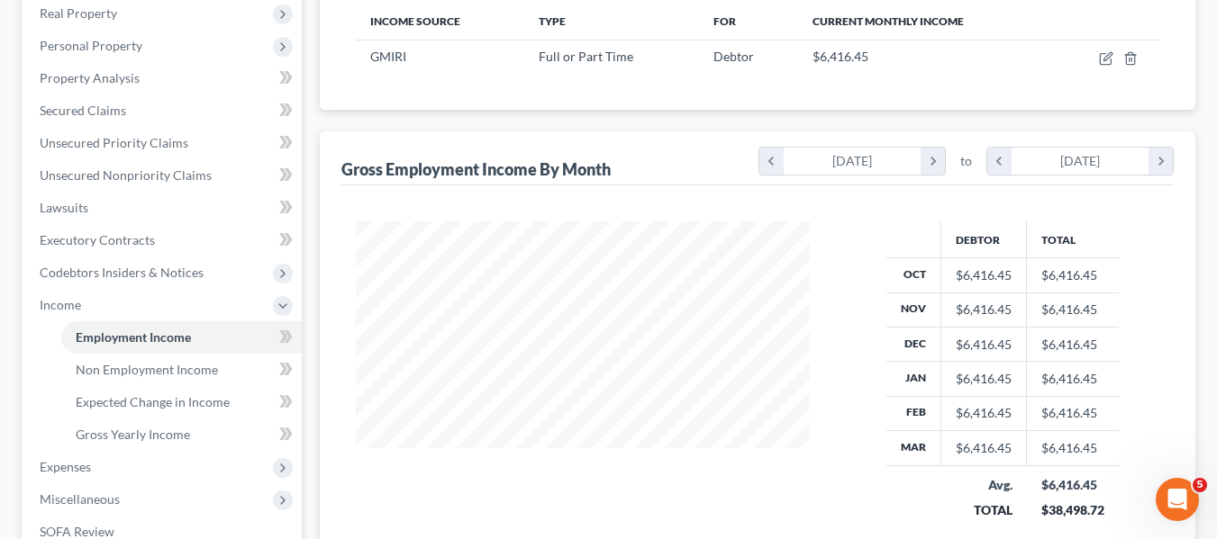
scroll to position [288, 0]
click at [97, 459] on span "Expenses" at bounding box center [163, 466] width 276 height 32
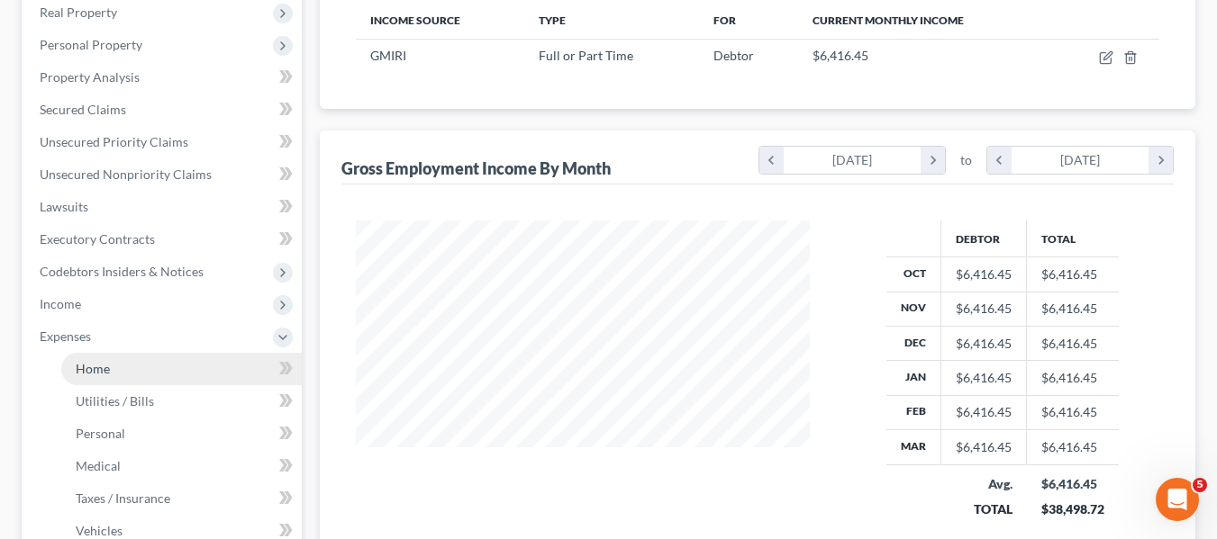
click at [100, 376] on link "Home" at bounding box center [181, 369] width 240 height 32
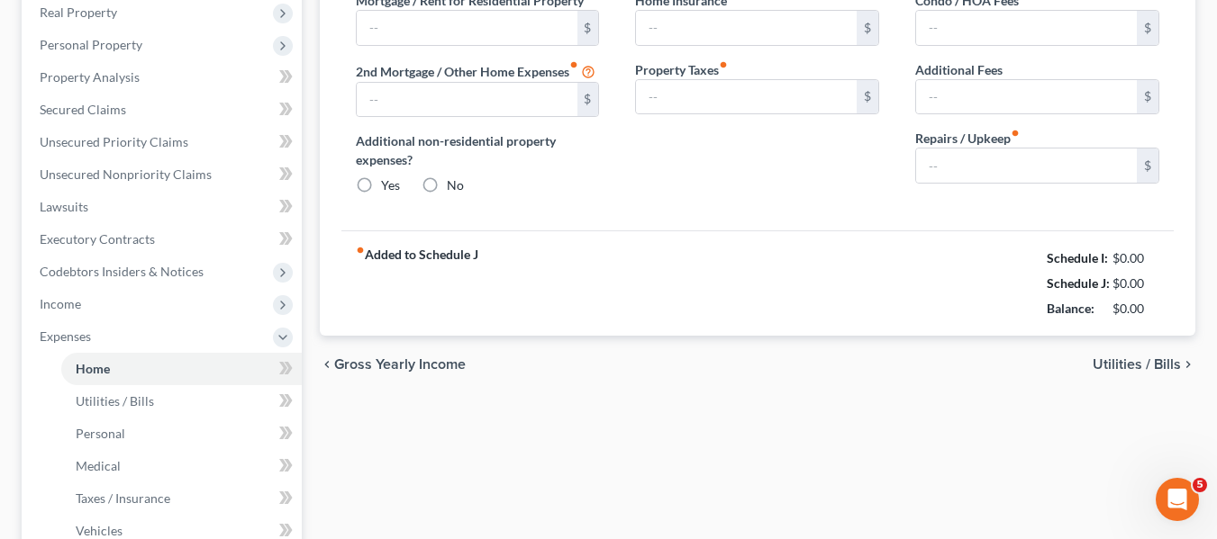
type input "1,100.00"
type input "0.00"
radio input "true"
type input "0.00"
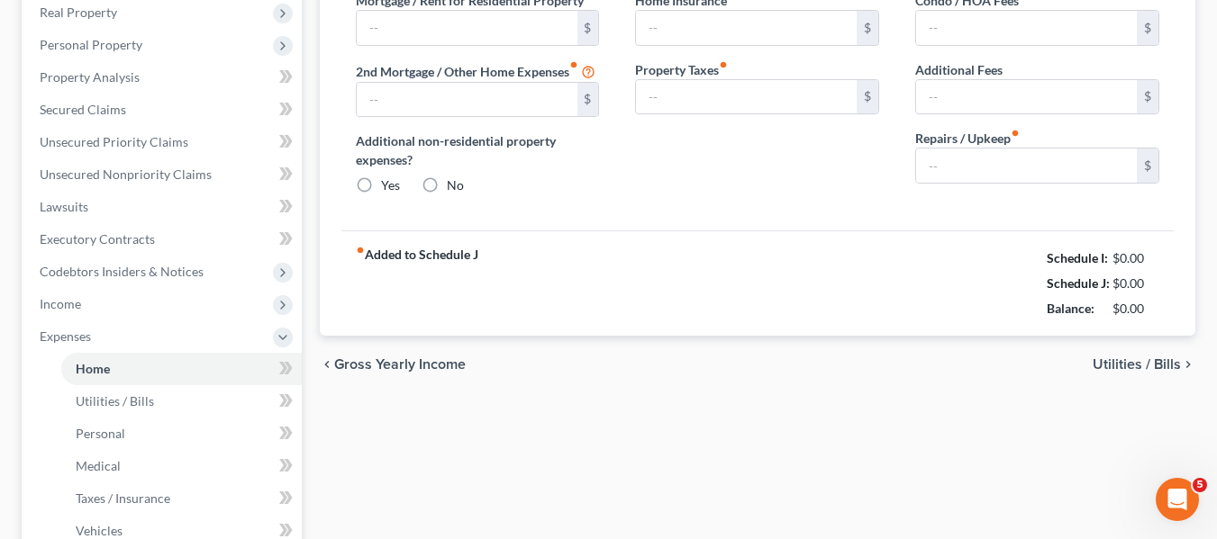
type input "0.00"
type input "150.00"
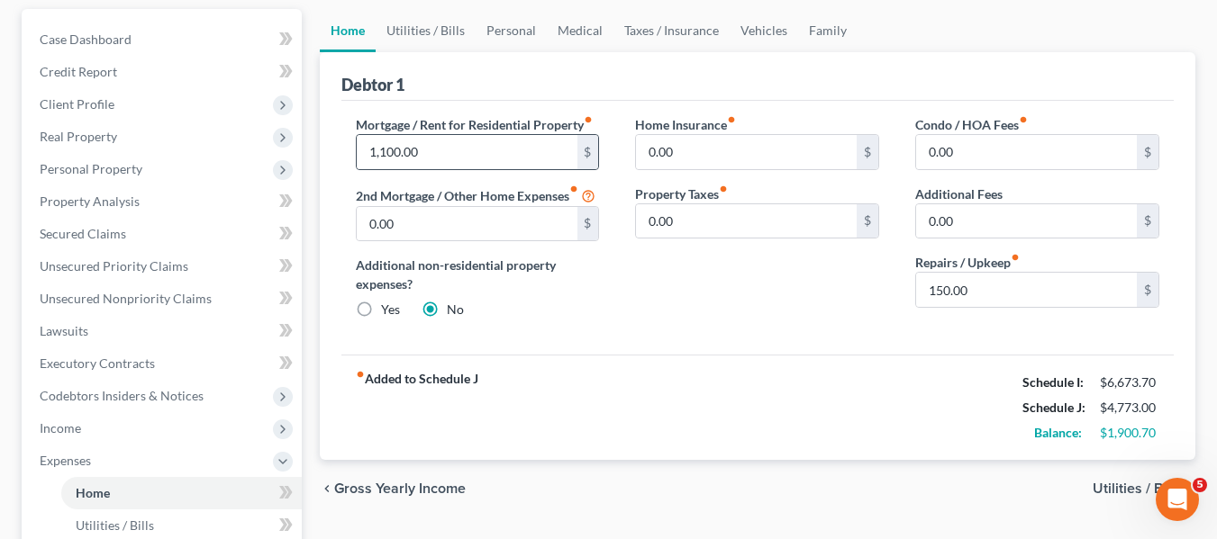
scroll to position [165, 0]
